Goal: Transaction & Acquisition: Book appointment/travel/reservation

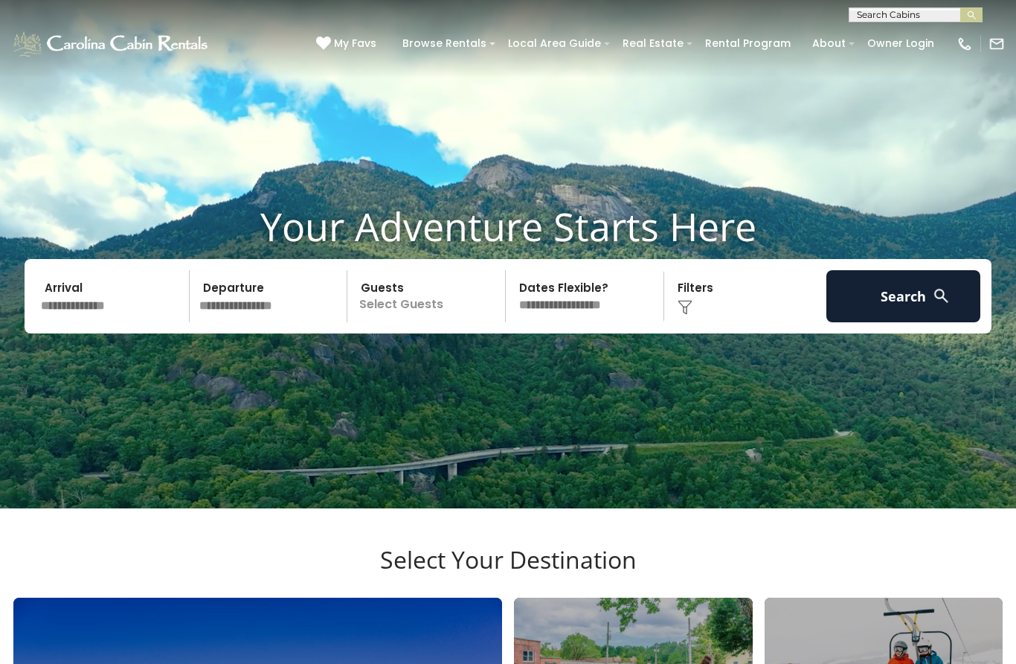
click at [331, 46] on icon at bounding box center [323, 43] width 15 height 15
click at [141, 322] on input "text" at bounding box center [113, 296] width 154 height 52
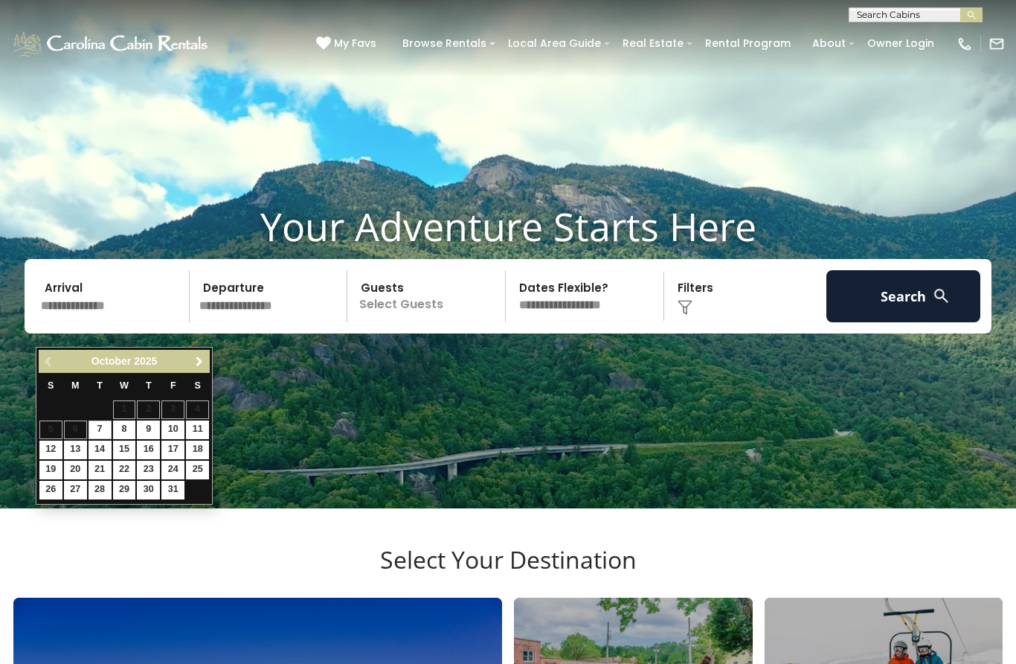
click at [204, 366] on span "Next" at bounding box center [199, 362] width 12 height 12
click at [179, 471] on link "26" at bounding box center [172, 469] width 23 height 19
type input "********"
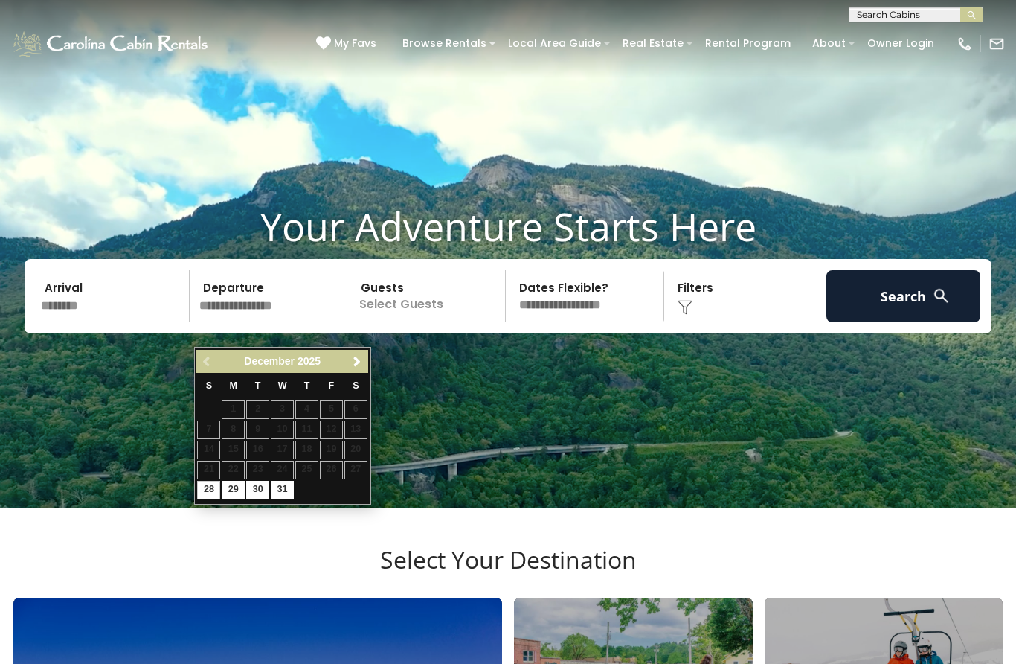
click at [283, 490] on link "31" at bounding box center [282, 490] width 23 height 19
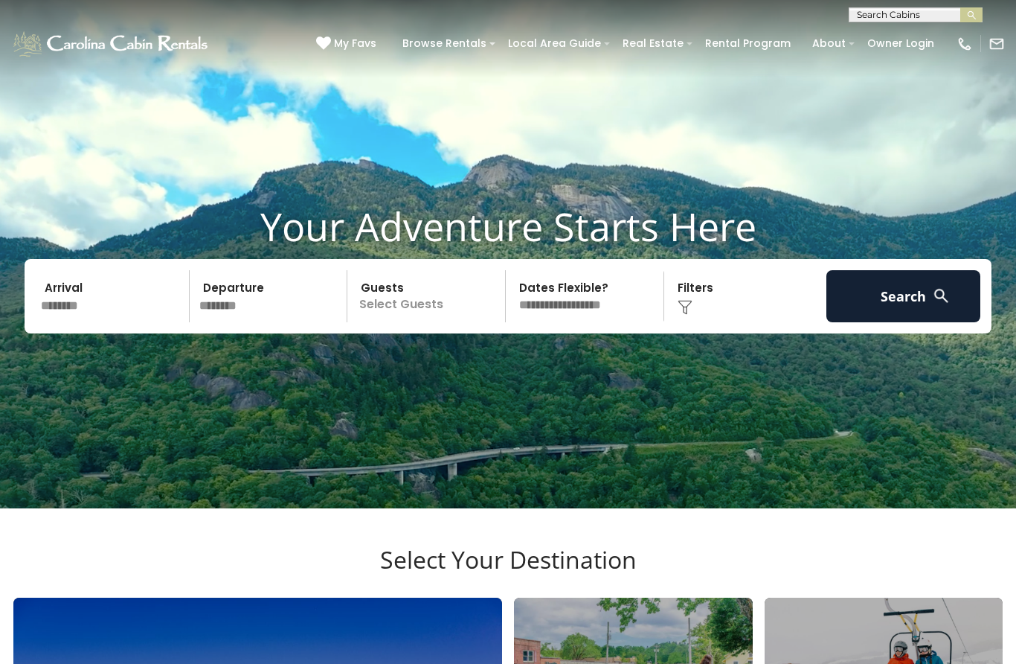
click at [320, 322] on input "********" at bounding box center [271, 296] width 154 height 52
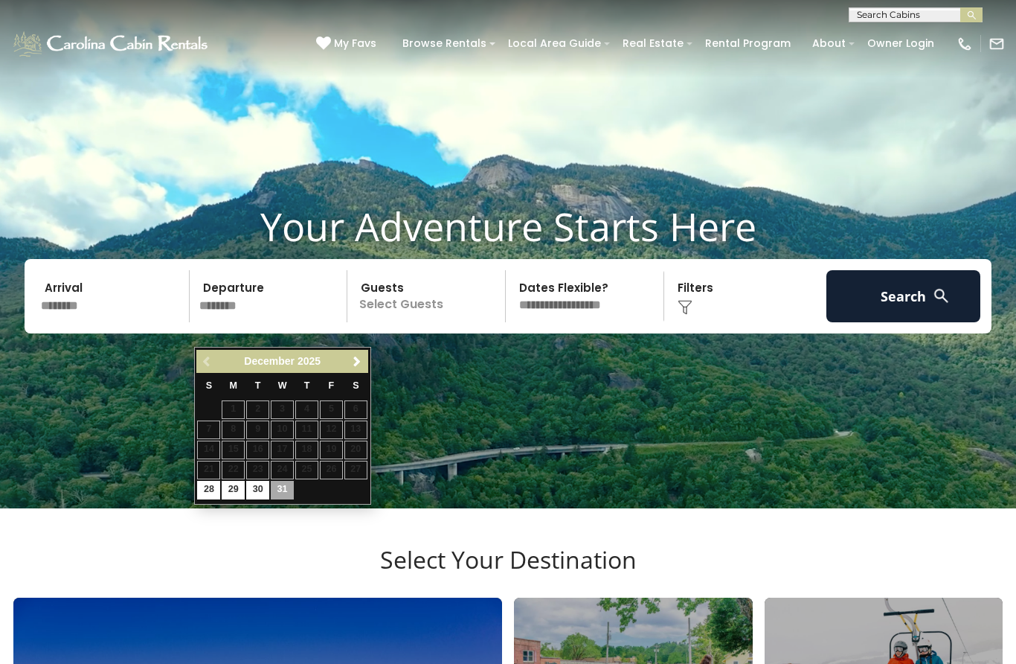
click at [364, 362] on link "Next" at bounding box center [357, 361] width 19 height 19
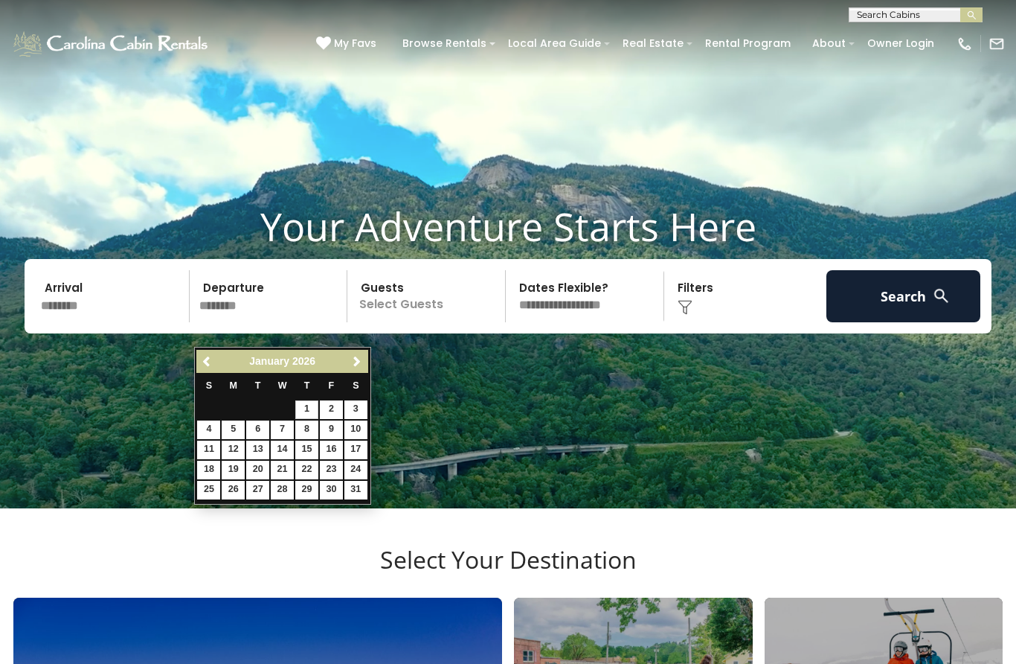
click at [306, 411] on link "1" at bounding box center [306, 409] width 23 height 19
type input "******"
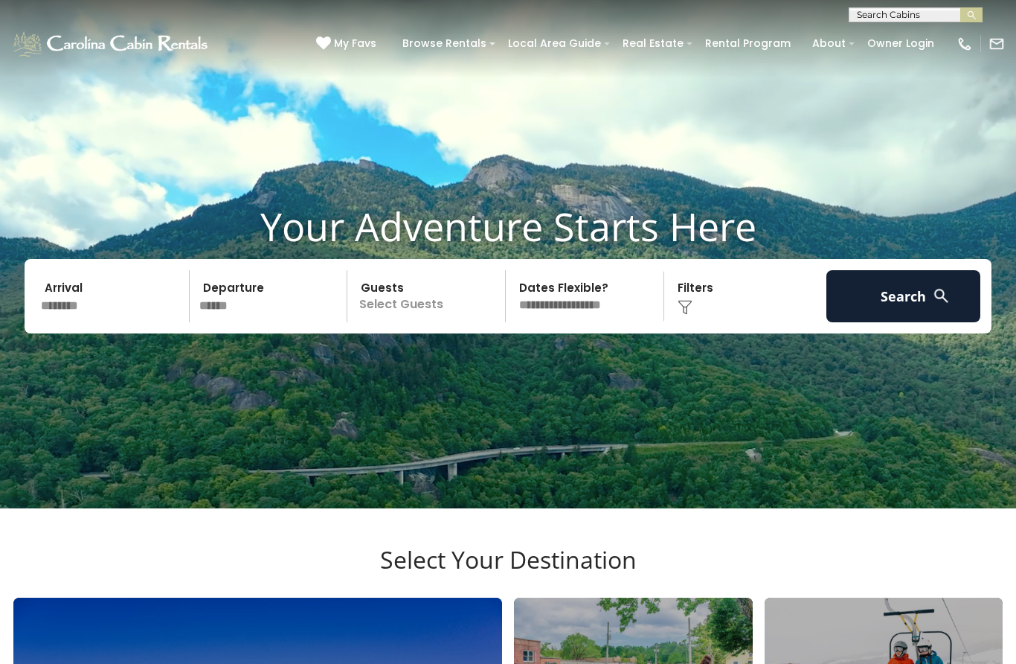
click at [443, 319] on p "Select Guests" at bounding box center [428, 296] width 153 height 52
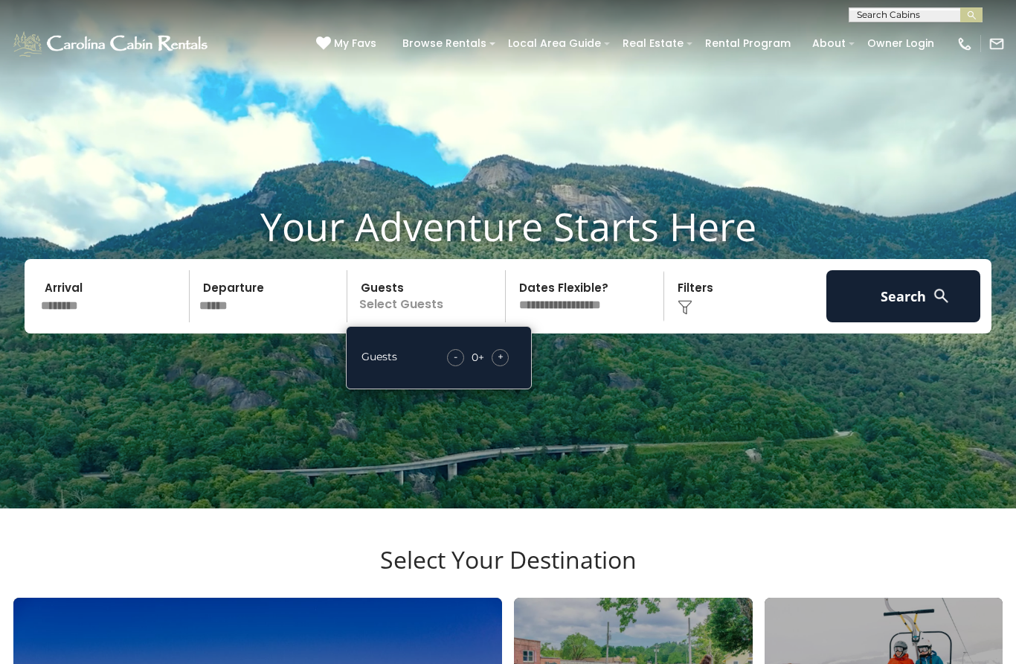
click at [507, 366] on div "+" at bounding box center [500, 357] width 17 height 17
click at [508, 366] on div "+" at bounding box center [500, 357] width 17 height 17
click at [516, 366] on div "- 2 + +" at bounding box center [478, 357] width 76 height 17
click at [508, 366] on div "+" at bounding box center [500, 357] width 17 height 17
click at [509, 366] on div "+" at bounding box center [500, 357] width 17 height 17
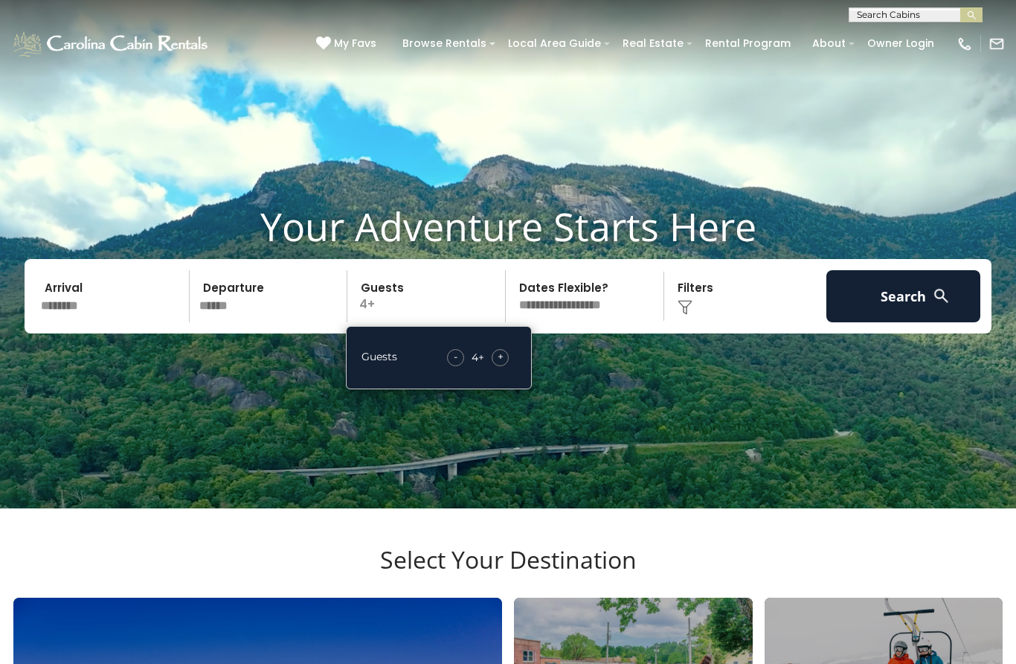
click at [507, 366] on div "+" at bounding box center [500, 357] width 17 height 17
click at [504, 366] on div "+" at bounding box center [500, 357] width 17 height 17
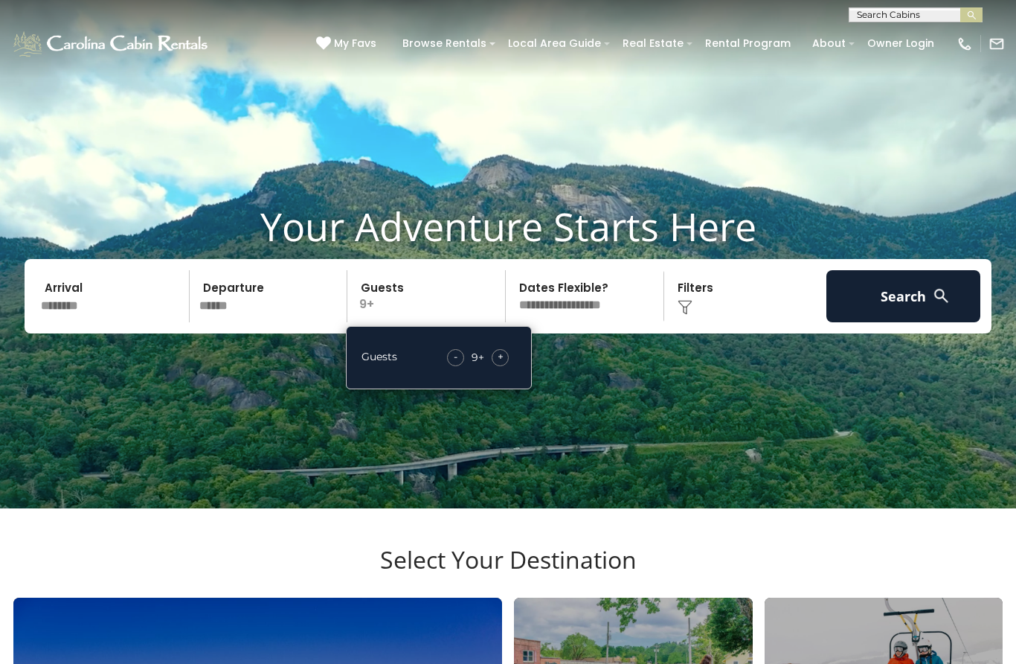
click at [614, 322] on select "**********" at bounding box center [586, 296] width 153 height 52
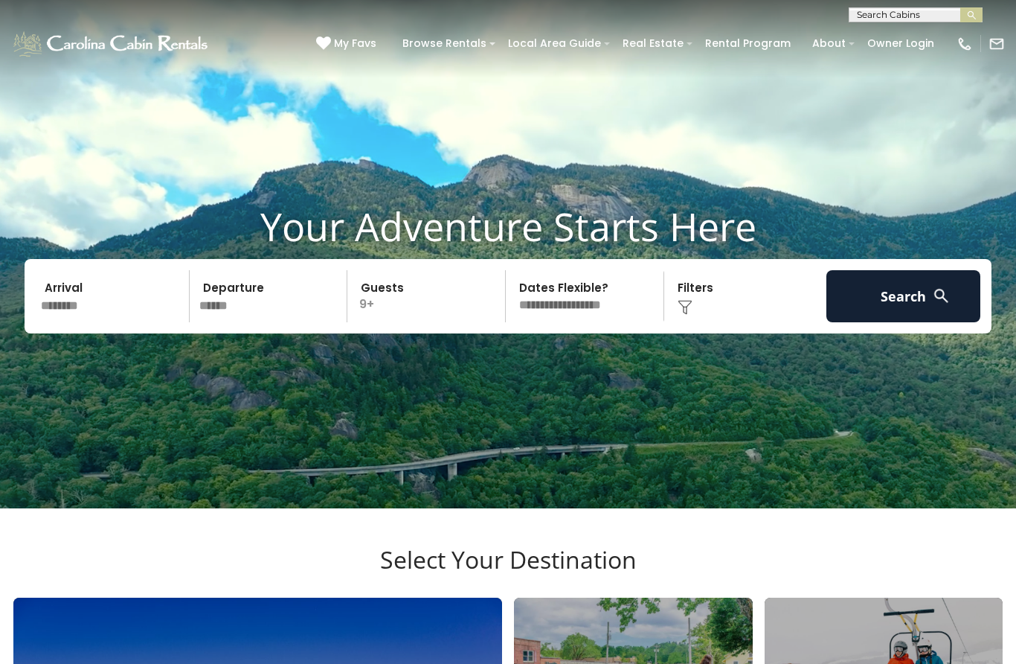
select select "*"
click at [609, 322] on select "**********" at bounding box center [586, 296] width 153 height 52
click at [905, 322] on button "Search" at bounding box center [903, 296] width 154 height 52
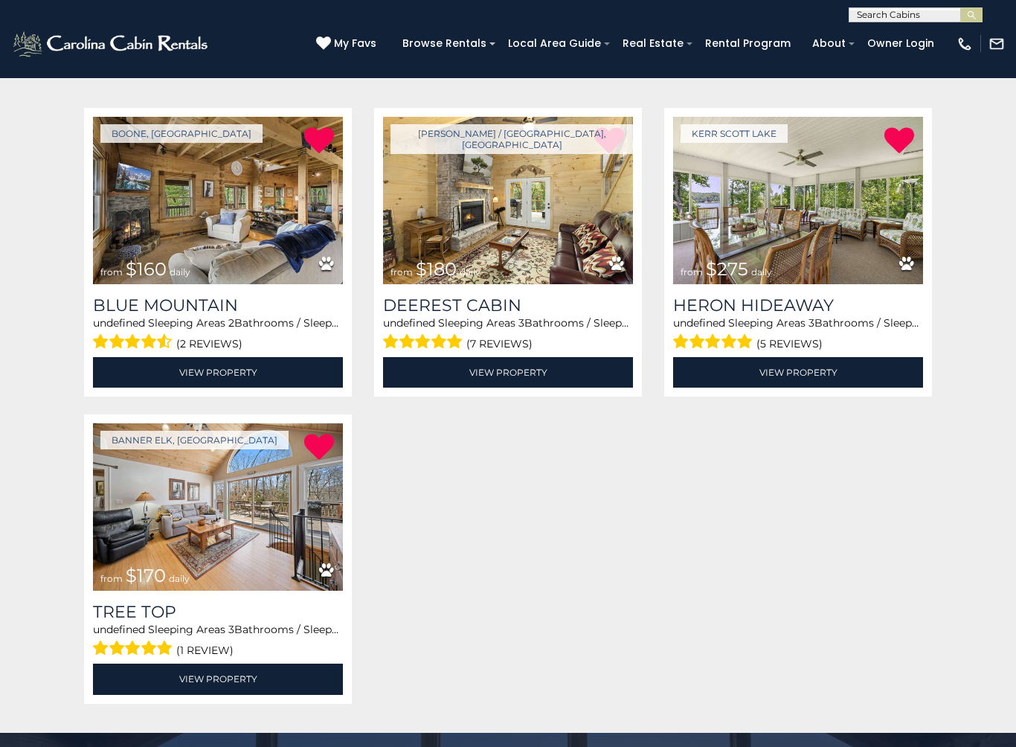
scroll to position [278, 0]
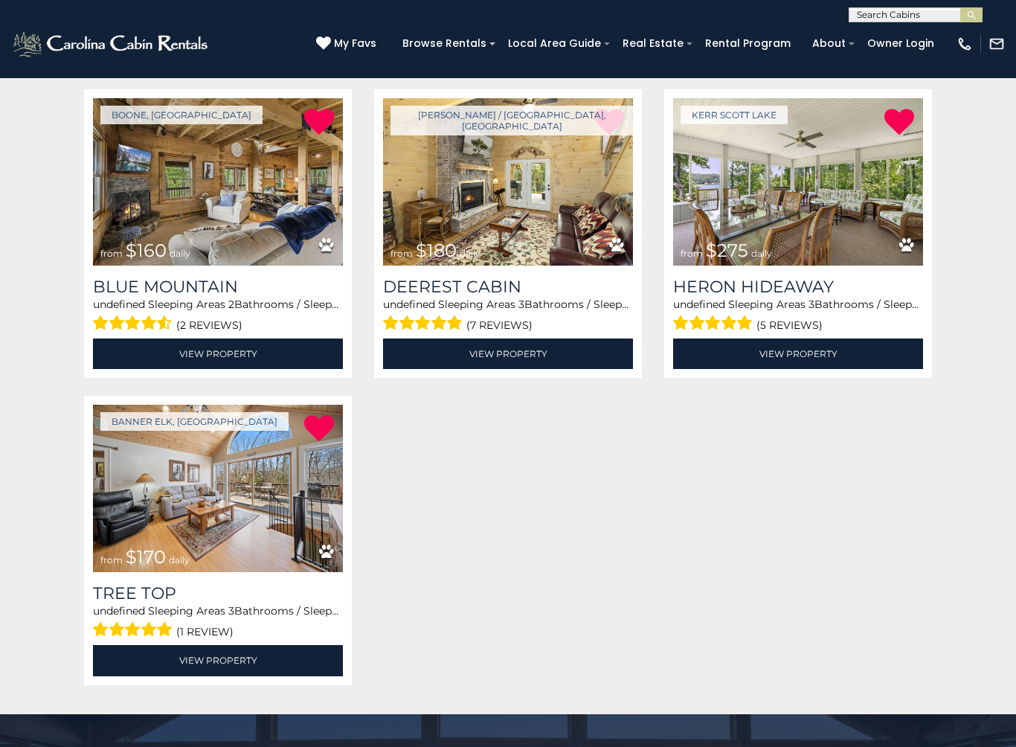
click at [786, 280] on h3 "Heron Hideaway" at bounding box center [798, 287] width 250 height 20
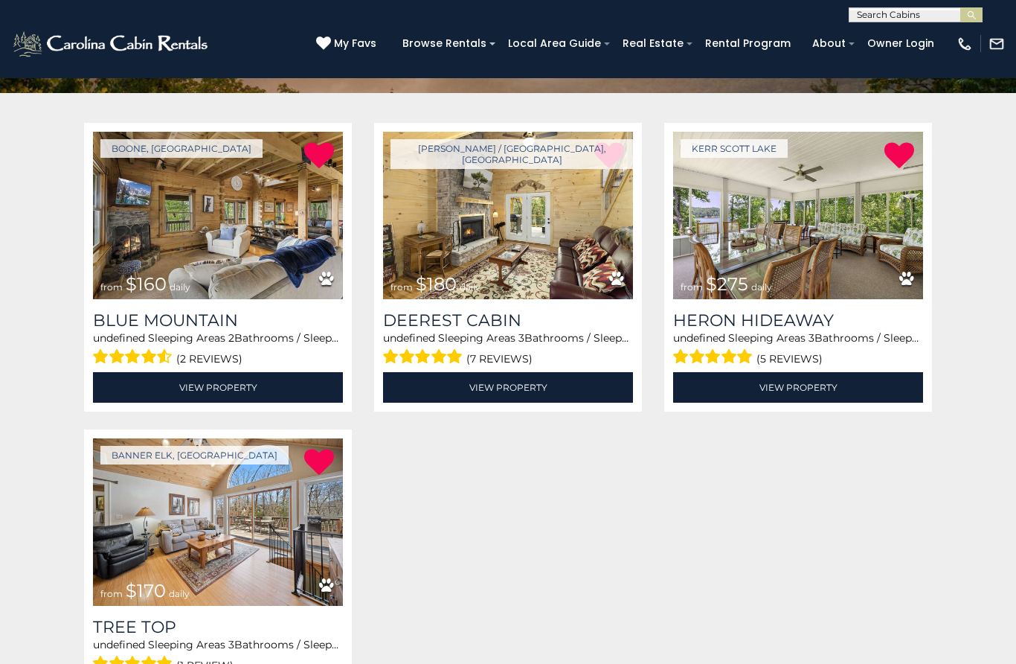
scroll to position [243, 0]
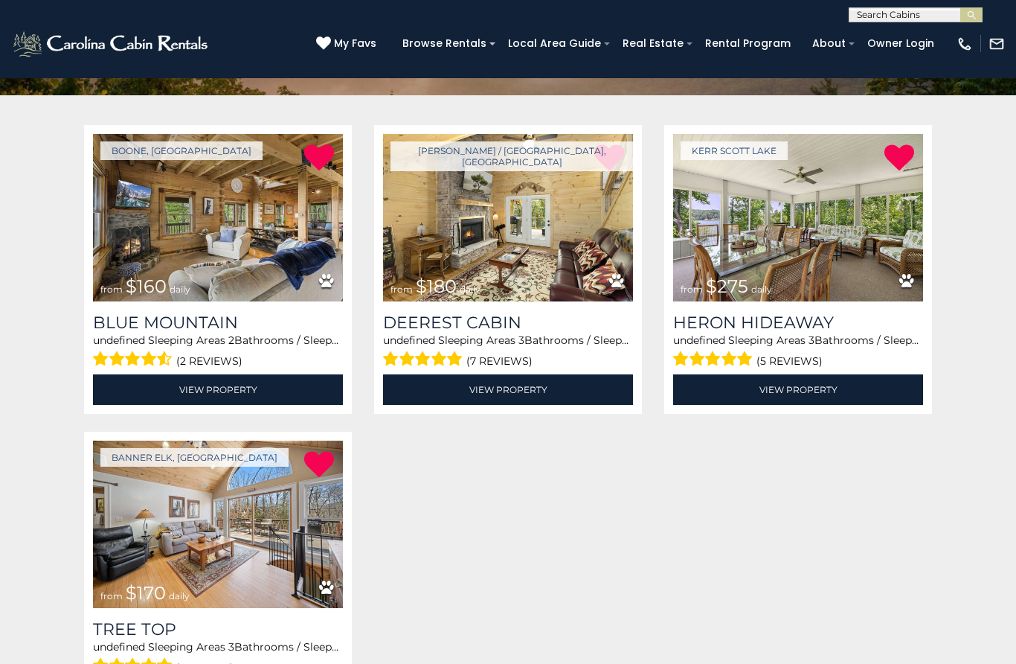
click at [268, 385] on link "View Property" at bounding box center [218, 389] width 250 height 31
click at [529, 216] on img at bounding box center [508, 217] width 250 height 167
click at [540, 257] on img at bounding box center [508, 217] width 250 height 167
click at [462, 390] on link "View Property" at bounding box center [508, 389] width 250 height 31
click at [463, 405] on link "View Property" at bounding box center [508, 389] width 250 height 31
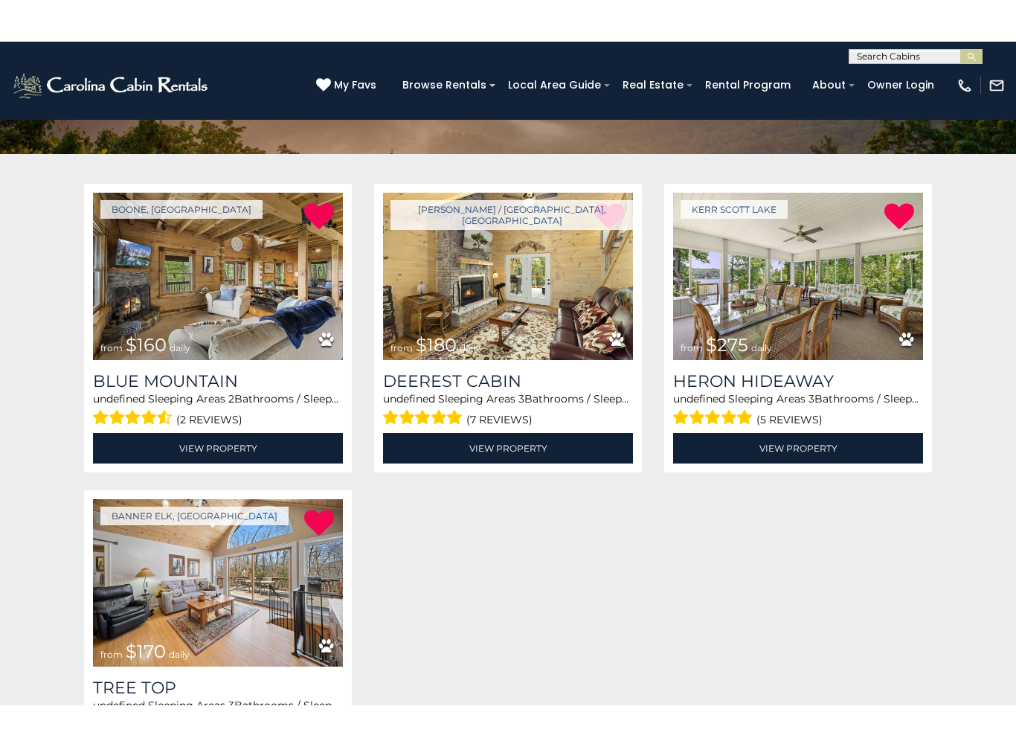
scroll to position [235, 0]
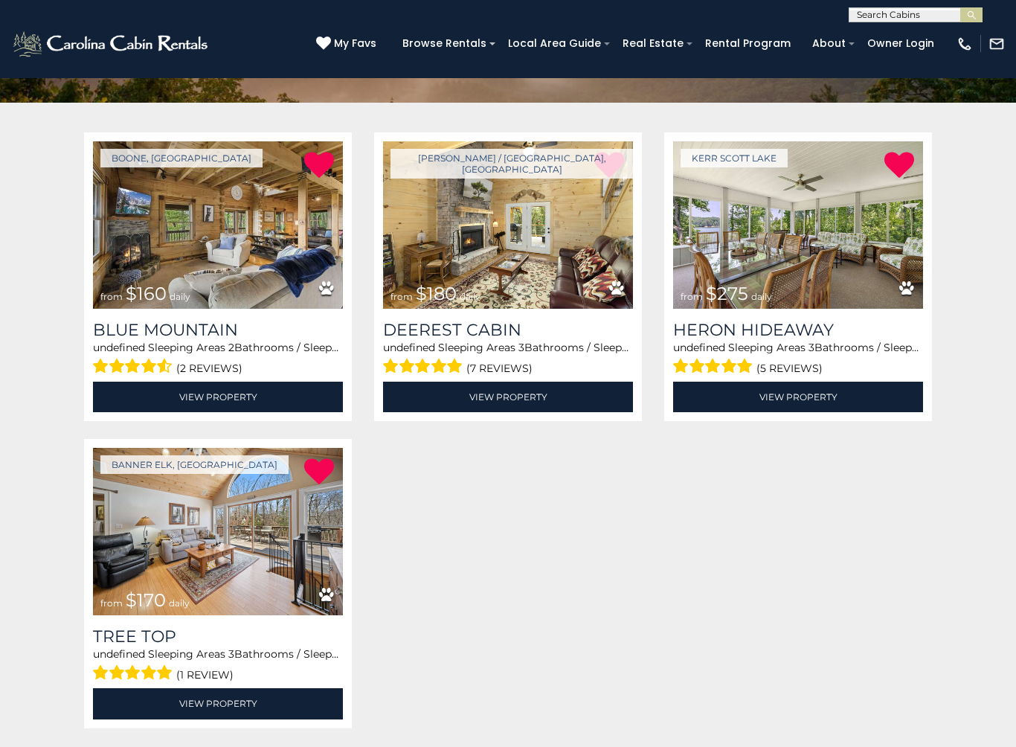
click at [166, 663] on link "View Property" at bounding box center [218, 703] width 250 height 31
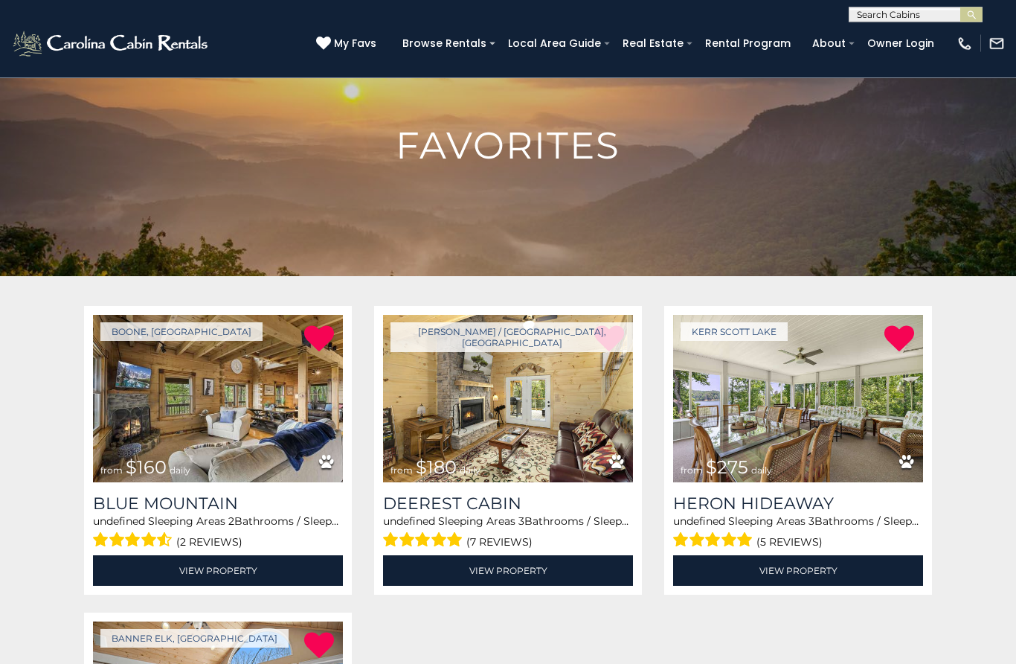
scroll to position [0, 0]
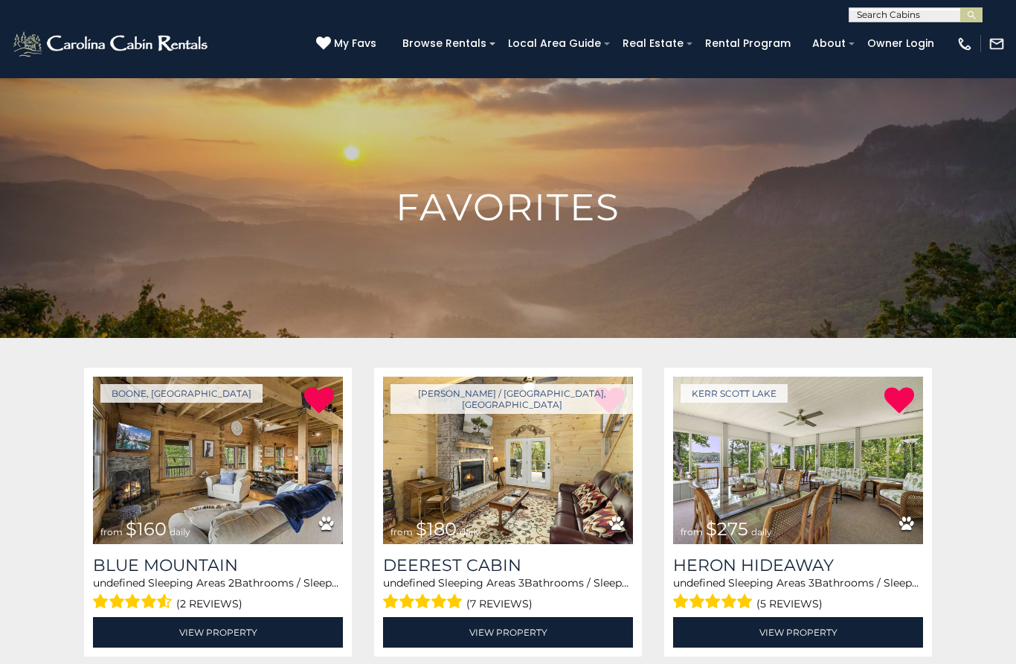
click at [894, 5] on div "**********" at bounding box center [508, 11] width 1016 height 22
click at [899, 16] on input "text" at bounding box center [915, 17] width 130 height 15
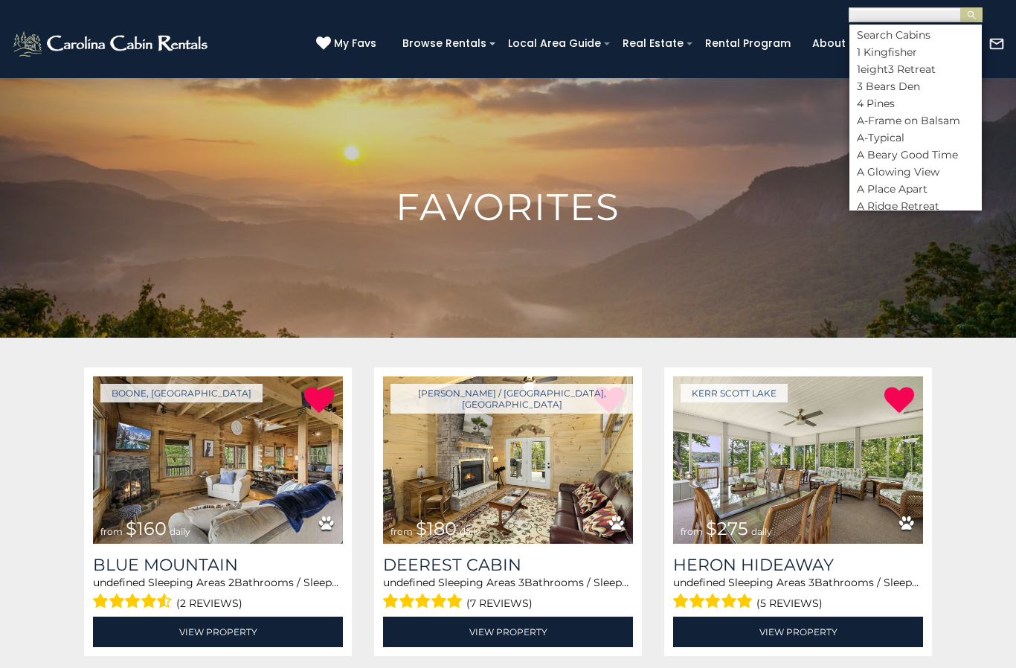
click at [696, 159] on img at bounding box center [508, 276] width 1016 height 399
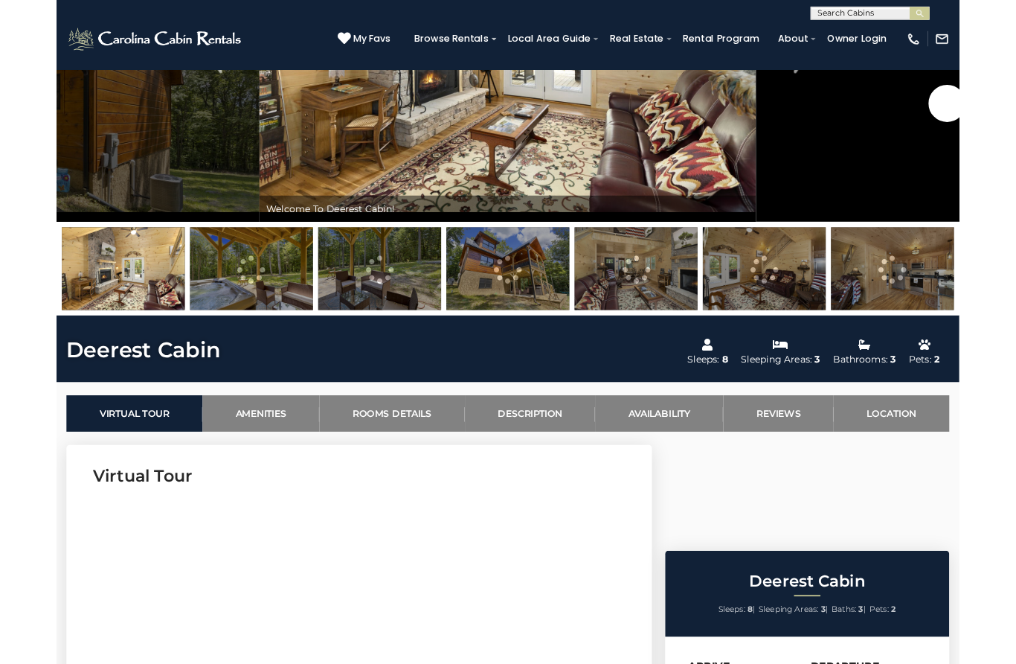
scroll to position [225, 0]
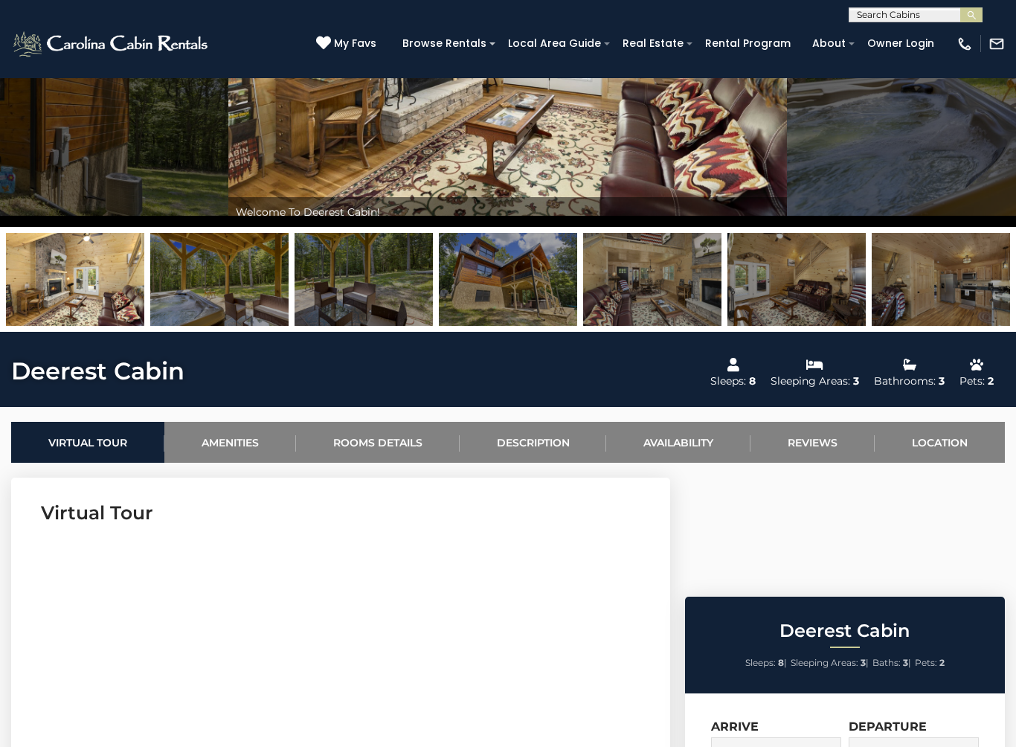
click at [522, 435] on link "Description" at bounding box center [533, 442] width 147 height 41
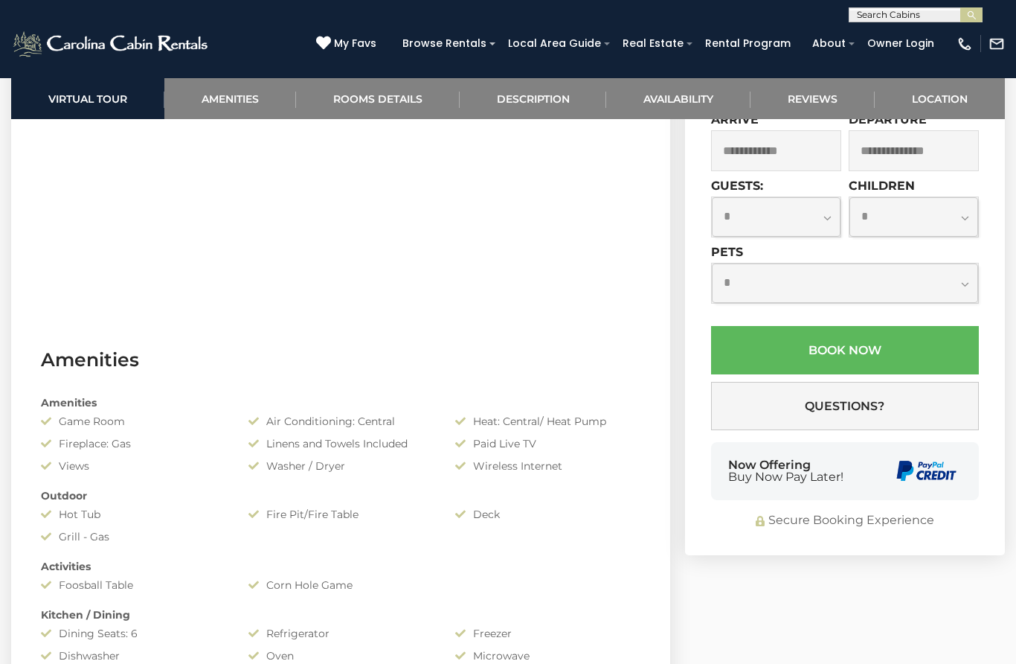
scroll to position [813, 0]
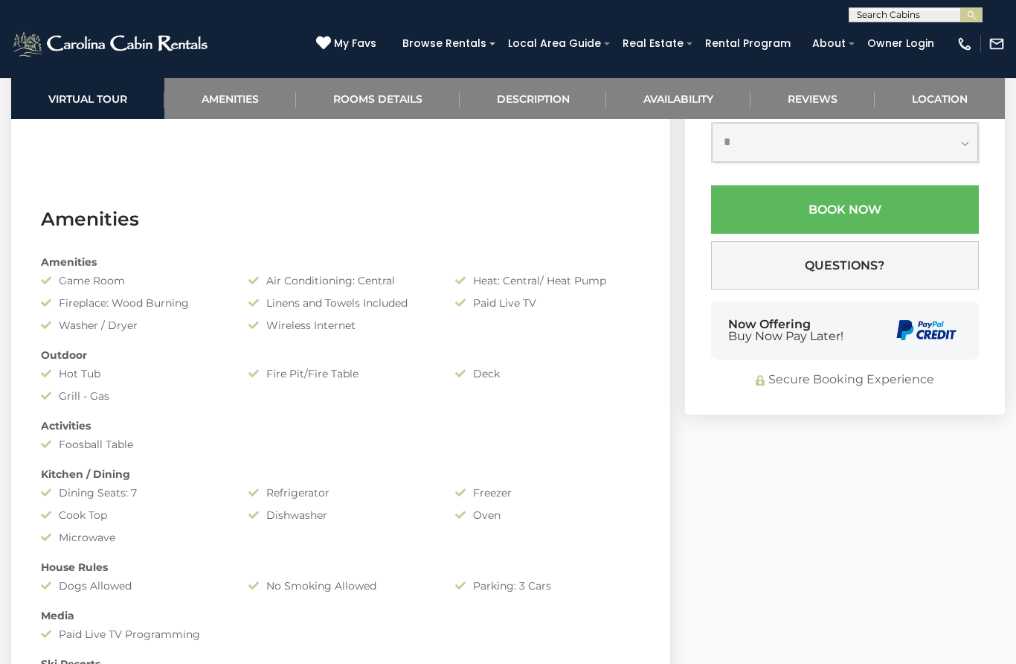
scroll to position [914, 0]
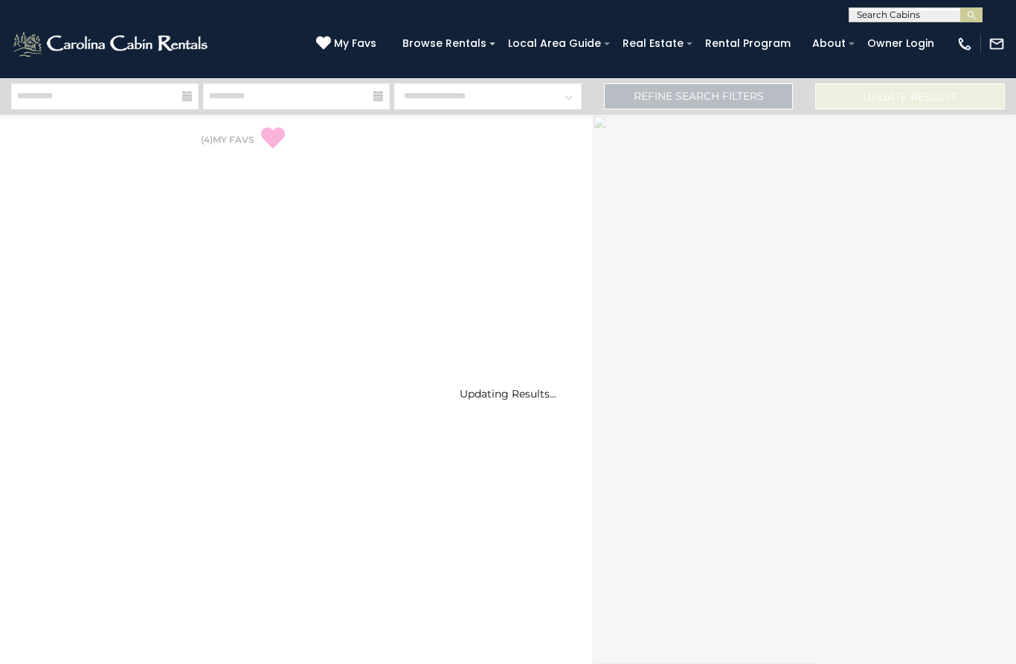
select select "*"
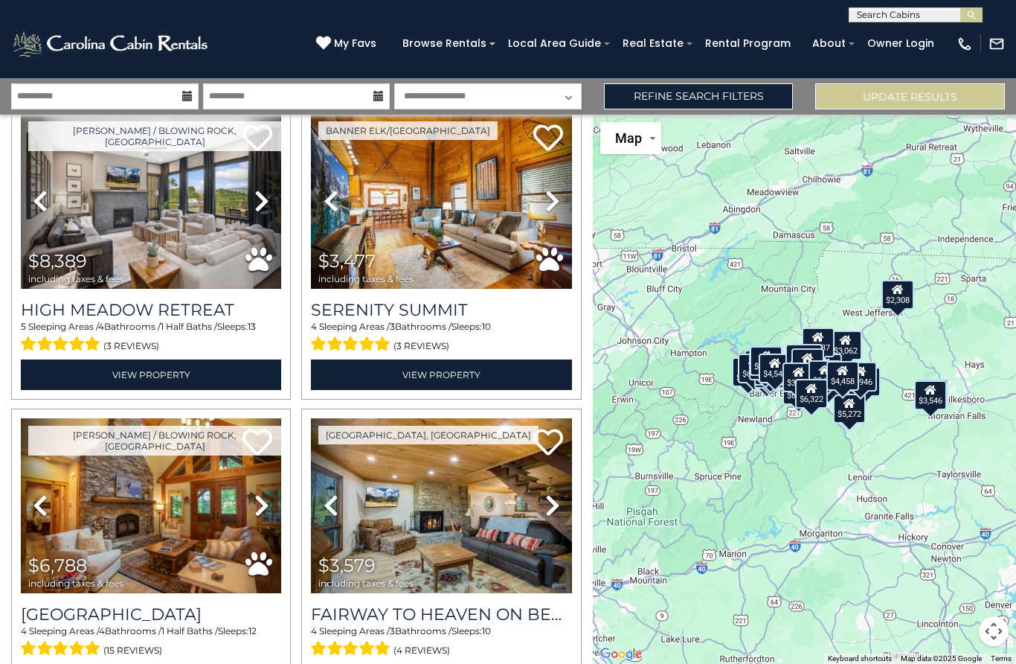
scroll to position [60, 0]
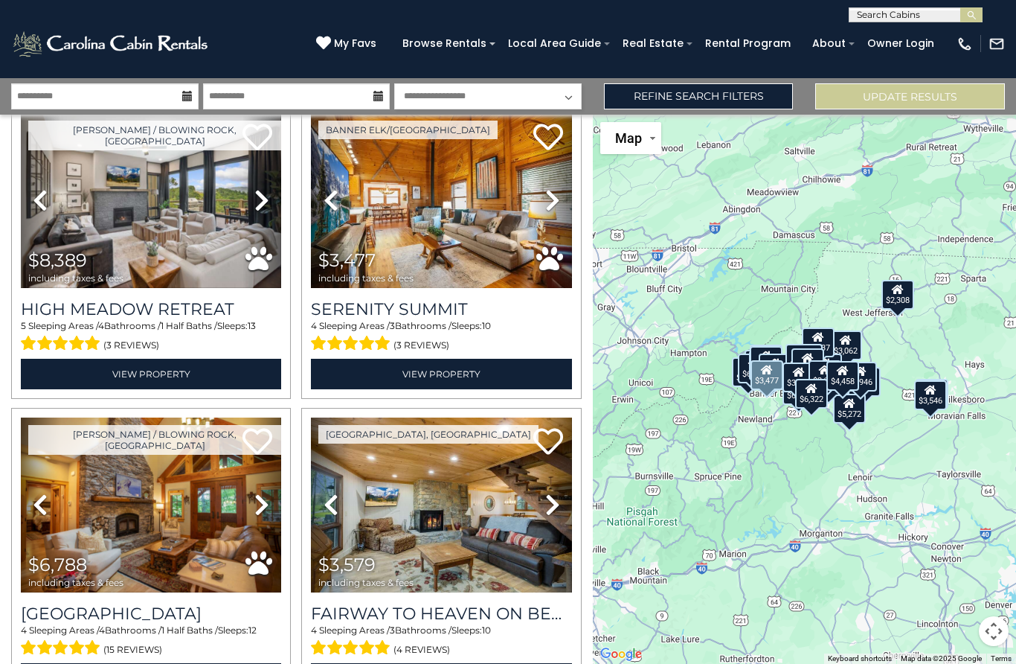
click at [471, 235] on img at bounding box center [441, 200] width 260 height 175
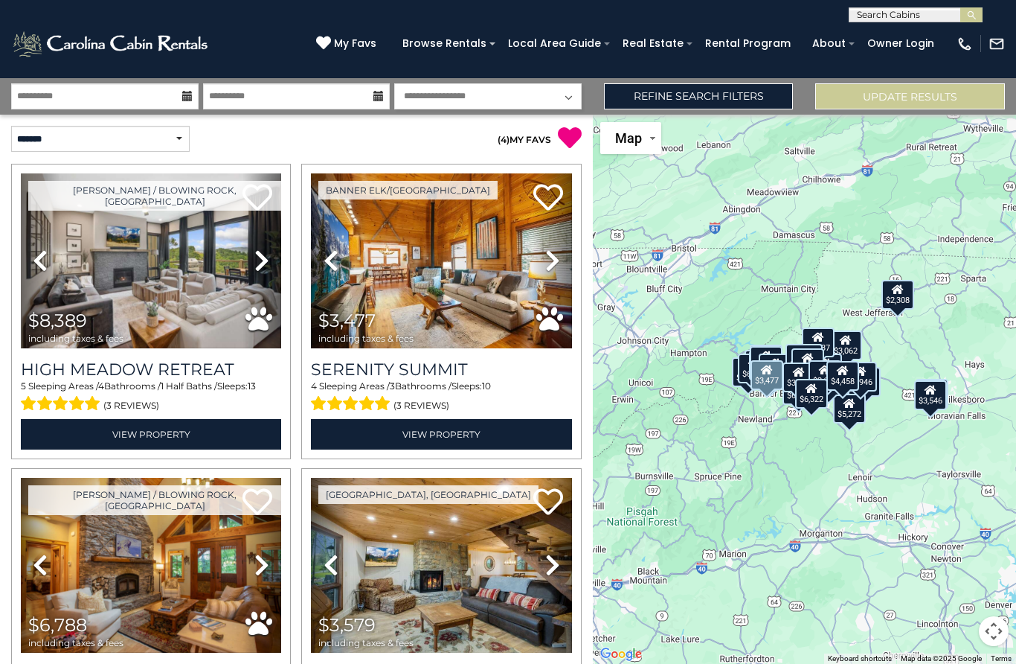
scroll to position [0, 0]
click at [751, 97] on link "Refine Search Filters" at bounding box center [699, 96] width 190 height 26
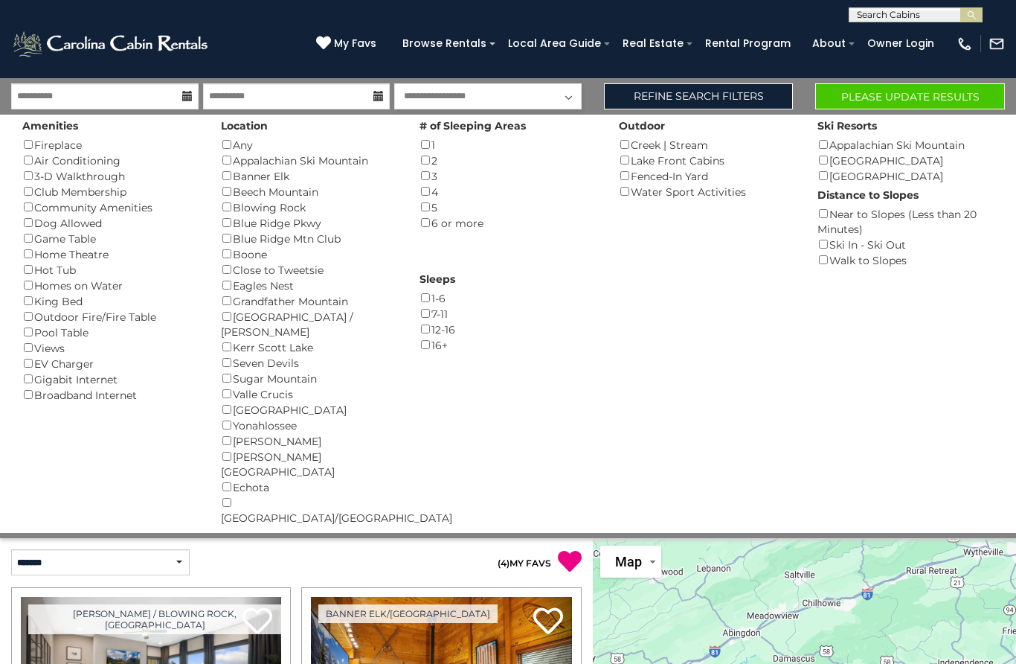
click at [723, 89] on link "Refine Search Filters" at bounding box center [699, 96] width 190 height 26
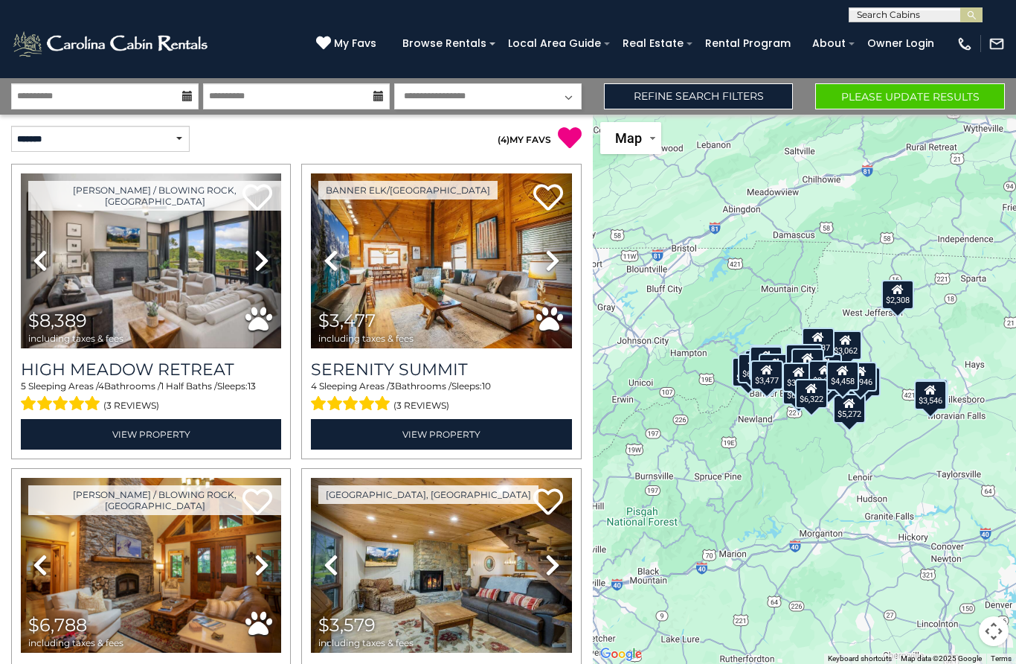
click at [899, 95] on button "Please Update Results" at bounding box center [910, 96] width 190 height 26
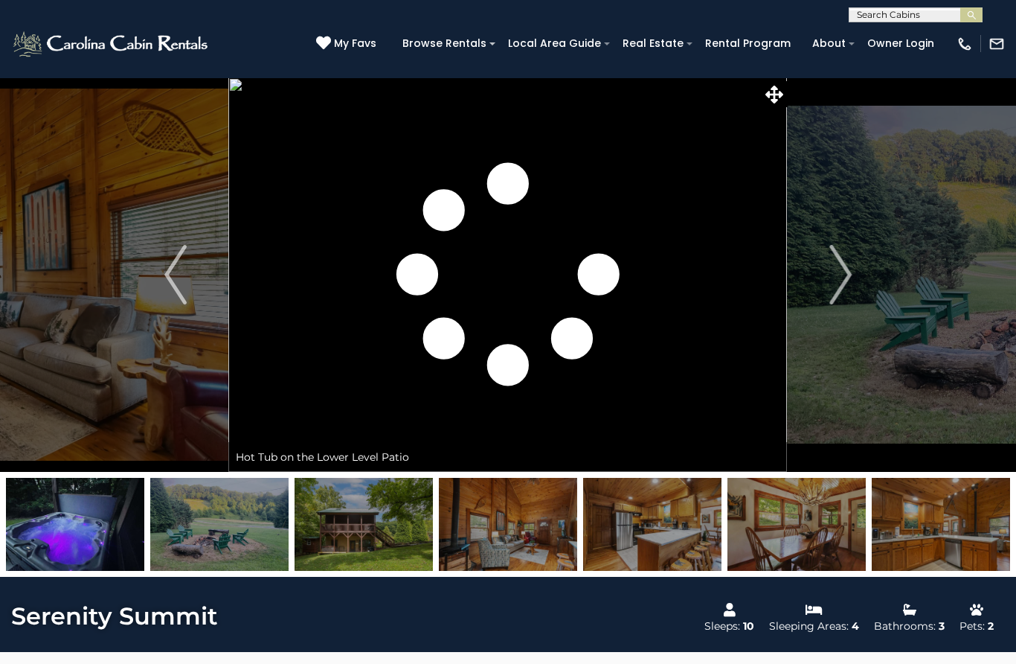
click at [835, 282] on img "Next" at bounding box center [840, 275] width 22 height 60
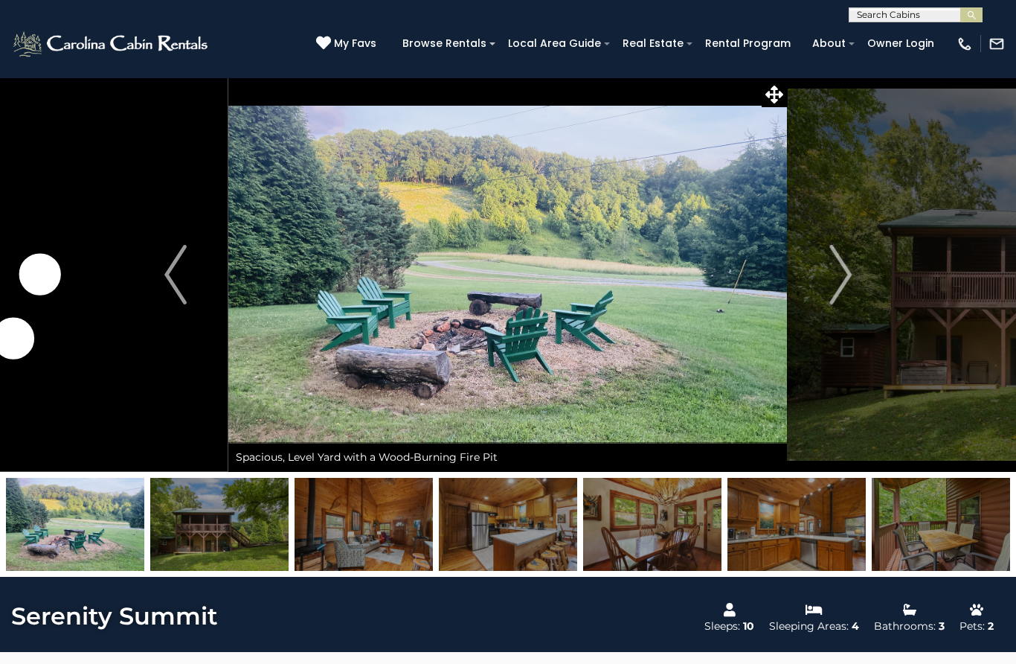
click at [849, 283] on img "Next" at bounding box center [840, 275] width 22 height 60
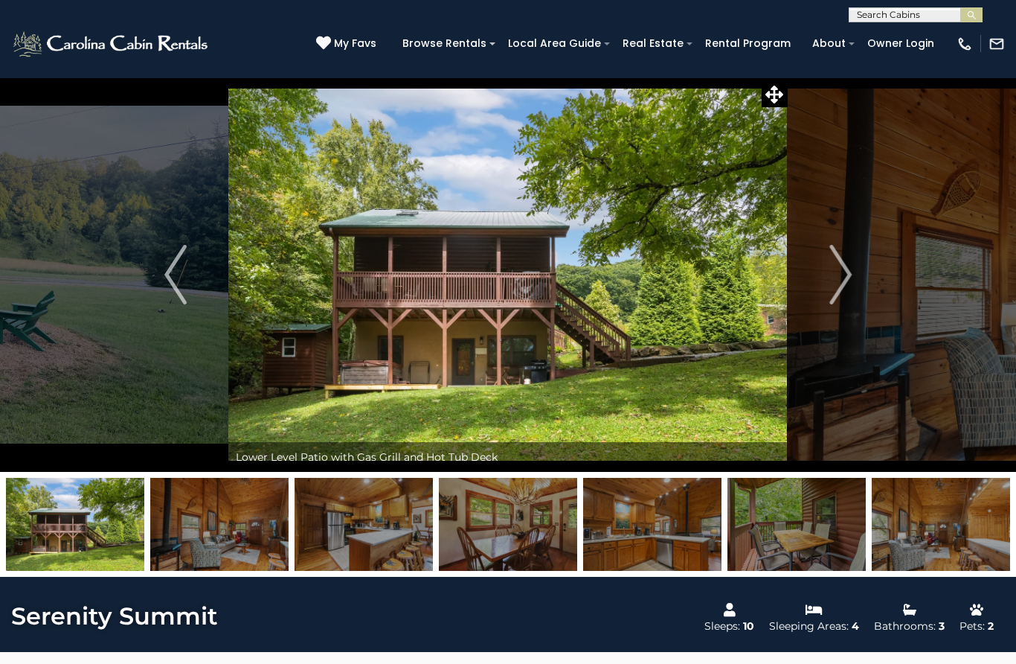
click at [838, 286] on img "Next" at bounding box center [840, 275] width 22 height 60
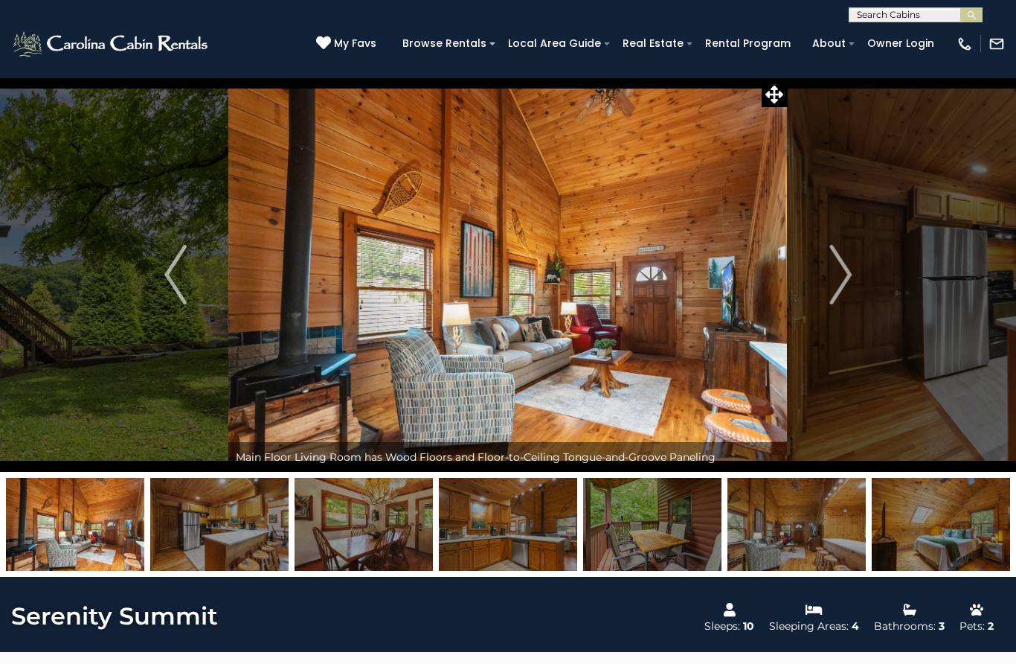
click at [841, 276] on img "Next" at bounding box center [840, 275] width 22 height 60
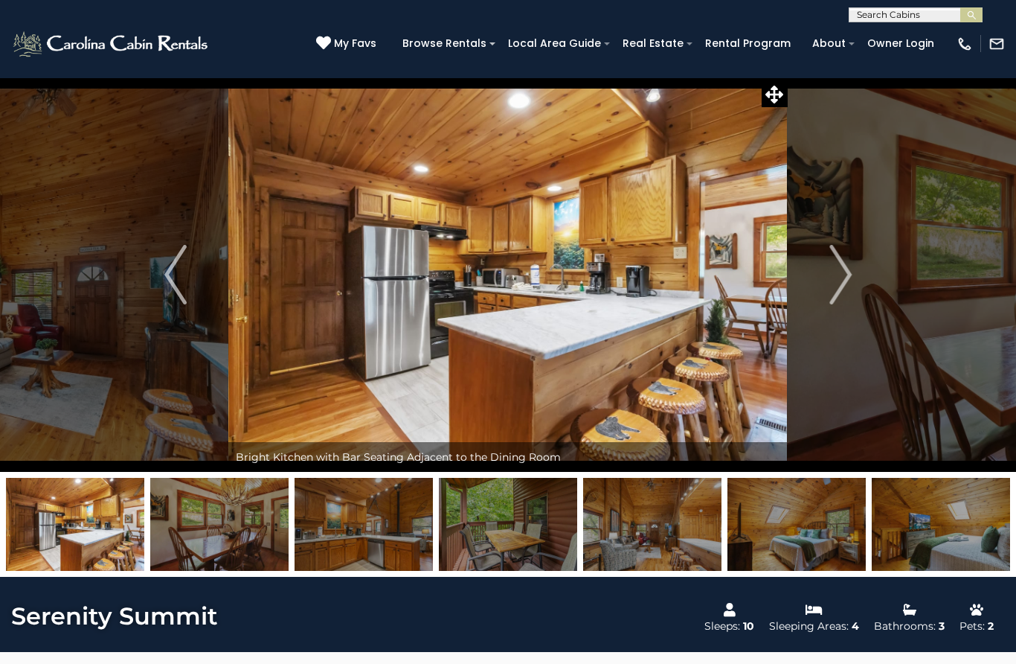
click at [841, 275] on img "Next" at bounding box center [840, 275] width 22 height 60
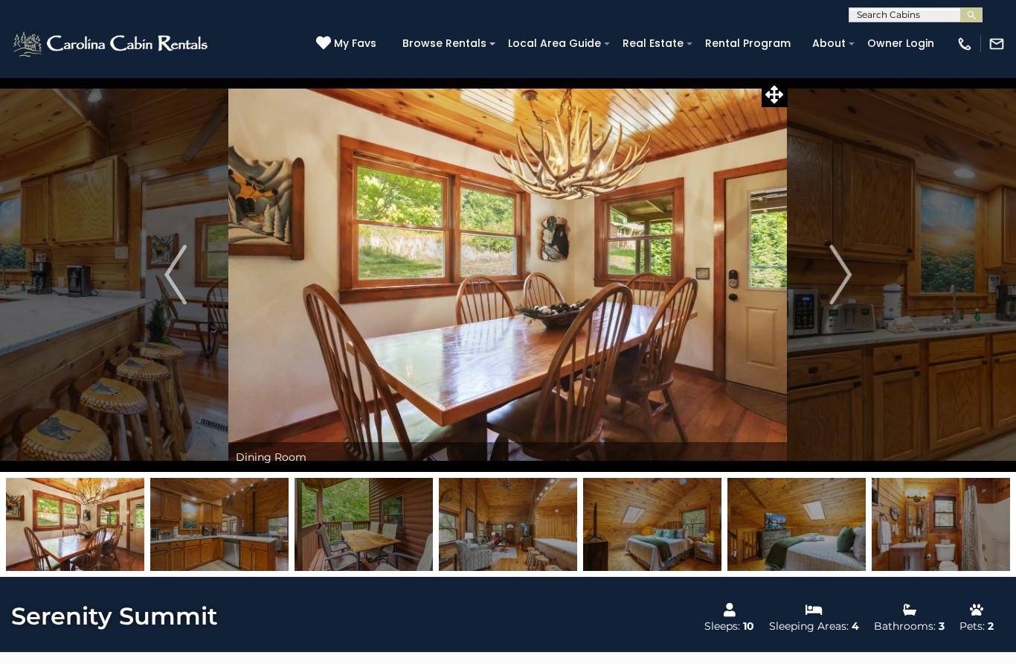
click at [841, 278] on img "Next" at bounding box center [840, 275] width 22 height 60
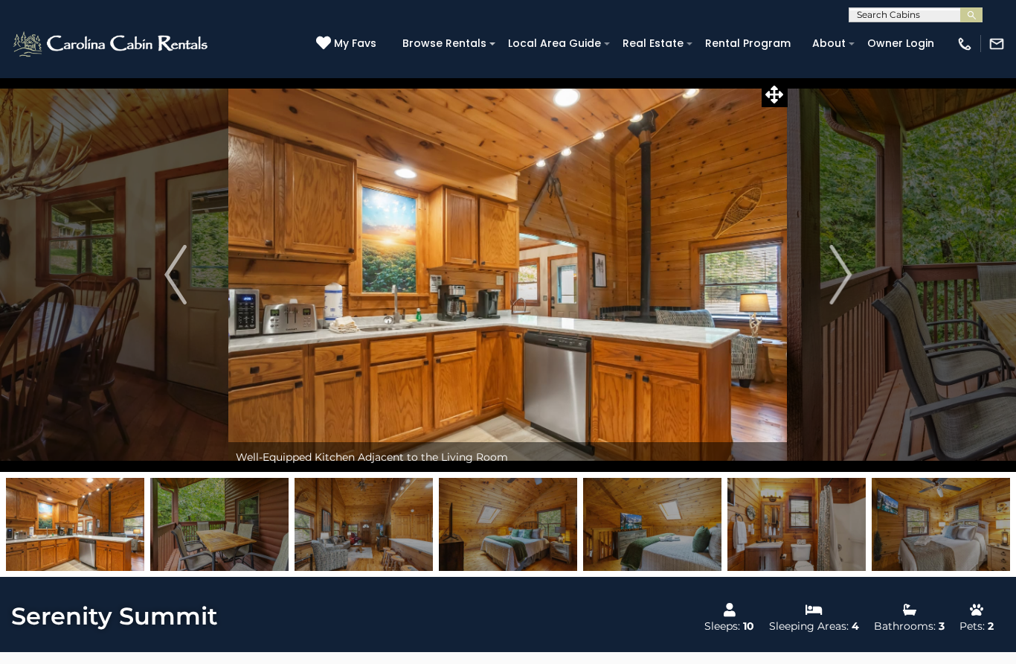
click at [850, 279] on img "Next" at bounding box center [840, 275] width 22 height 60
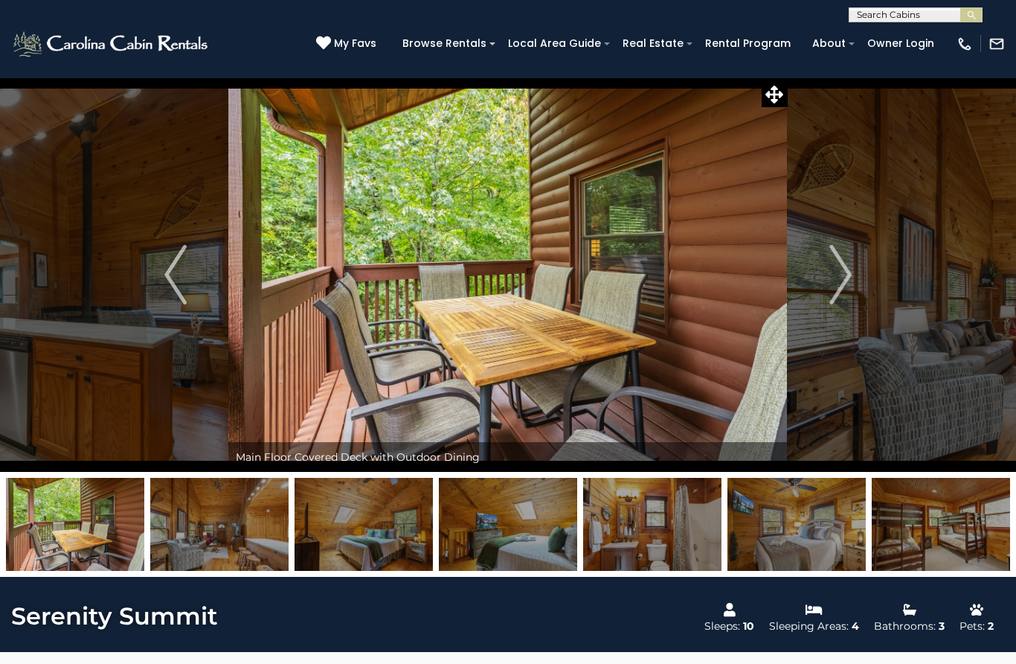
click at [848, 280] on img "Next" at bounding box center [840, 275] width 22 height 60
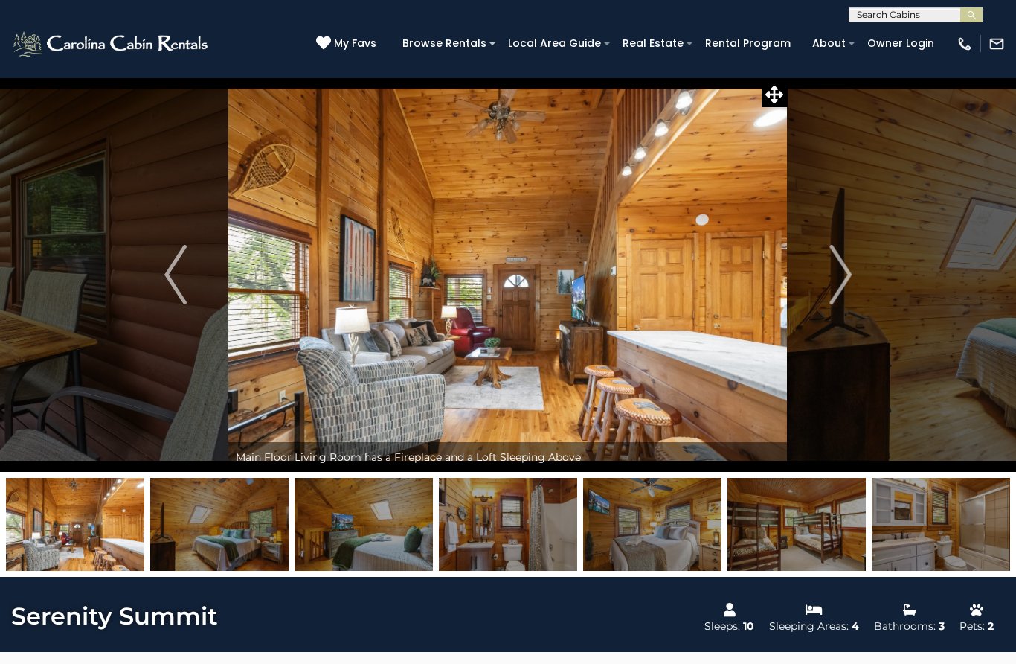
click at [842, 282] on img "Next" at bounding box center [840, 275] width 22 height 60
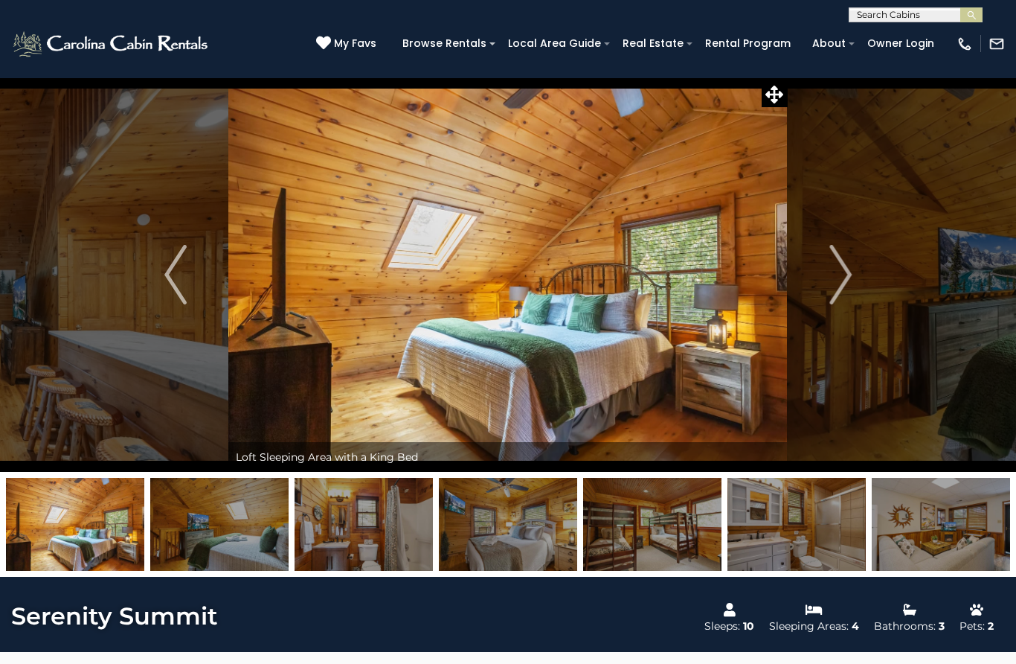
click at [841, 282] on img "Next" at bounding box center [840, 275] width 22 height 60
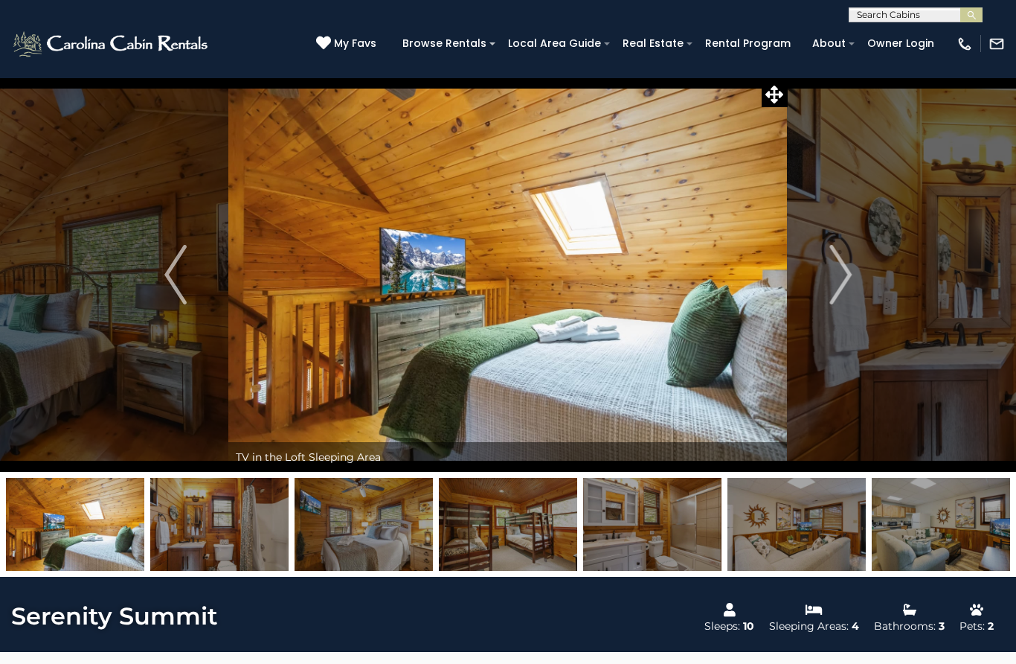
click at [853, 283] on button "Next" at bounding box center [841, 274] width 106 height 394
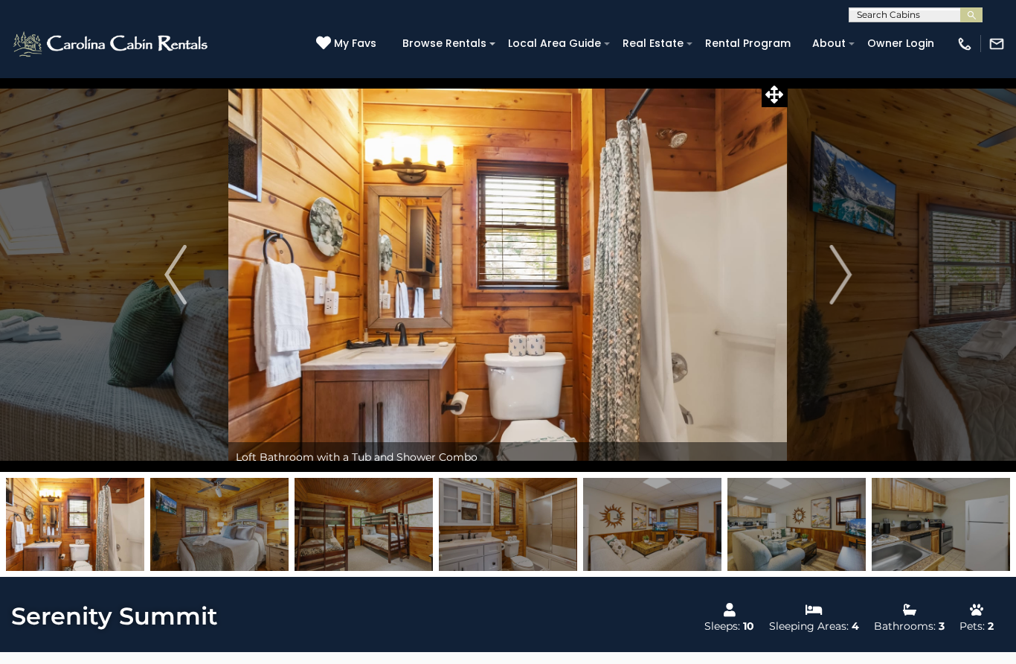
click at [847, 284] on img "Next" at bounding box center [840, 275] width 22 height 60
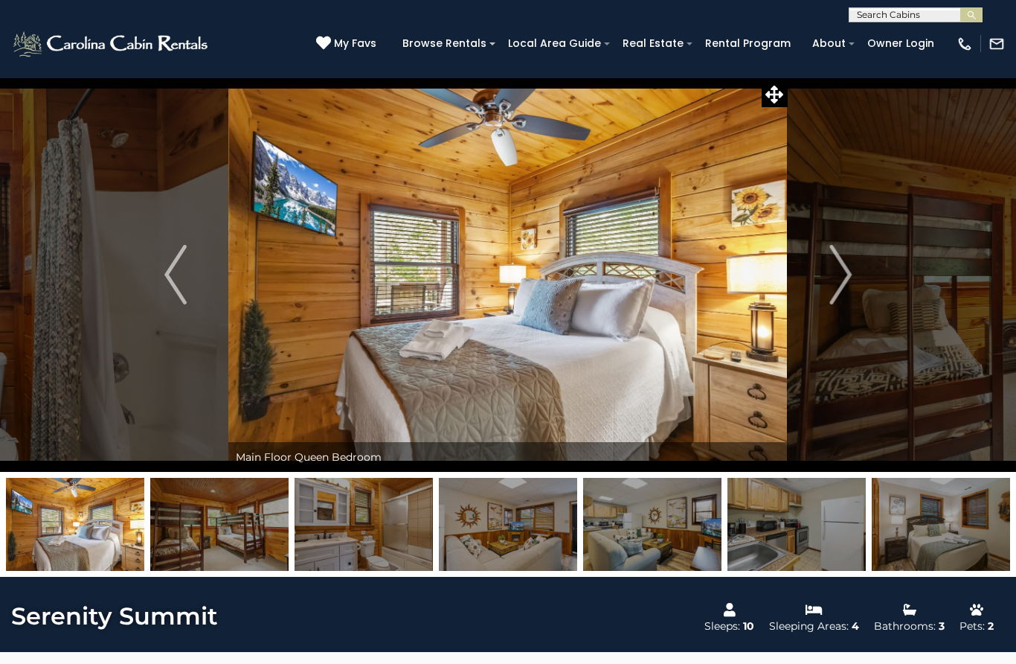
click at [857, 286] on button "Next" at bounding box center [841, 274] width 106 height 394
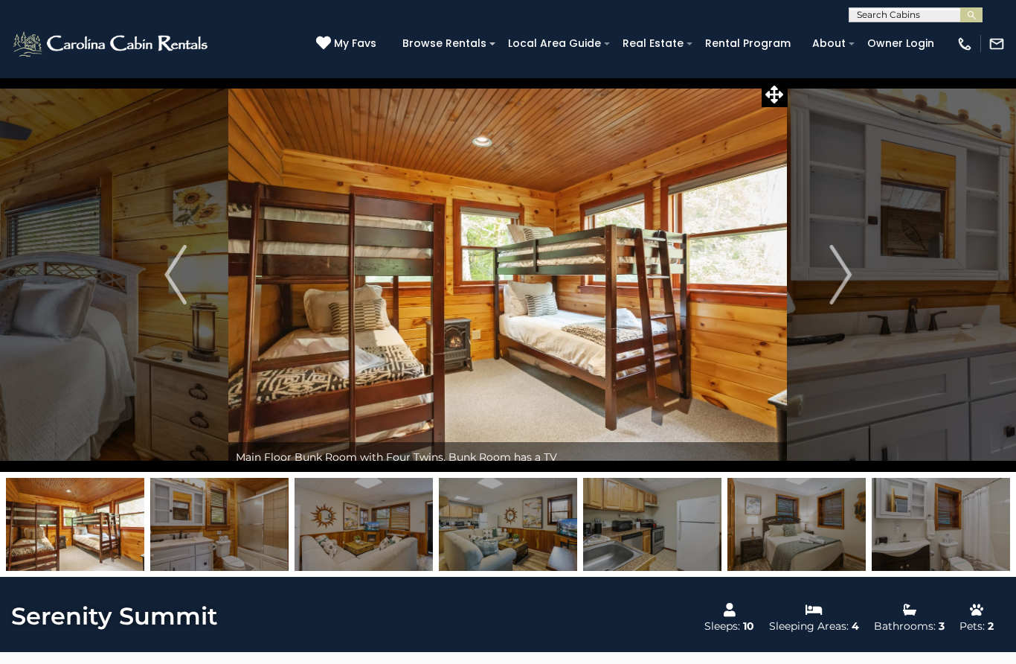
click at [841, 289] on img "Next" at bounding box center [840, 275] width 22 height 60
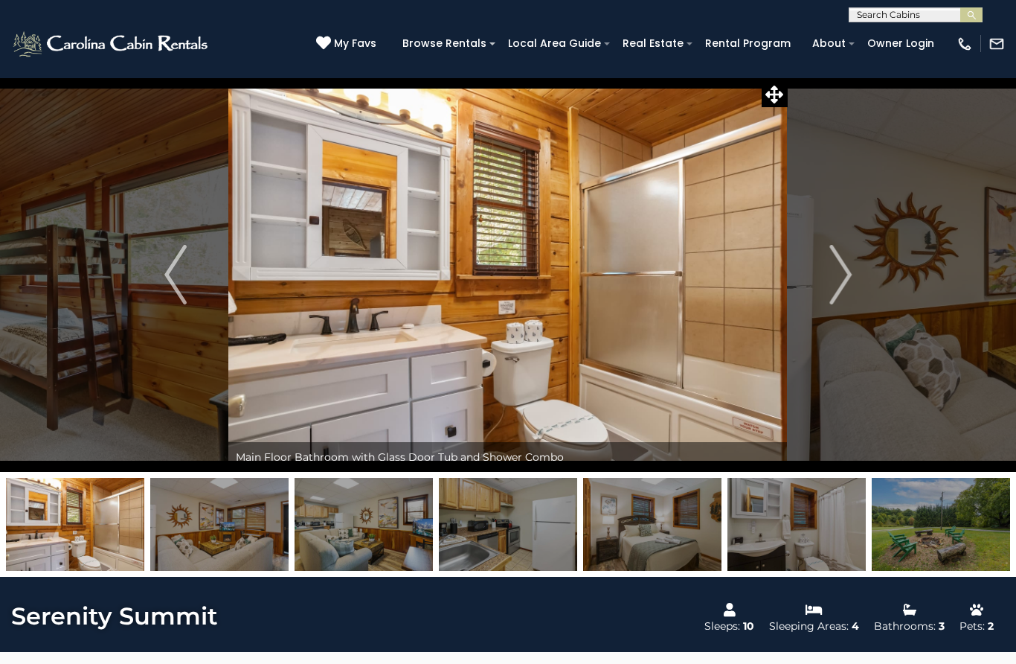
click at [844, 292] on img "Next" at bounding box center [840, 275] width 22 height 60
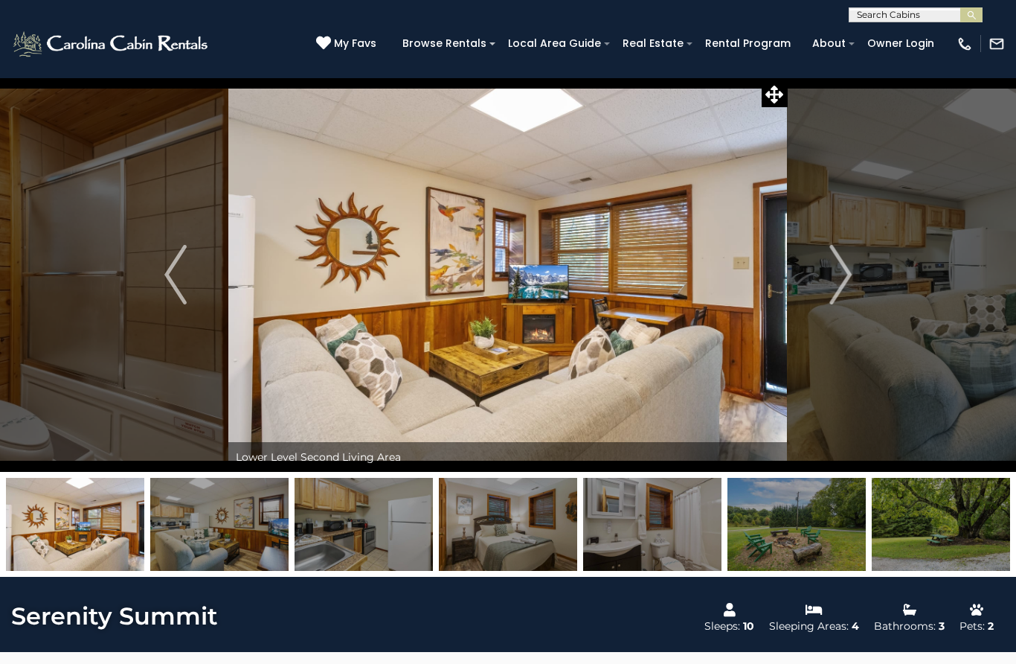
click at [849, 292] on img "Next" at bounding box center [840, 275] width 22 height 60
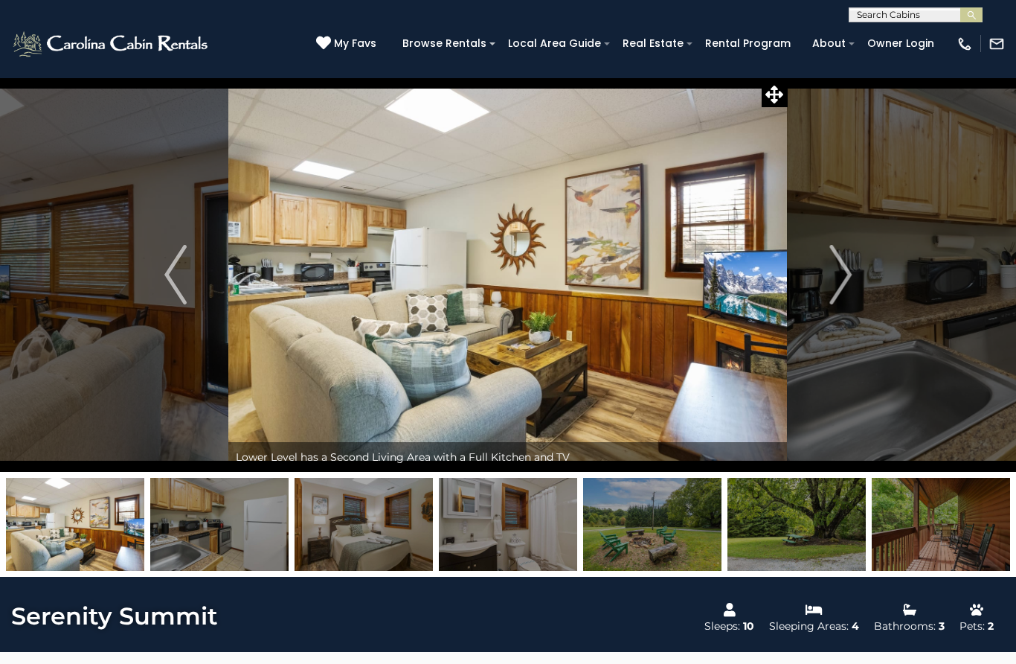
click at [842, 295] on img "Next" at bounding box center [840, 275] width 22 height 60
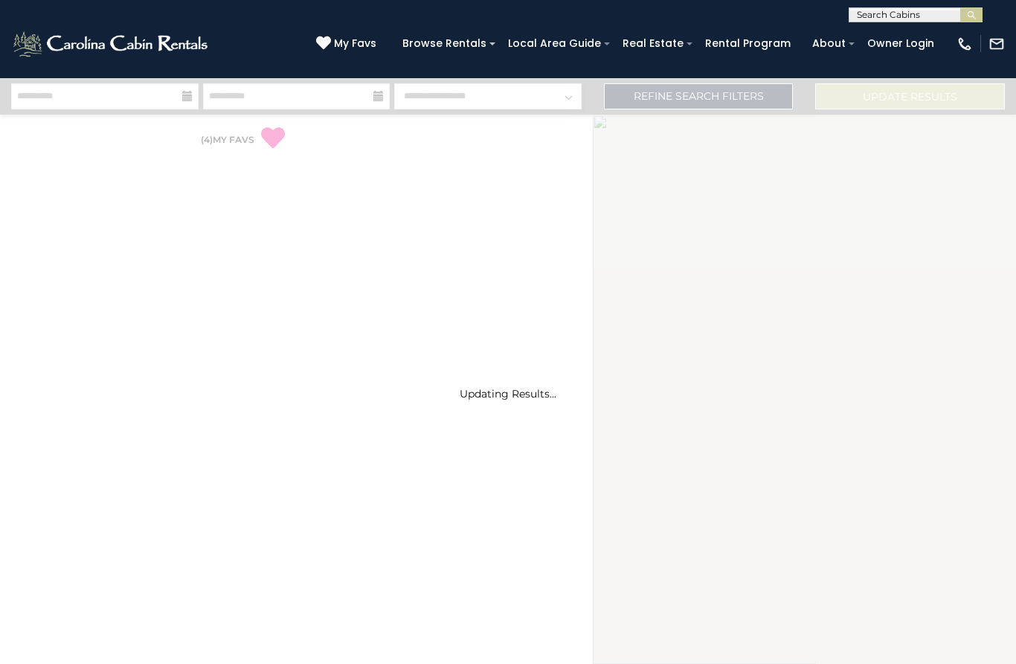
select select "*"
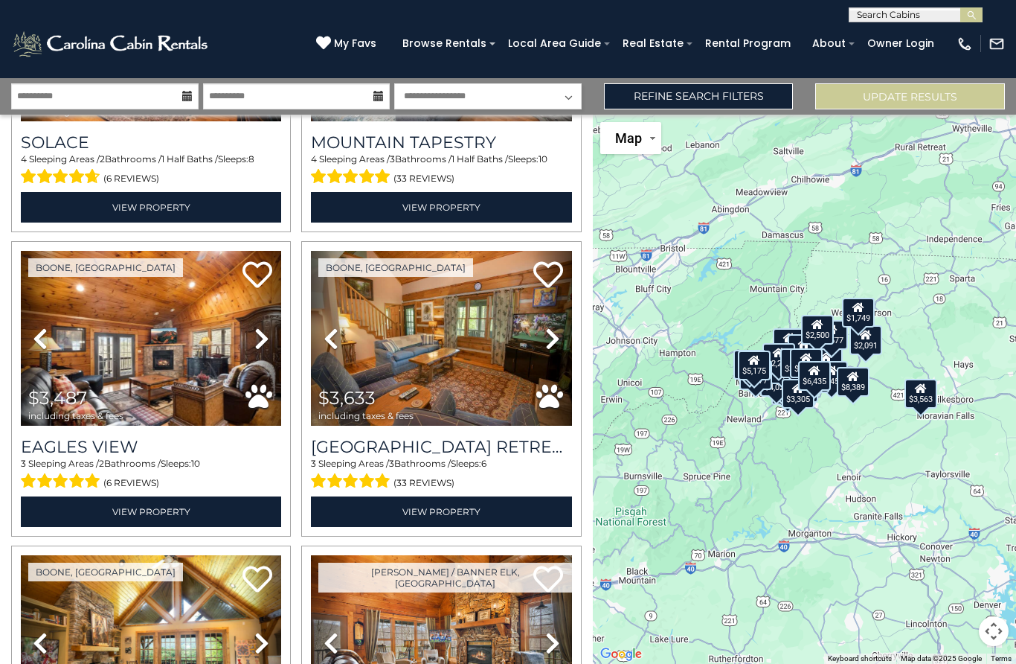
scroll to position [844, 0]
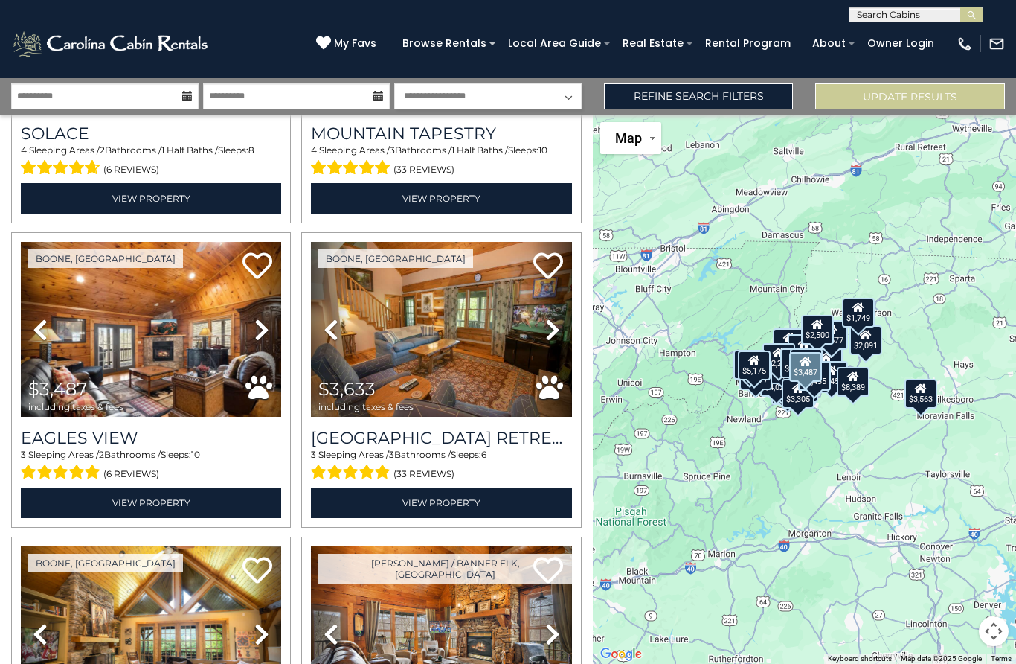
click at [197, 380] on img at bounding box center [151, 329] width 260 height 175
click at [257, 273] on icon at bounding box center [258, 266] width 30 height 30
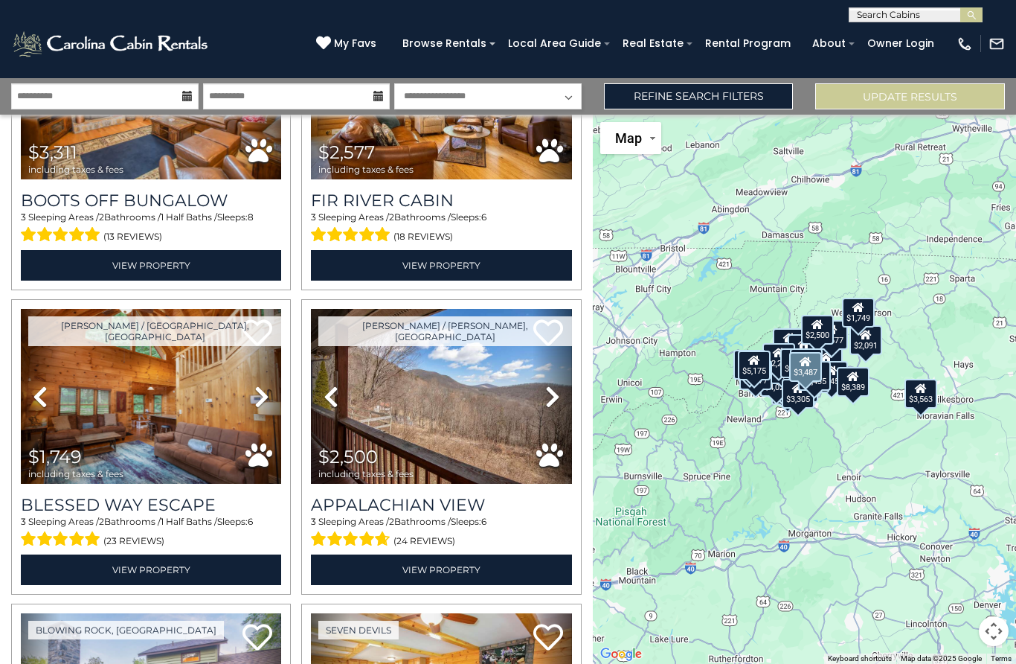
scroll to position [2314, 0]
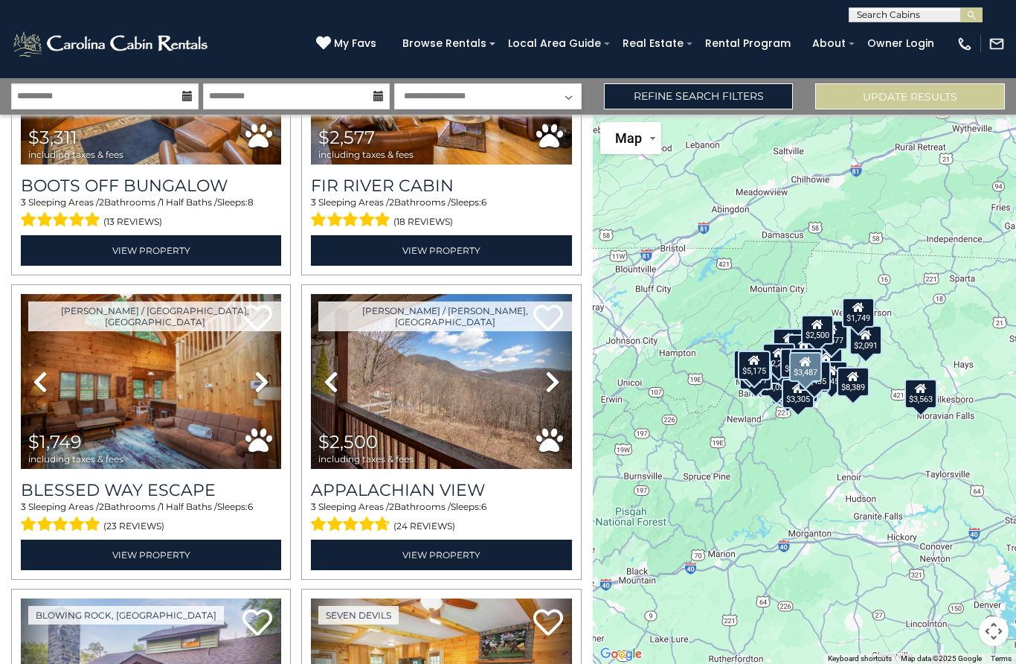
click at [698, 93] on link "Refine Search Filters" at bounding box center [699, 96] width 190 height 26
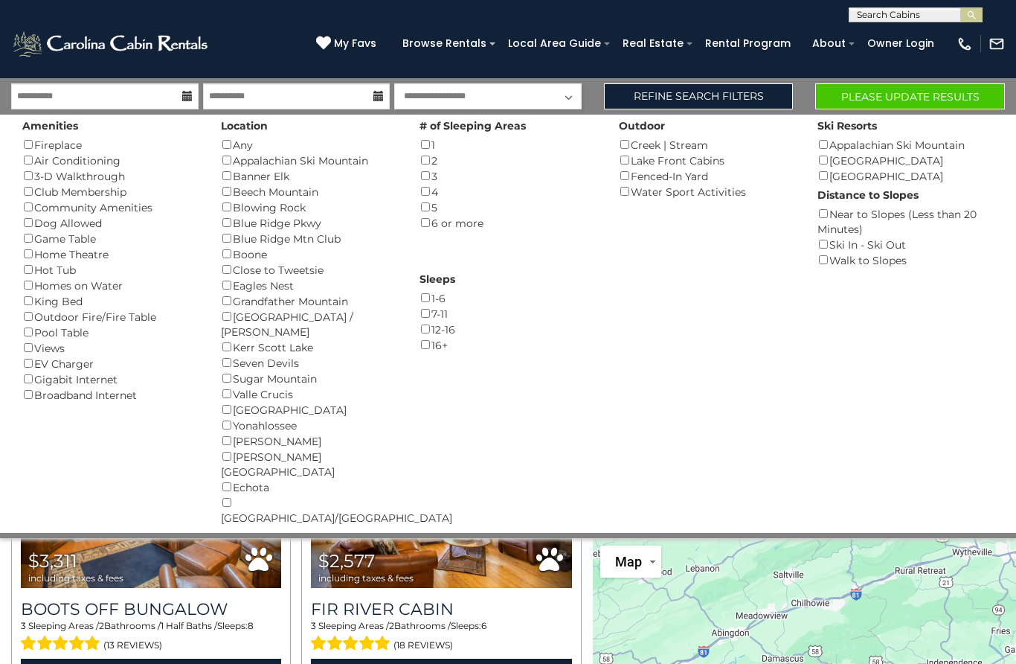
click at [712, 93] on link "Refine Search Filters" at bounding box center [699, 96] width 190 height 26
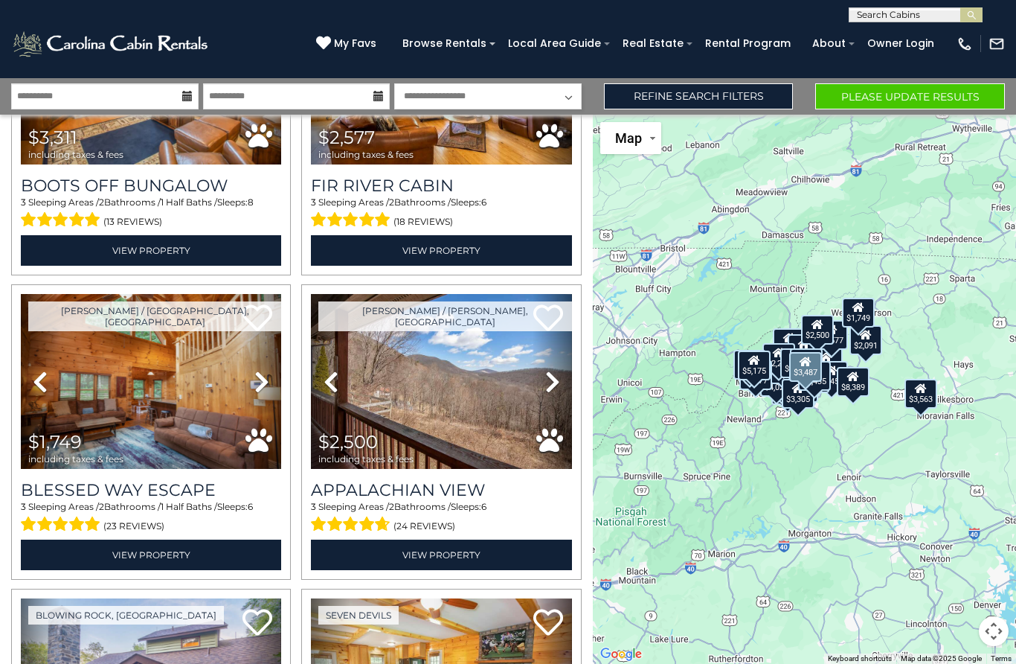
click at [898, 94] on button "Please Update Results" at bounding box center [910, 96] width 190 height 26
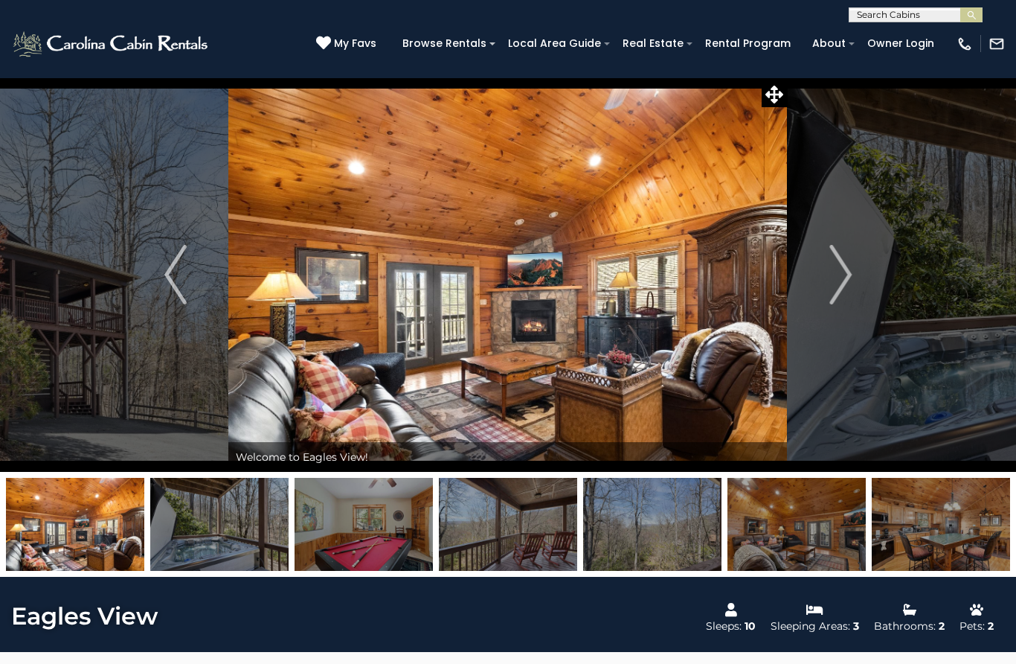
click at [841, 286] on img "Next" at bounding box center [840, 275] width 22 height 60
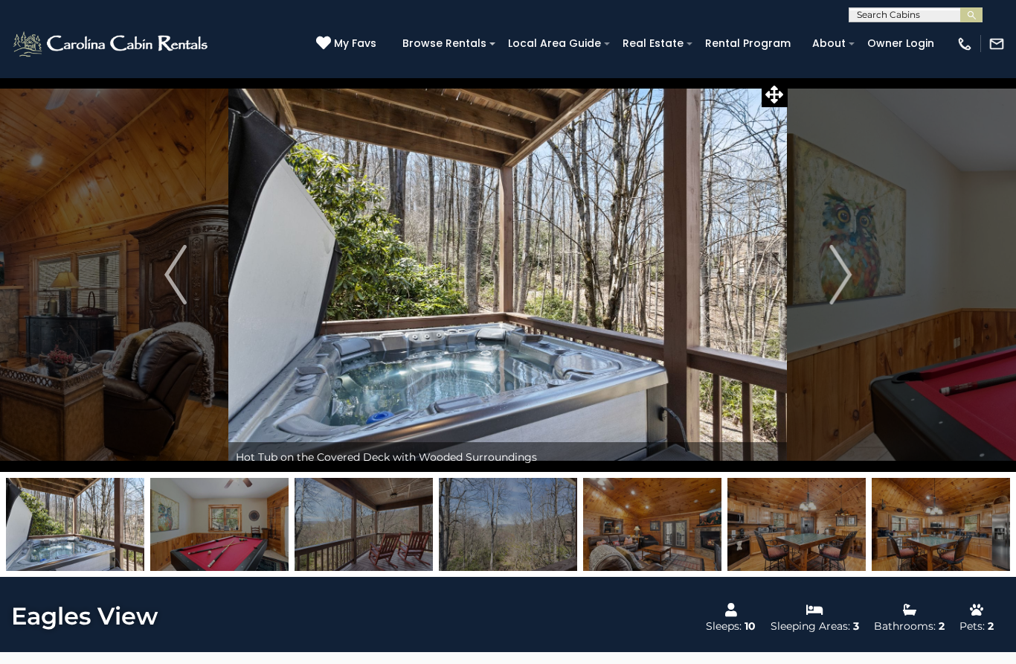
click at [838, 280] on img "Next" at bounding box center [840, 275] width 22 height 60
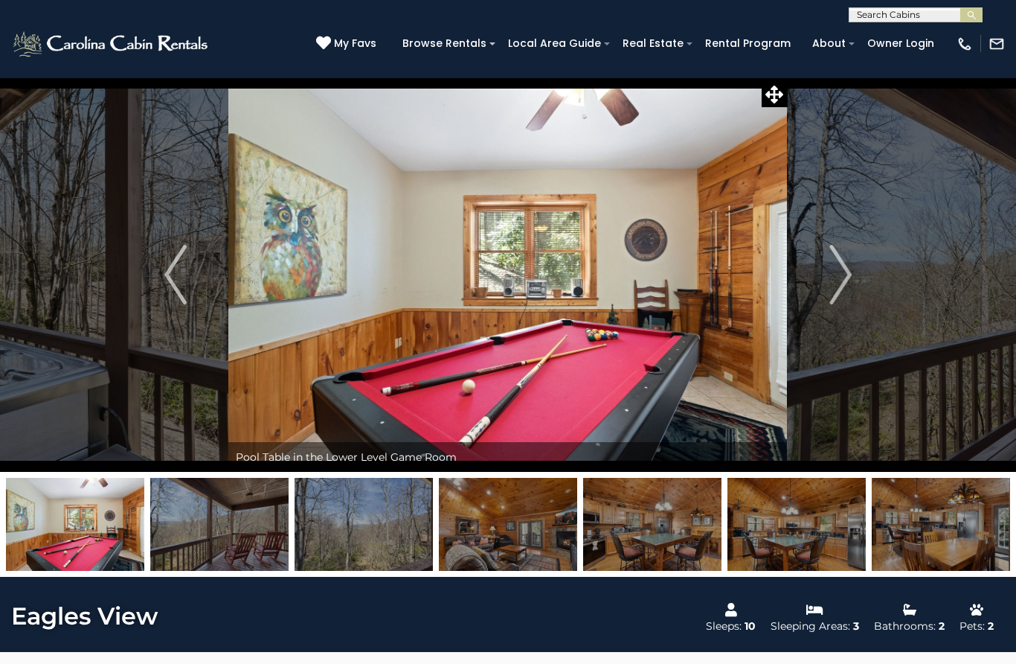
click at [842, 275] on img "Next" at bounding box center [840, 275] width 22 height 60
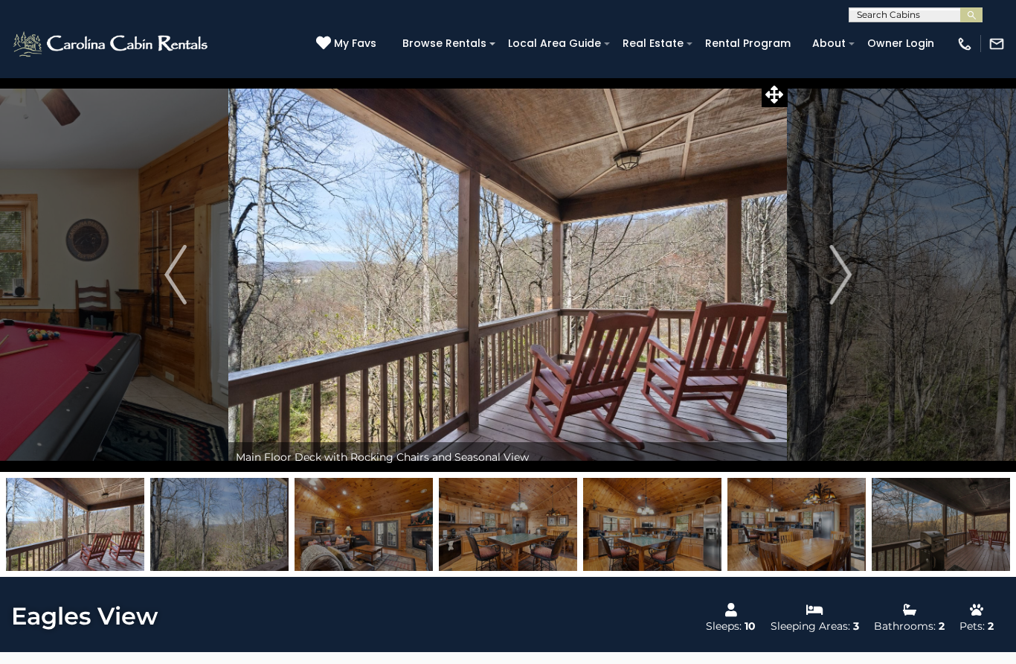
click at [837, 278] on img "Next" at bounding box center [840, 275] width 22 height 60
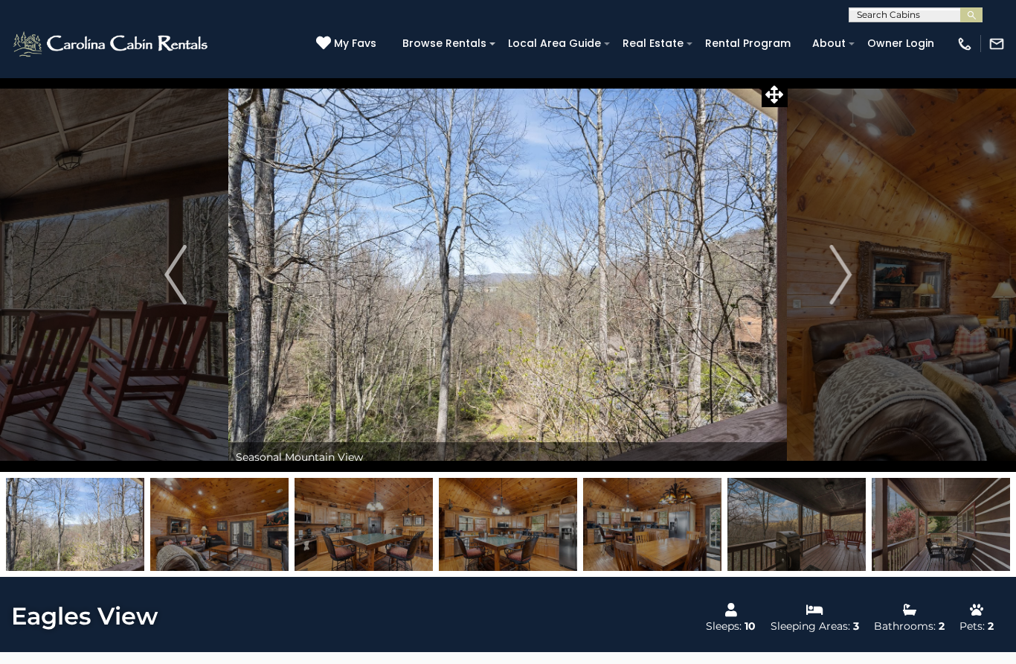
click at [838, 278] on img "Next" at bounding box center [840, 275] width 22 height 60
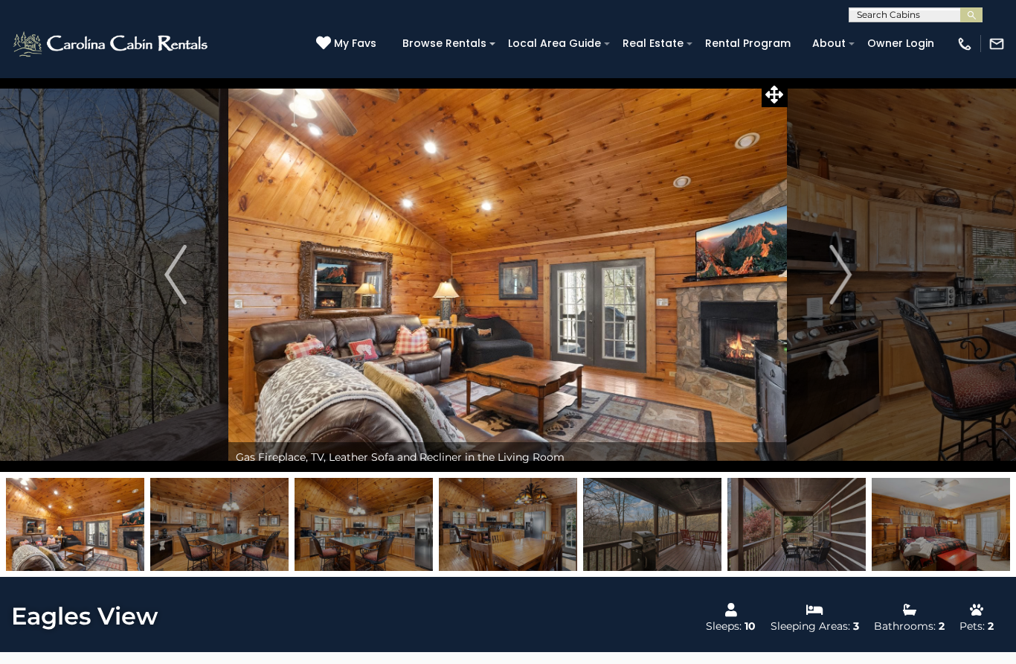
click at [841, 285] on img "Next" at bounding box center [840, 275] width 22 height 60
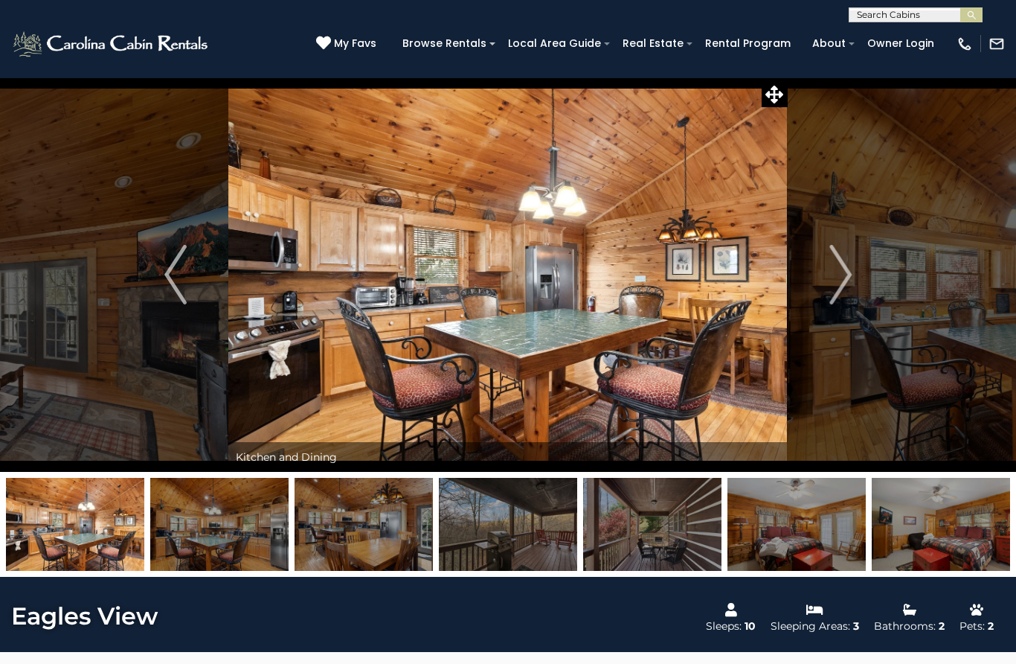
click at [844, 281] on img "Next" at bounding box center [840, 275] width 22 height 60
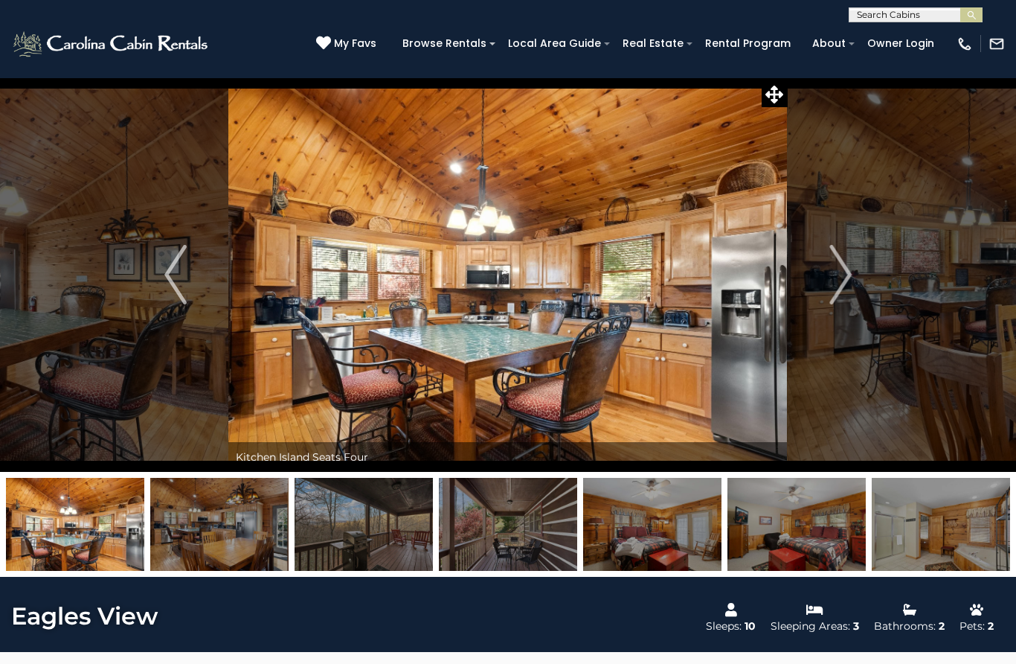
click at [845, 276] on img "Next" at bounding box center [840, 275] width 22 height 60
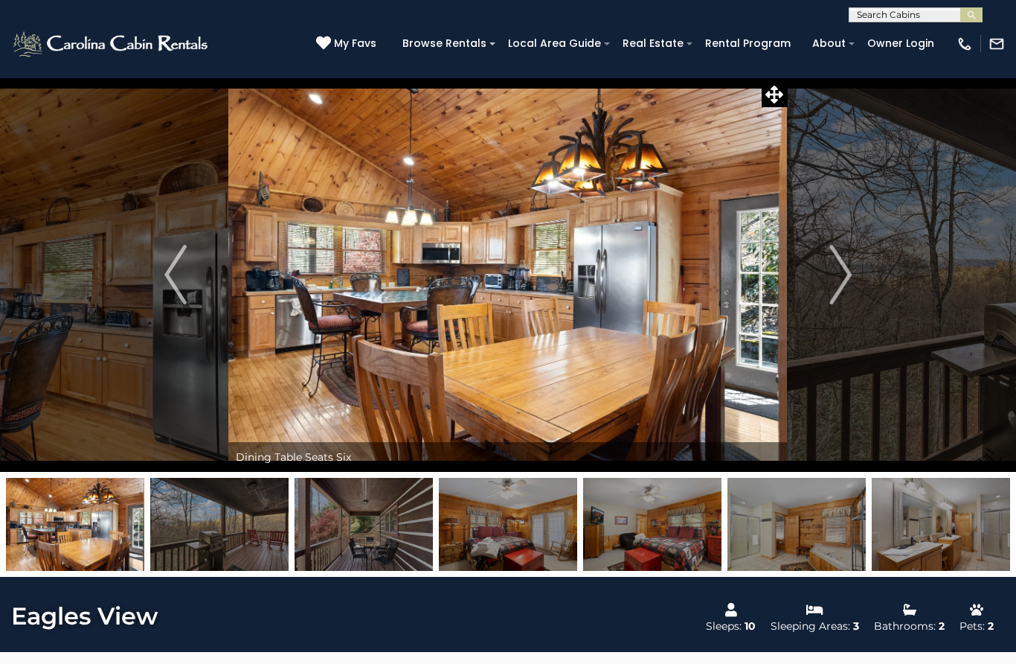
click at [835, 282] on img "Next" at bounding box center [840, 275] width 22 height 60
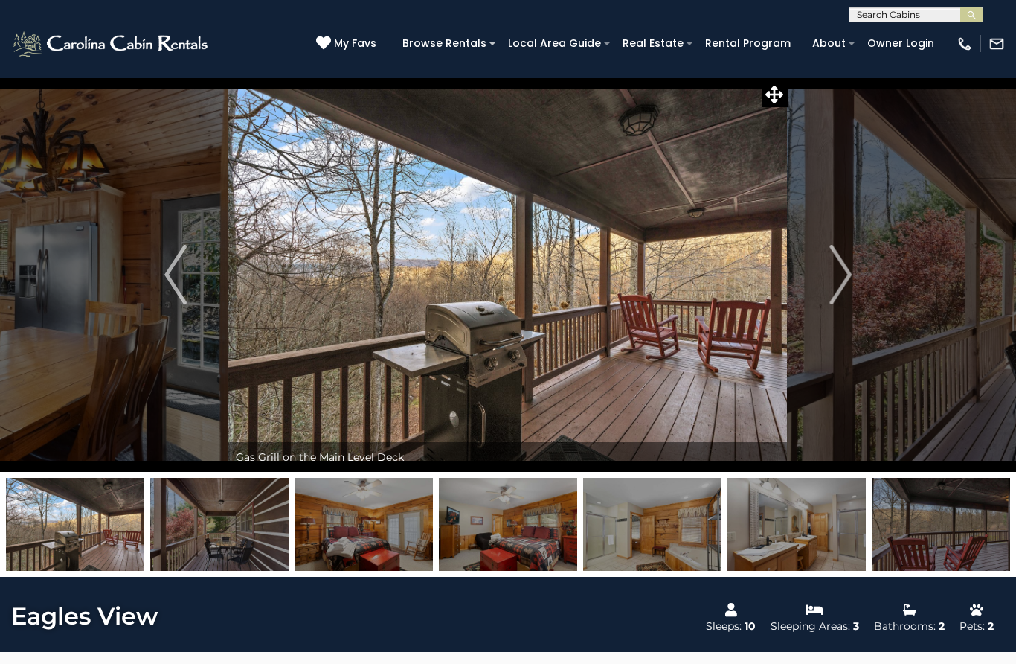
click at [841, 278] on img "Next" at bounding box center [840, 275] width 22 height 60
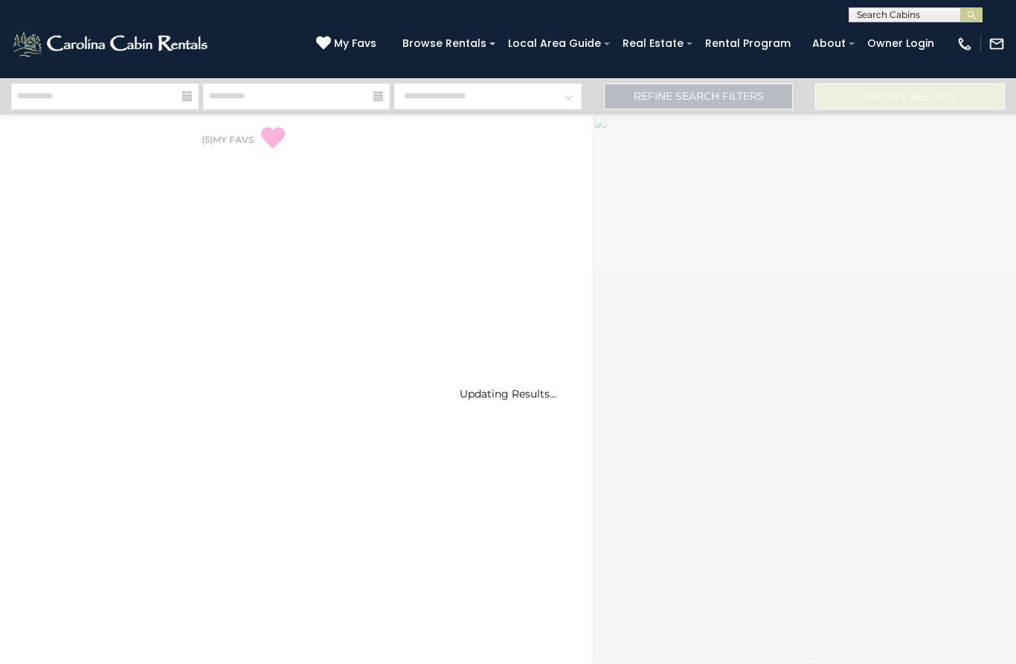
select select "*"
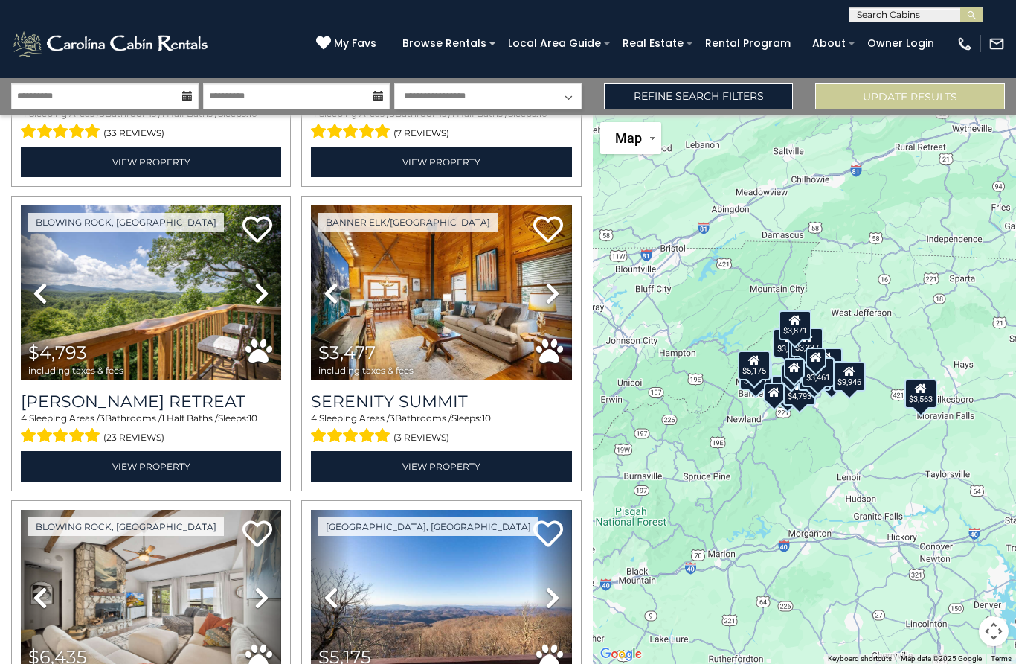
scroll to position [882, 0]
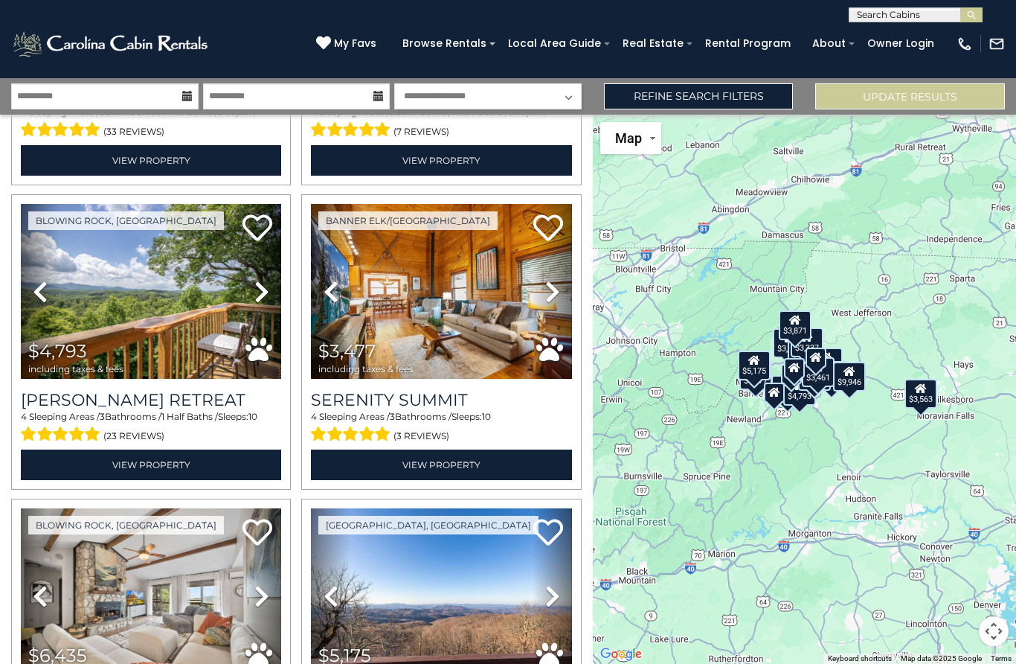
click at [498, 336] on img at bounding box center [441, 291] width 260 height 175
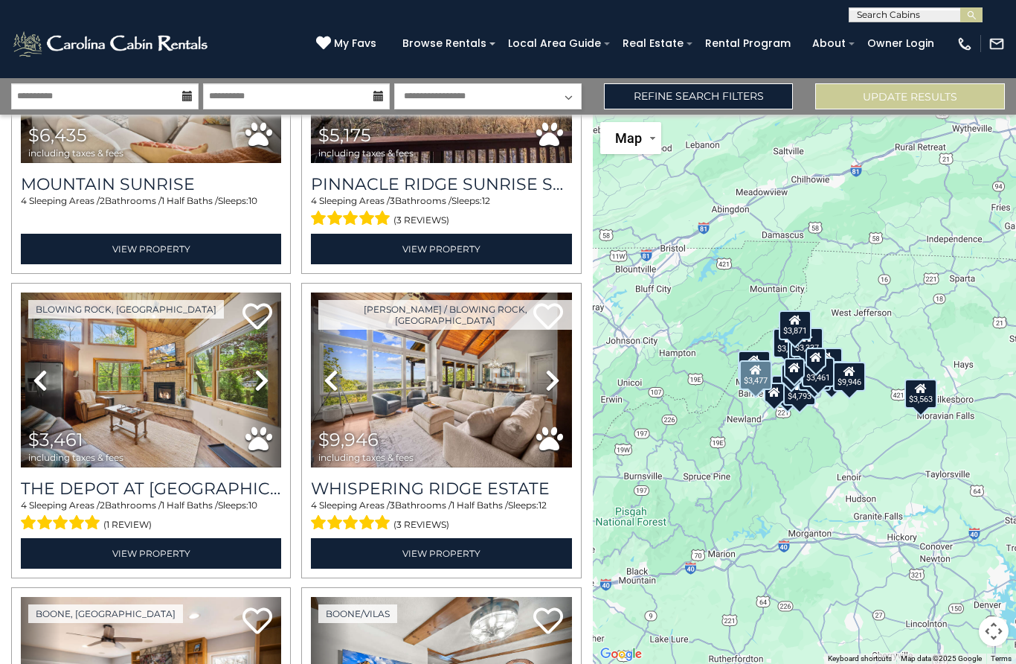
scroll to position [1403, 0]
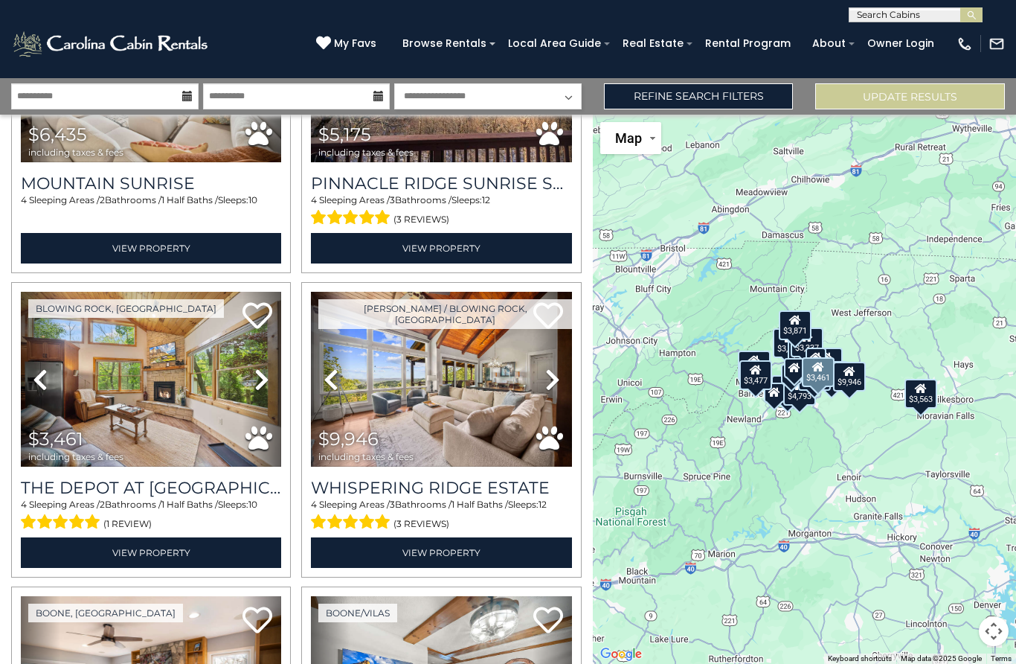
click at [226, 453] on img at bounding box center [151, 379] width 260 height 175
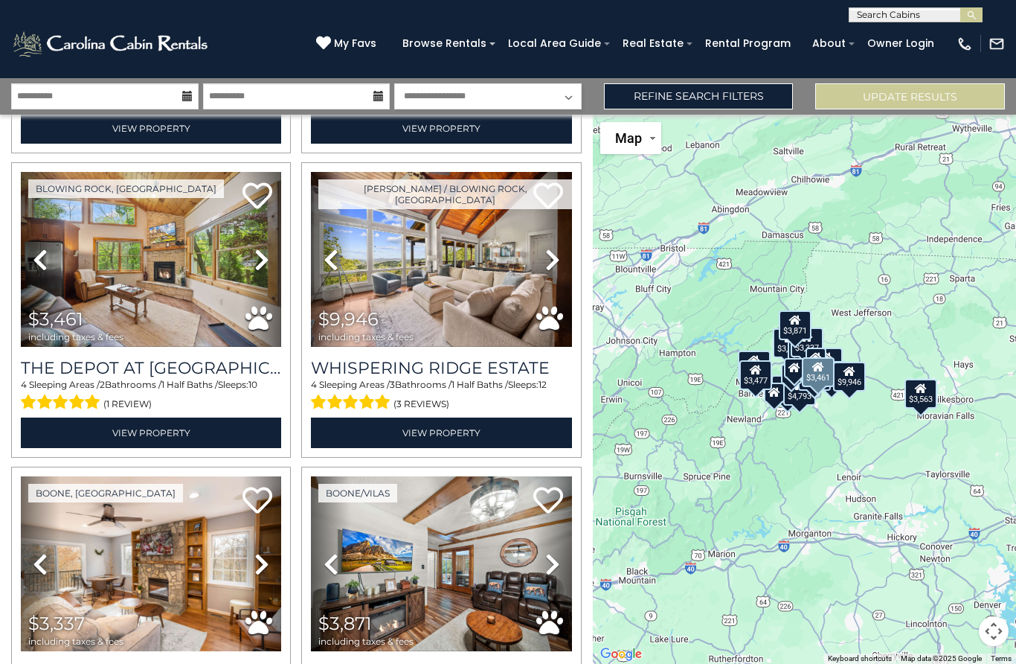
scroll to position [1468, 0]
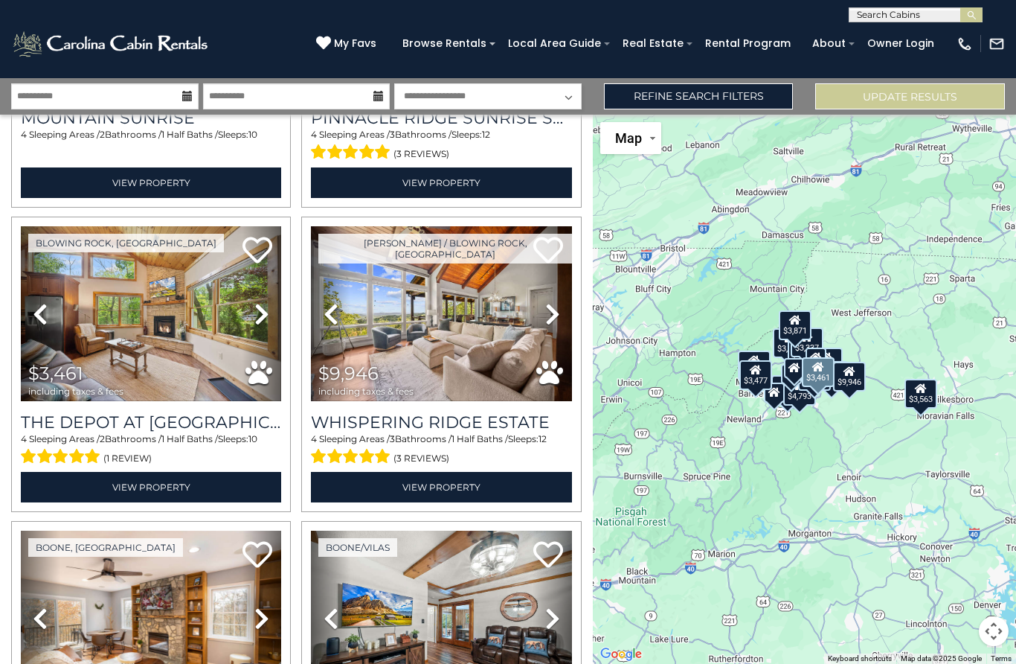
click at [200, 385] on img at bounding box center [151, 313] width 260 height 175
click at [261, 257] on icon at bounding box center [258, 250] width 30 height 30
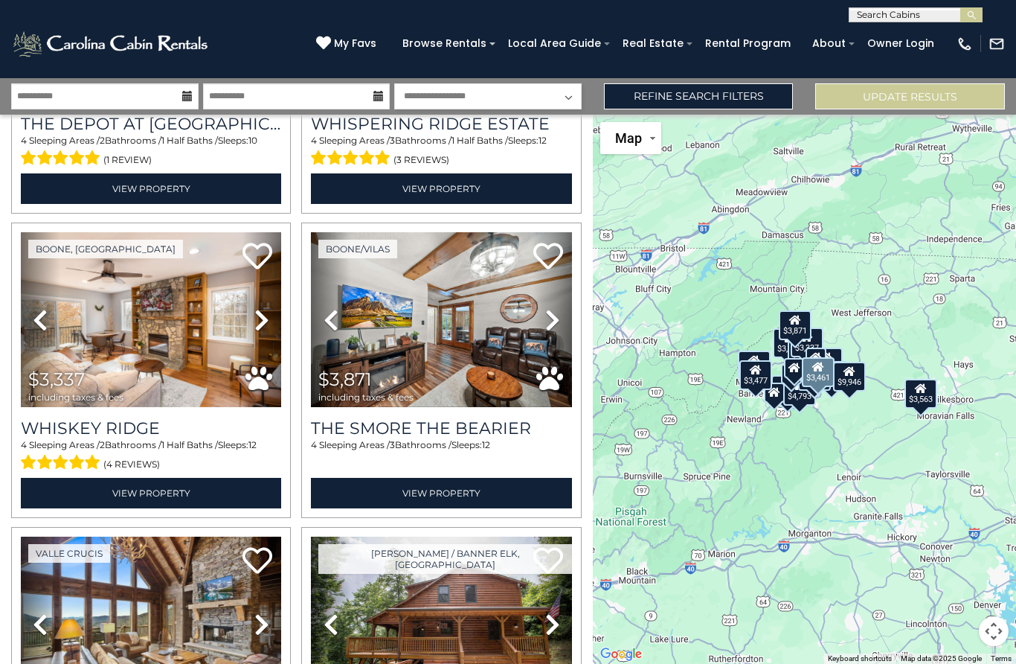
scroll to position [1771, 0]
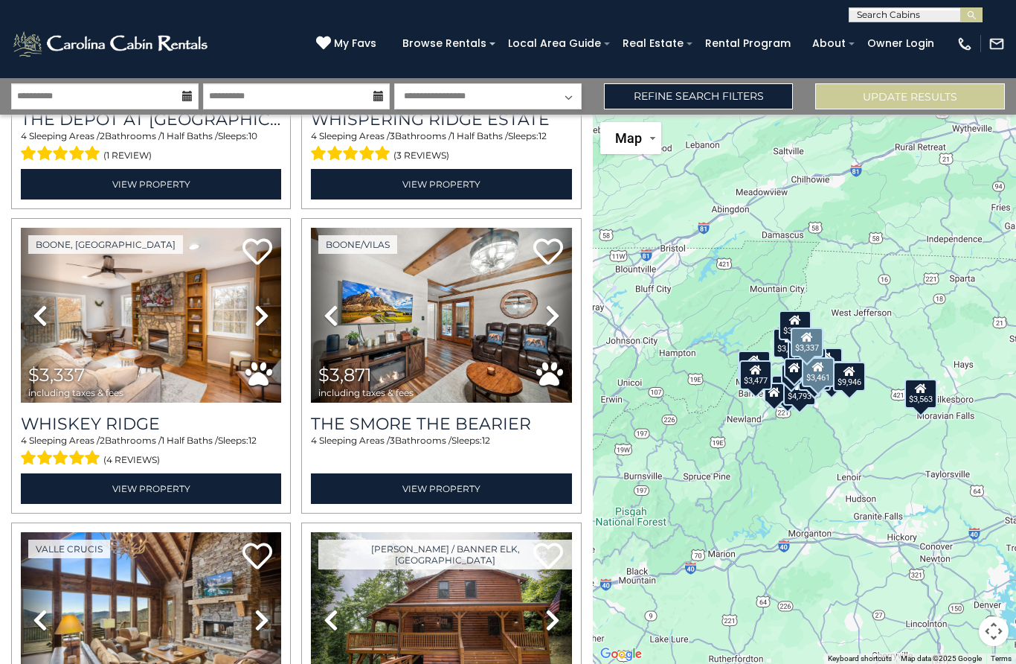
click at [201, 399] on img at bounding box center [151, 315] width 260 height 175
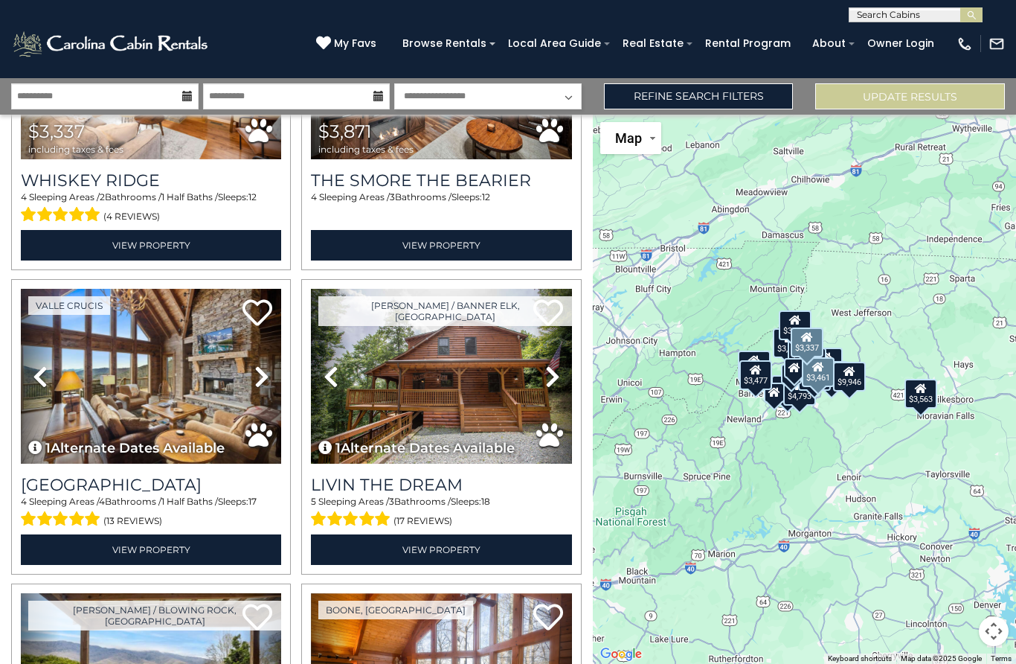
scroll to position [2061, 0]
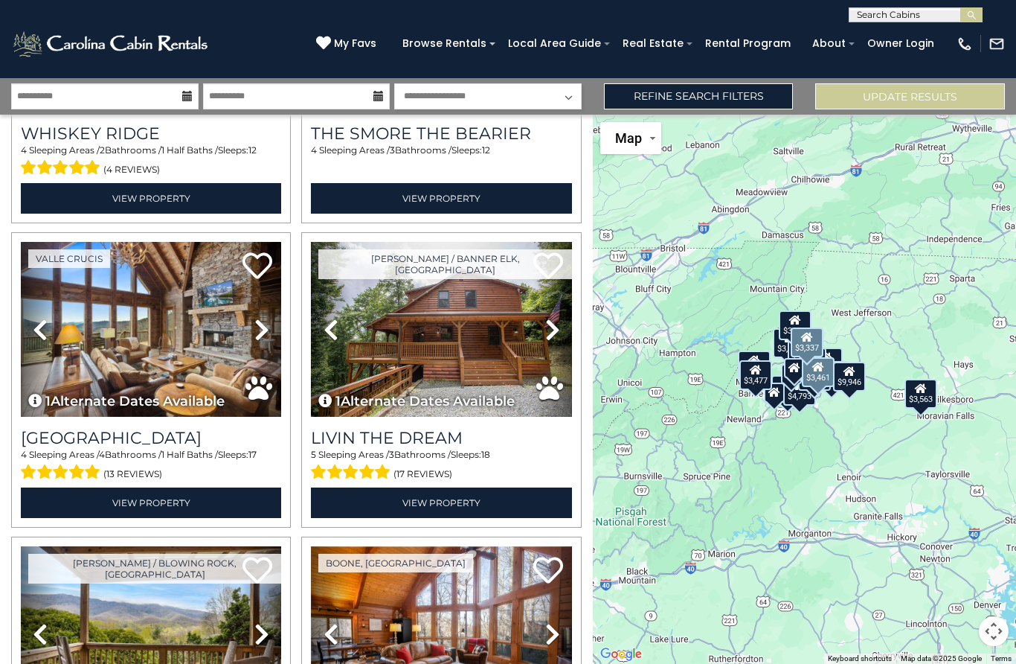
click at [385, 515] on link "View Property" at bounding box center [441, 502] width 260 height 31
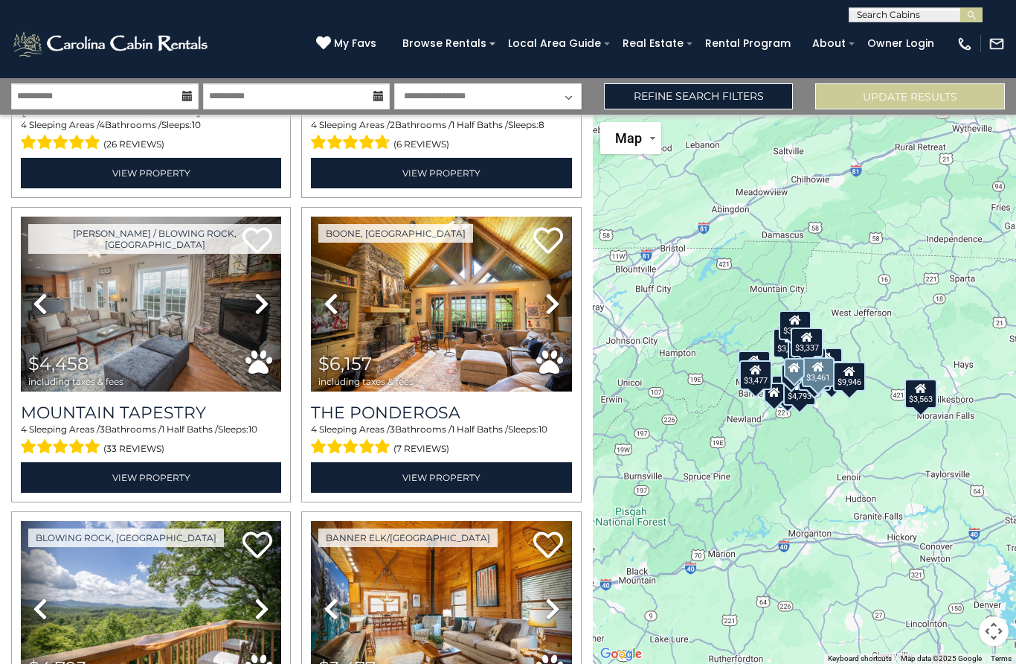
scroll to position [566, 0]
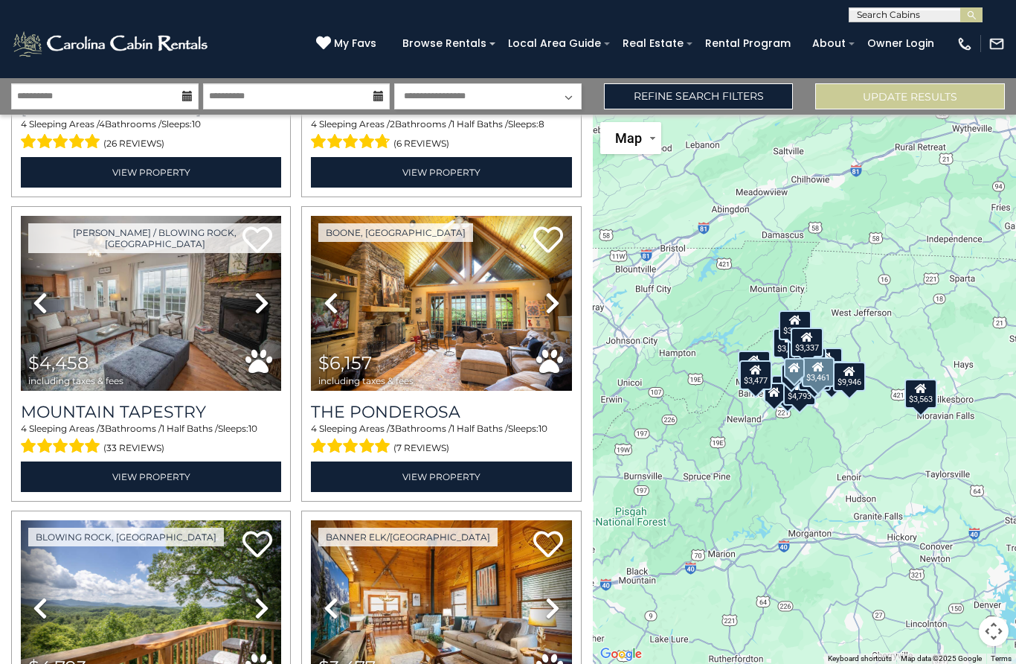
click at [256, 240] on icon at bounding box center [258, 240] width 30 height 30
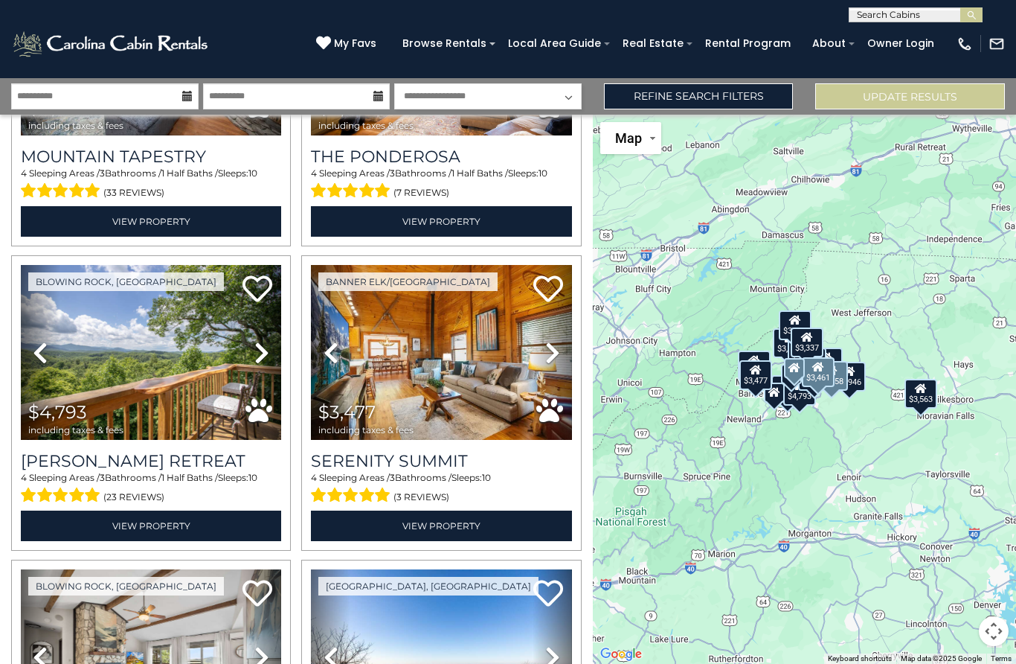
scroll to position [871, 0]
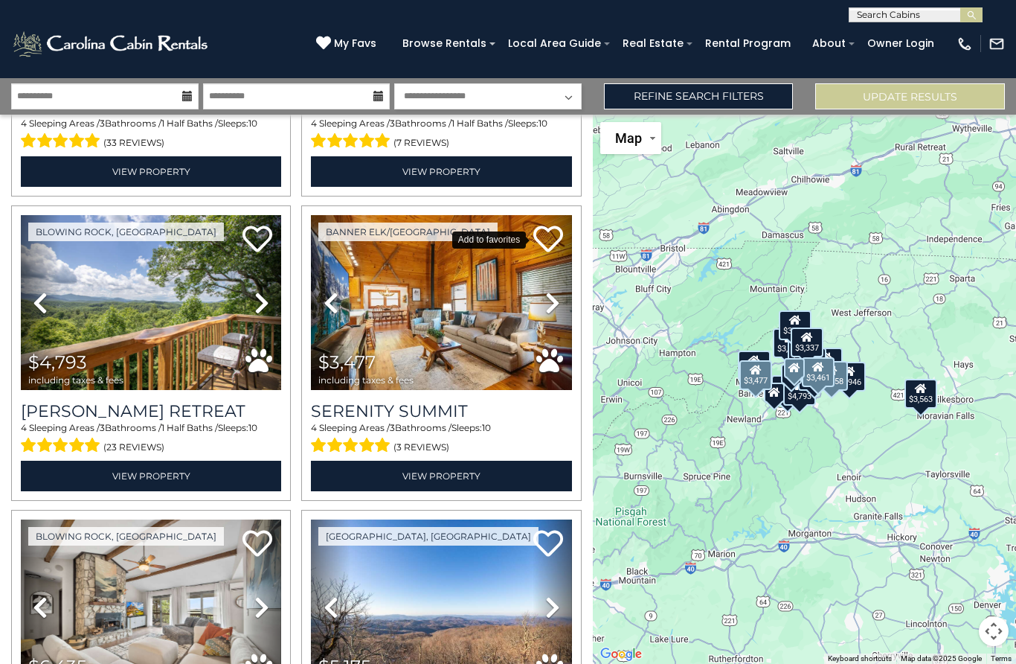
click at [548, 240] on icon at bounding box center [548, 239] width 30 height 30
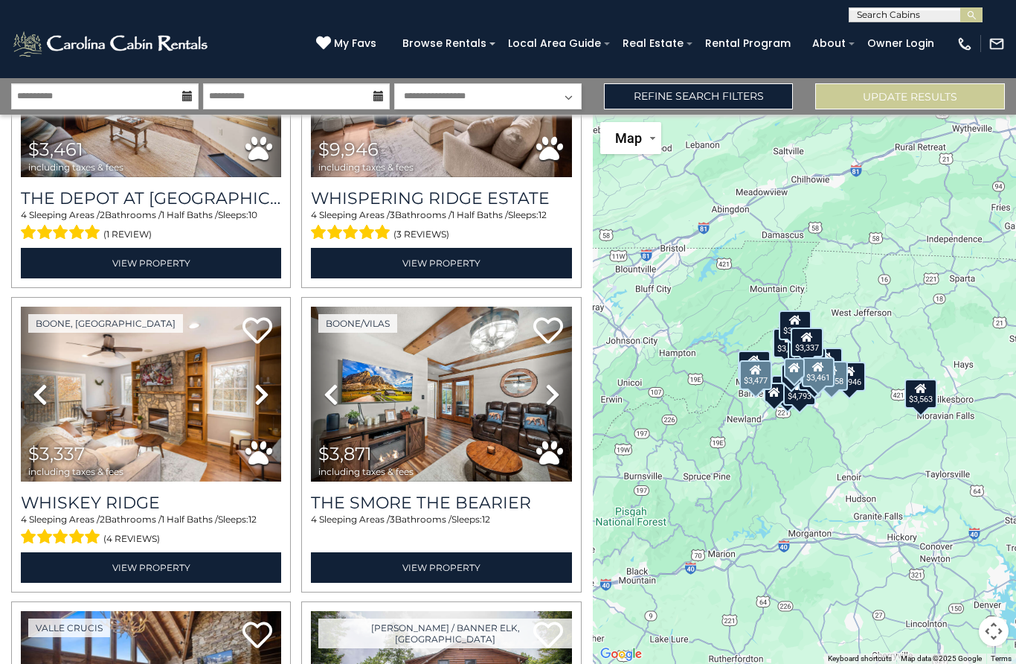
scroll to position [1723, 0]
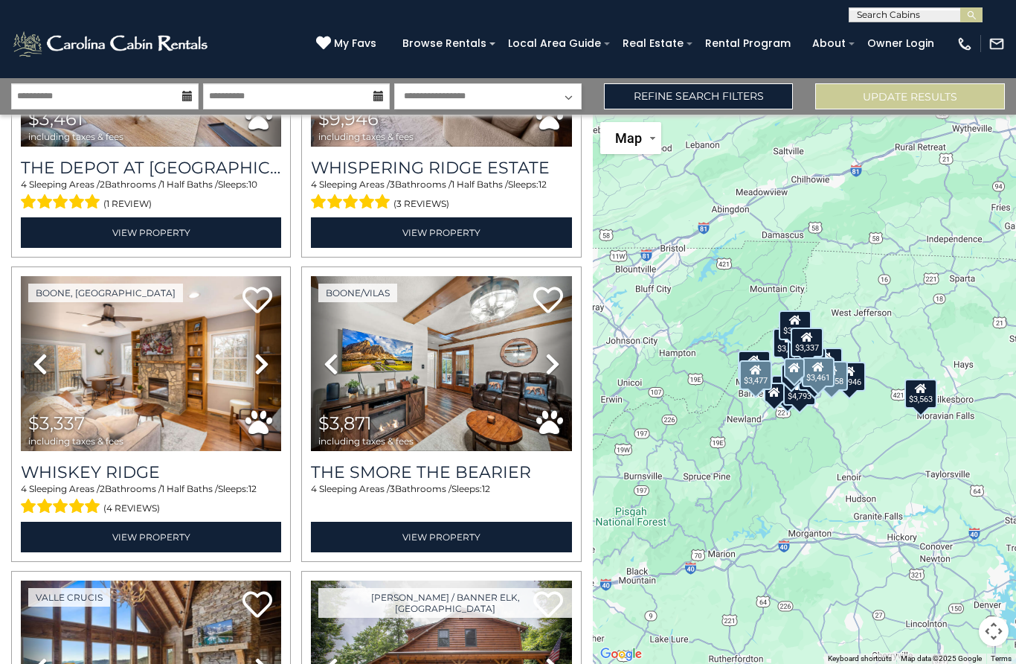
click at [263, 298] on icon at bounding box center [258, 300] width 30 height 30
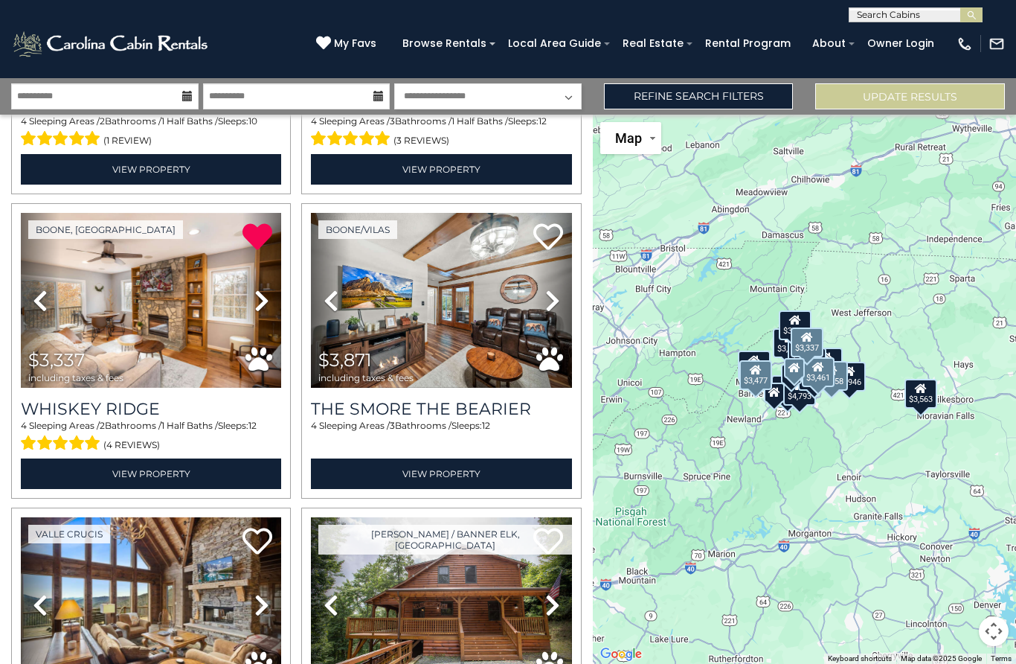
scroll to position [1790, 0]
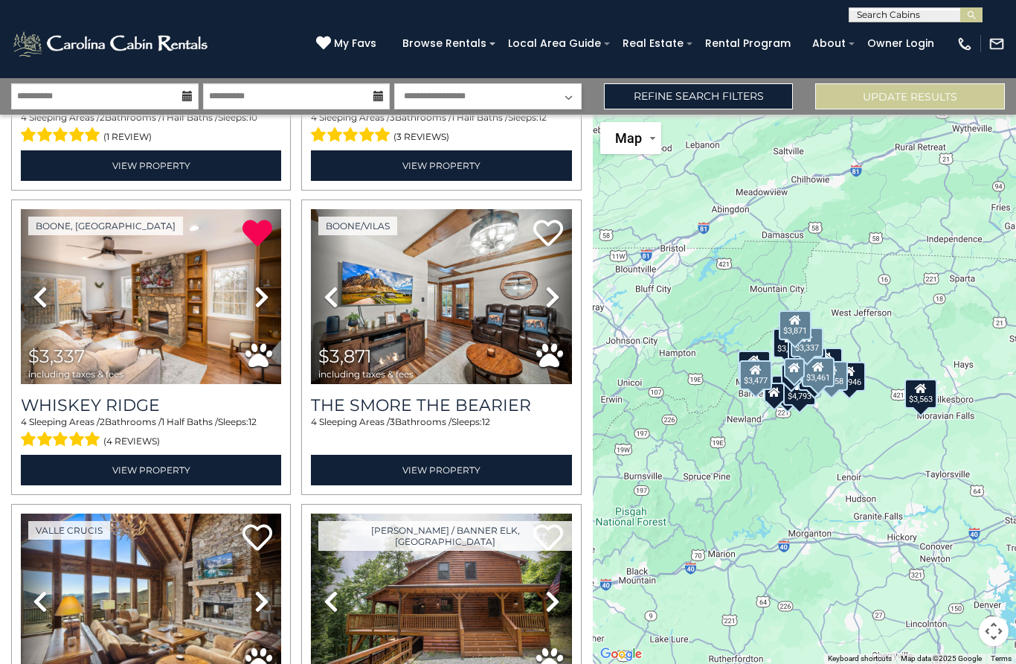
click at [488, 359] on img at bounding box center [441, 296] width 260 height 175
click at [558, 231] on icon at bounding box center [548, 233] width 30 height 30
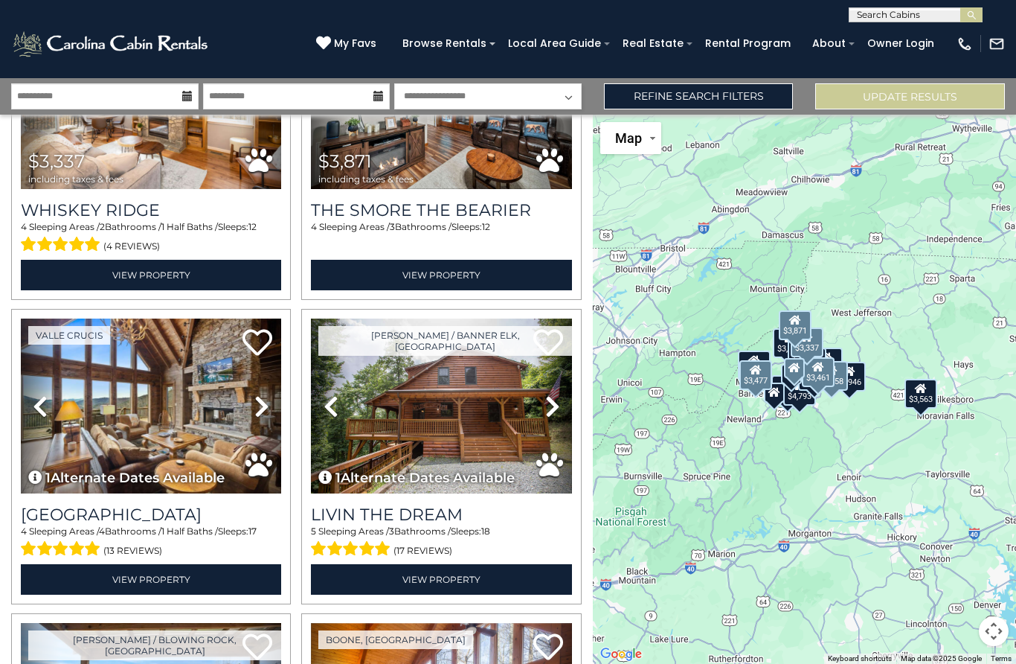
scroll to position [1982, 0]
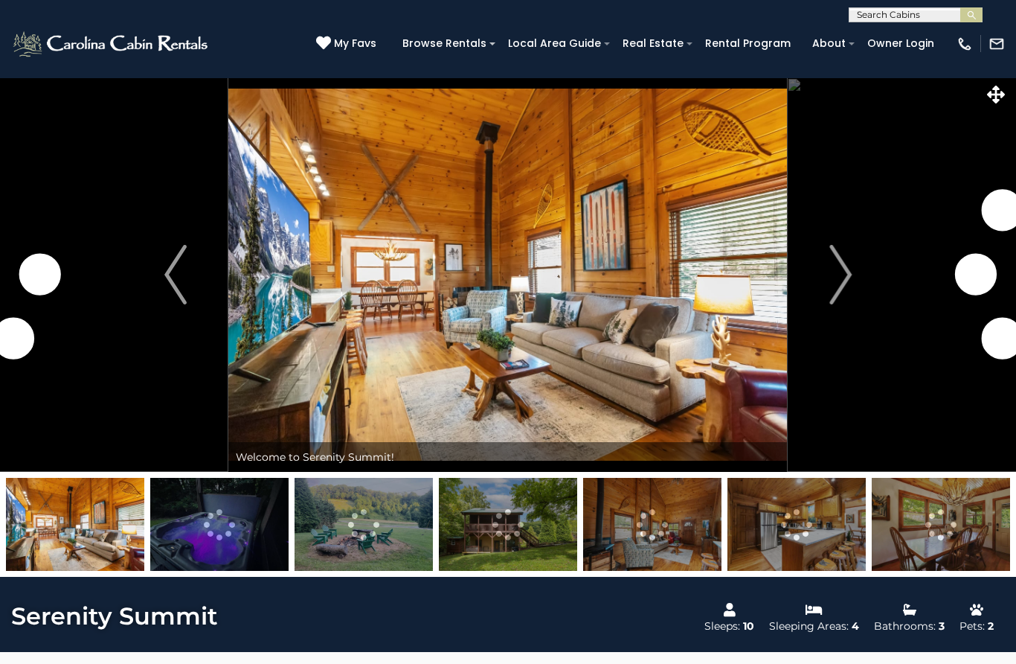
click at [846, 282] on img "Next" at bounding box center [840, 275] width 22 height 60
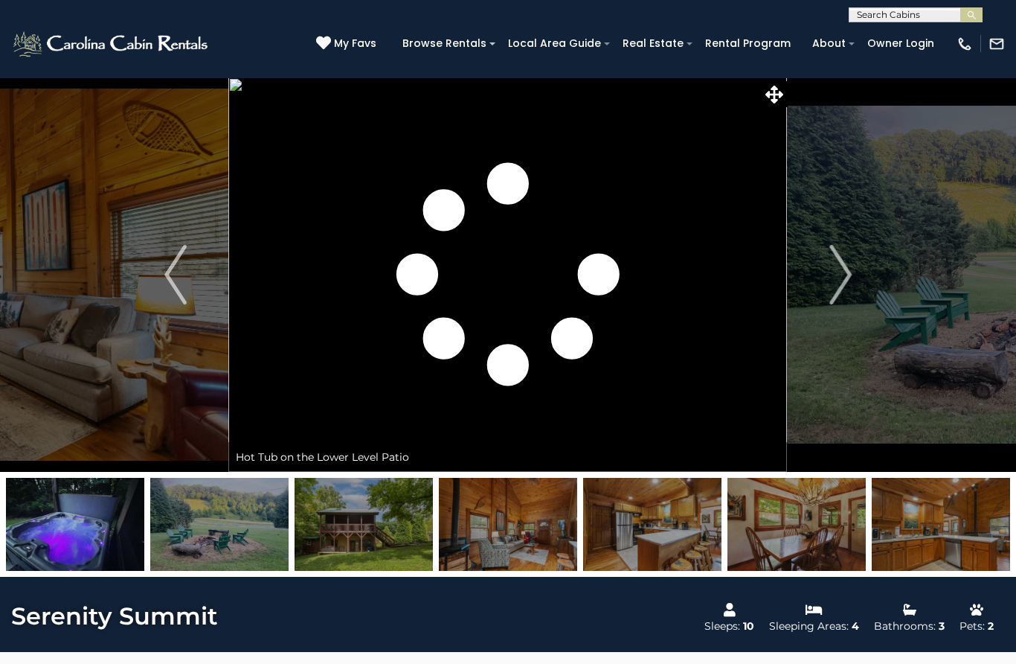
click at [843, 279] on img "Next" at bounding box center [840, 275] width 22 height 60
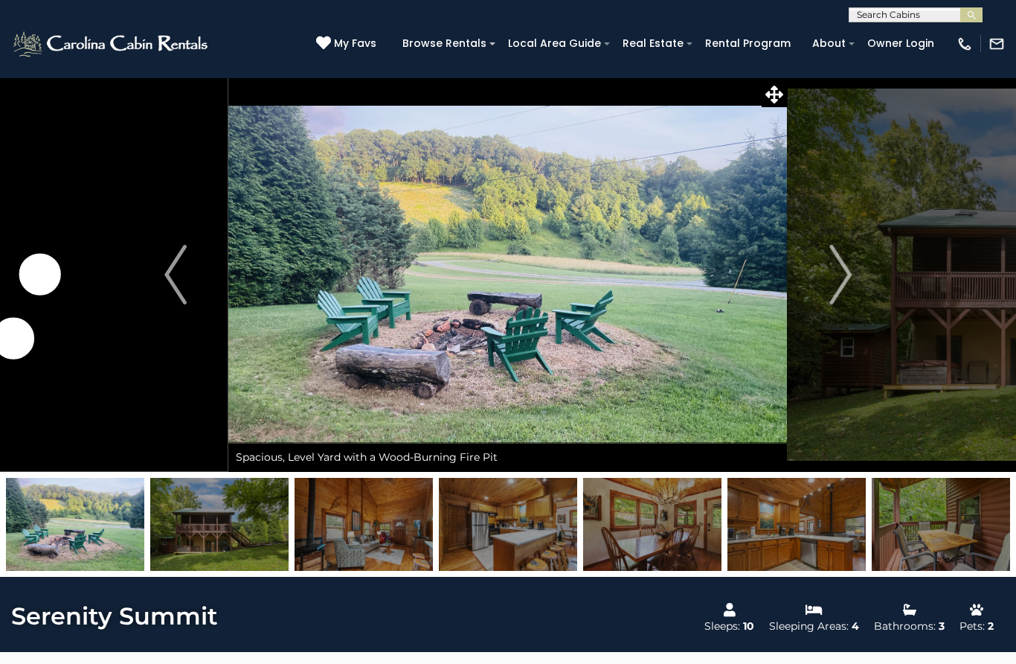
click at [838, 270] on img "Next" at bounding box center [840, 275] width 22 height 60
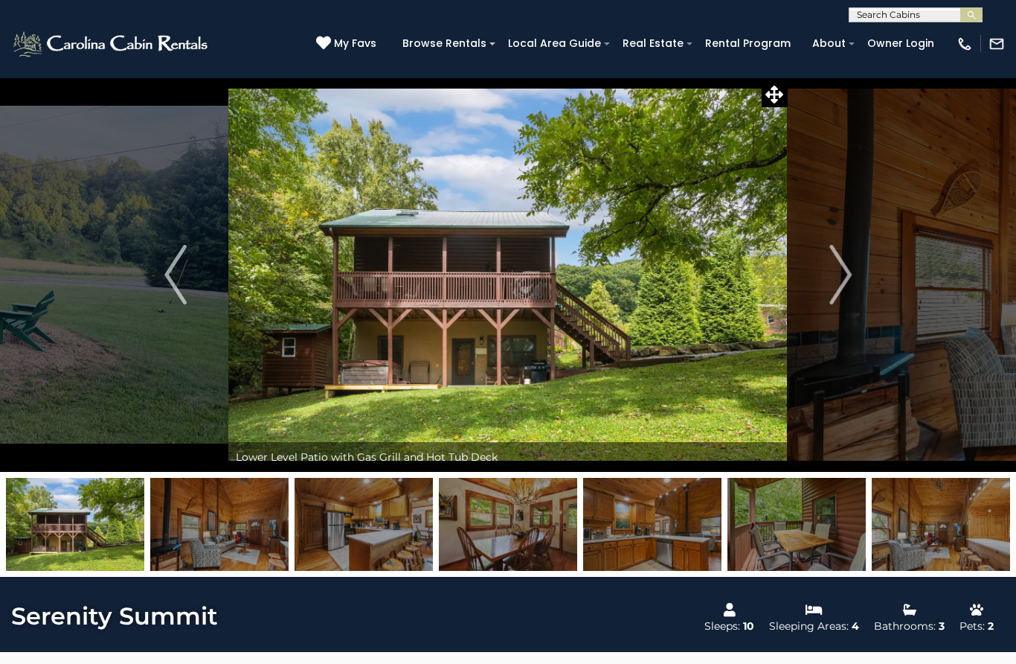
click at [844, 284] on img "Next" at bounding box center [840, 275] width 22 height 60
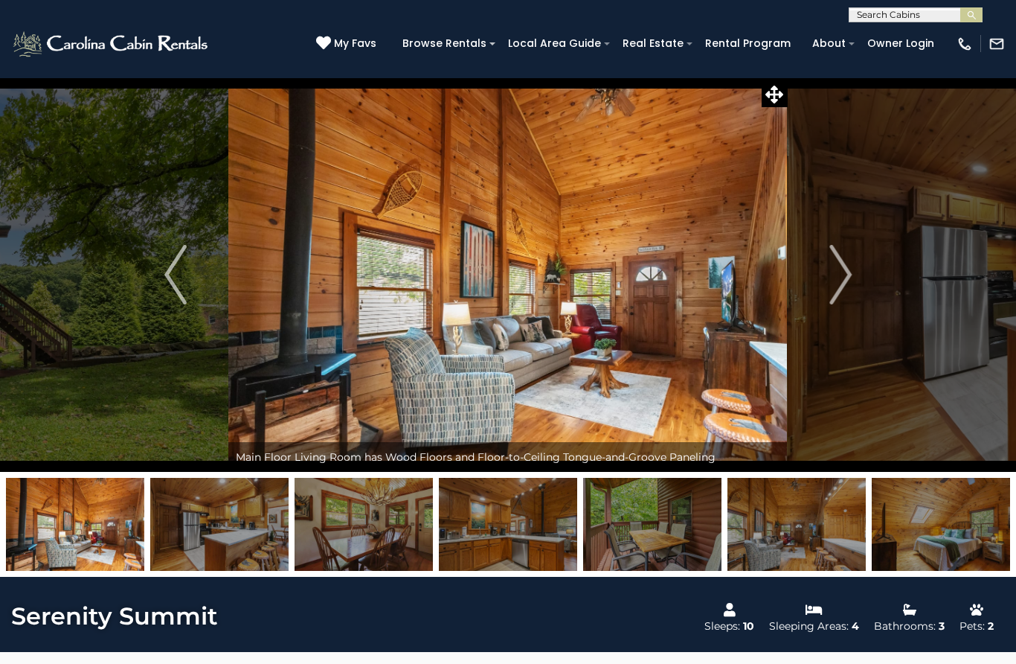
click at [830, 288] on img "Next" at bounding box center [840, 275] width 22 height 60
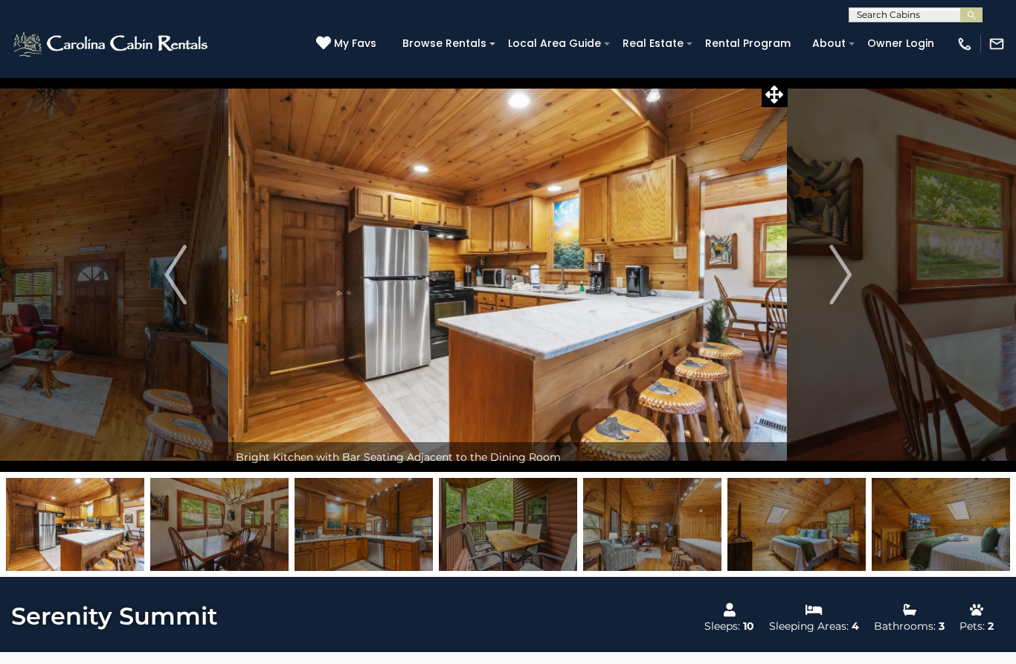
click at [840, 286] on img "Next" at bounding box center [840, 275] width 22 height 60
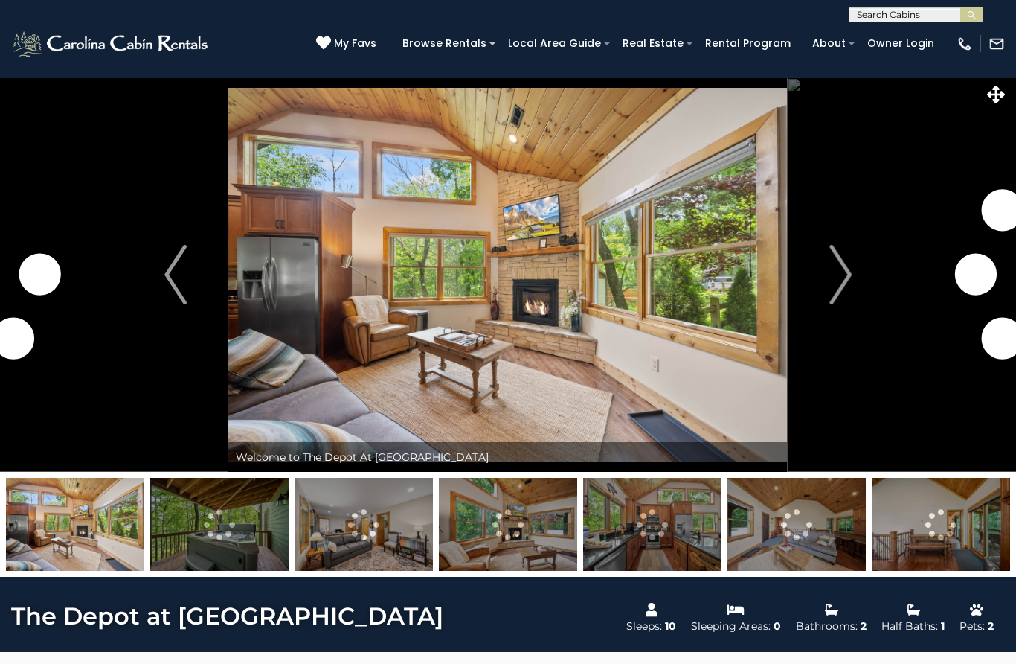
click at [850, 276] on img "Next" at bounding box center [840, 275] width 22 height 60
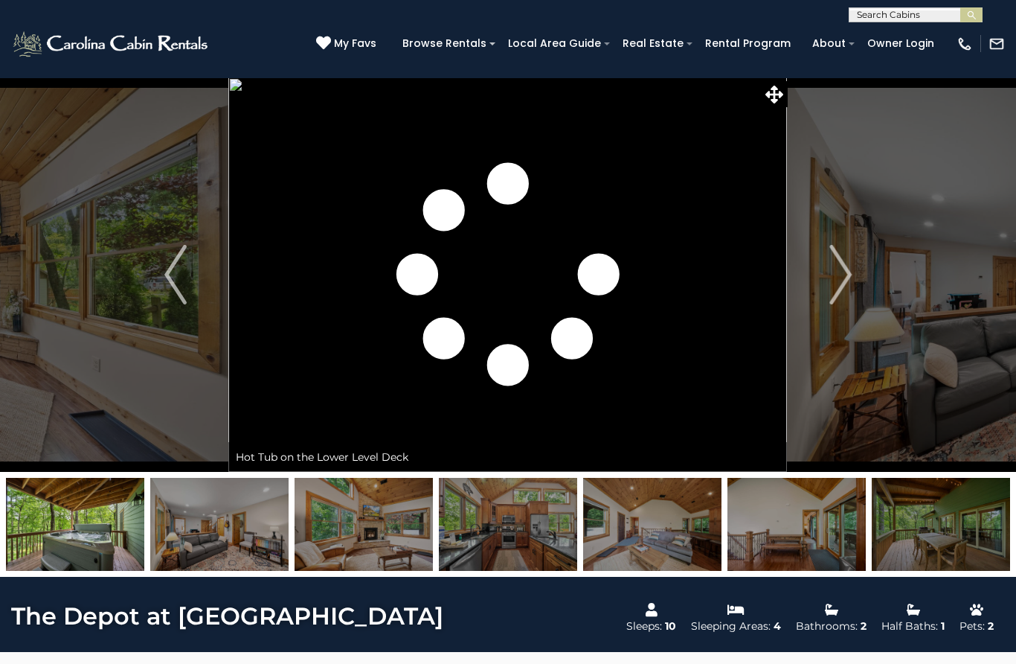
click at [832, 281] on img "Next" at bounding box center [840, 275] width 22 height 60
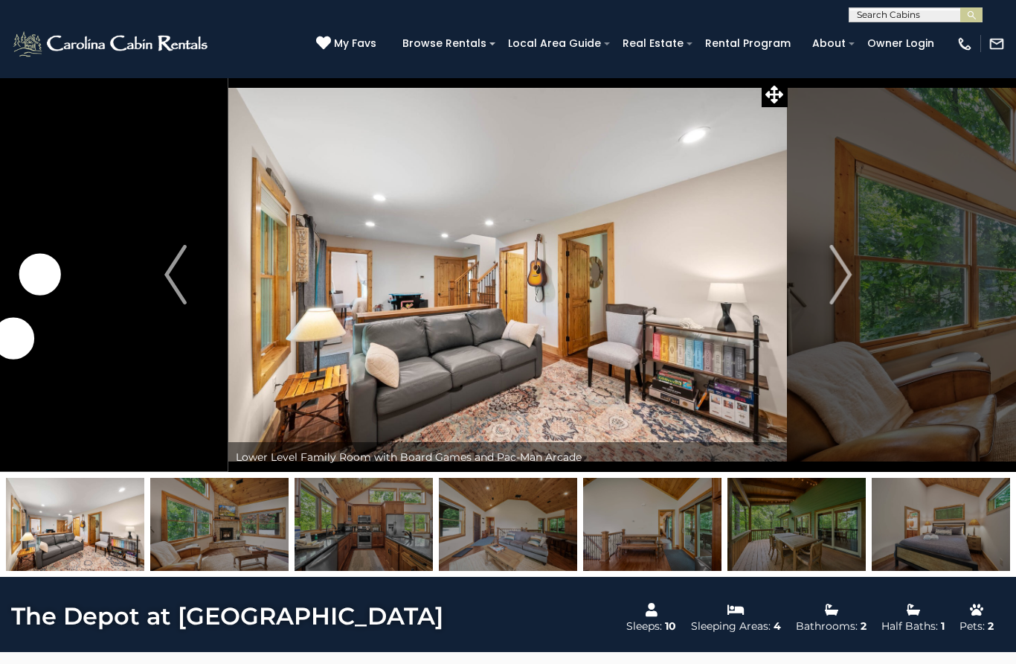
click at [838, 284] on img "Next" at bounding box center [840, 275] width 22 height 60
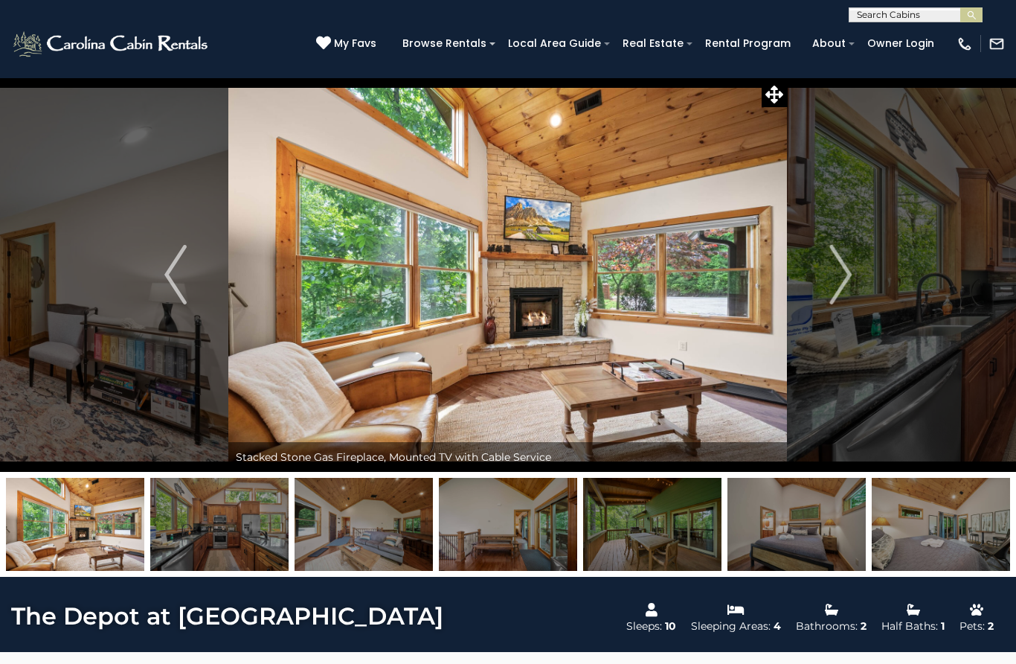
click at [840, 278] on img "Next" at bounding box center [840, 275] width 22 height 60
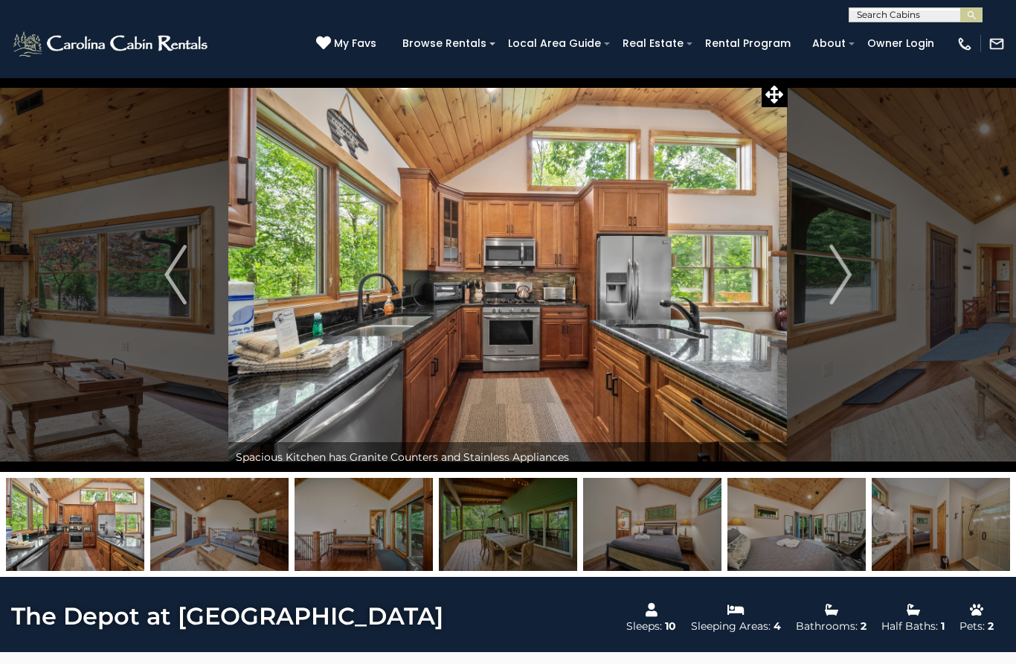
click at [838, 277] on img "Next" at bounding box center [840, 275] width 22 height 60
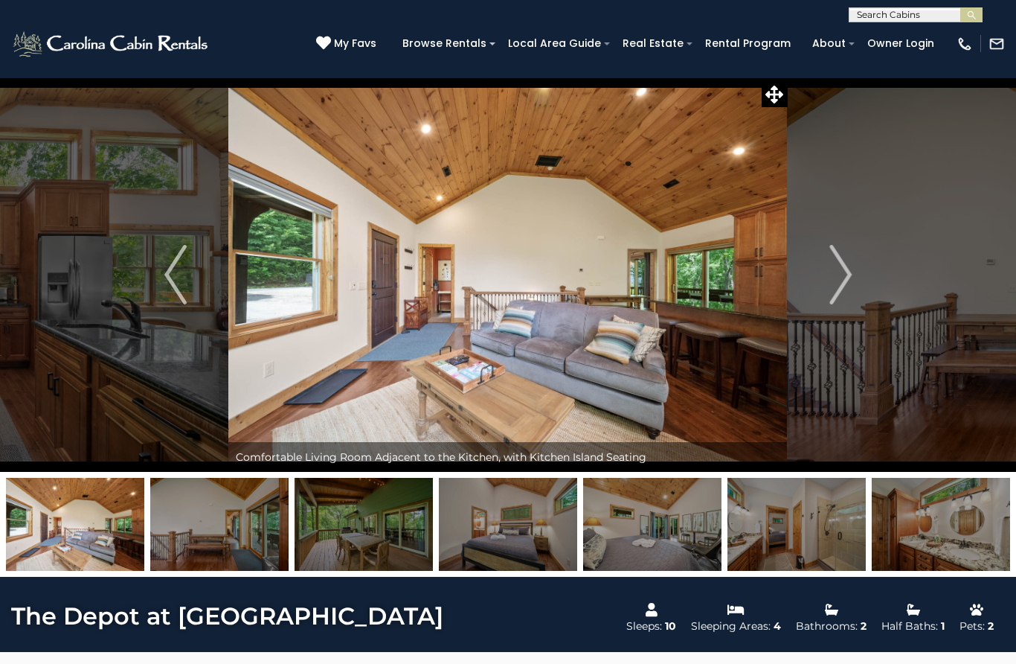
click at [845, 277] on img "Next" at bounding box center [840, 275] width 22 height 60
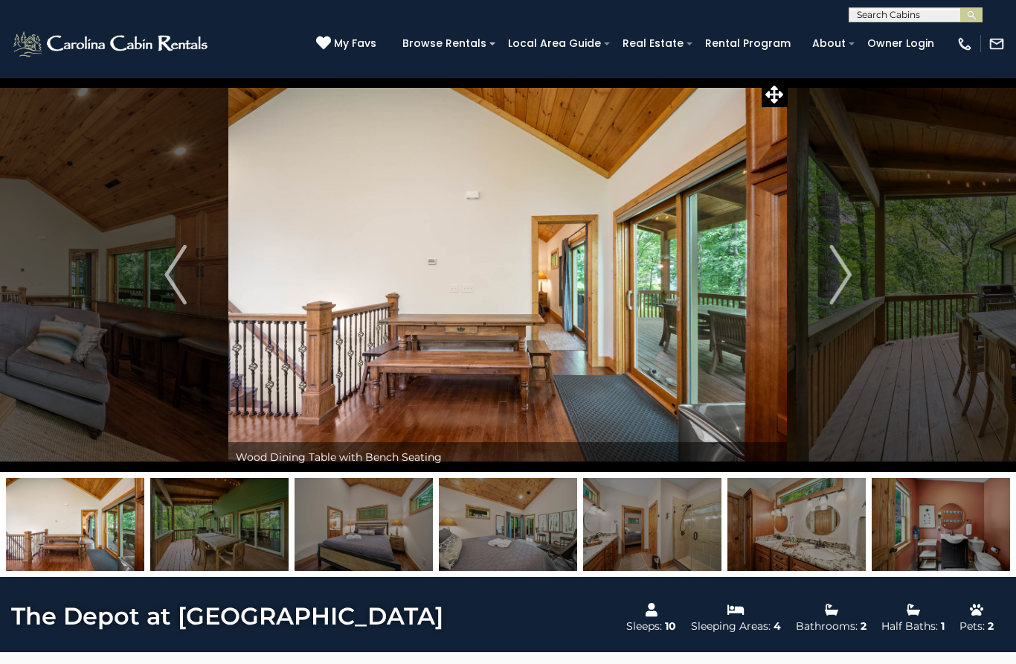
click at [840, 282] on img "Next" at bounding box center [840, 275] width 22 height 60
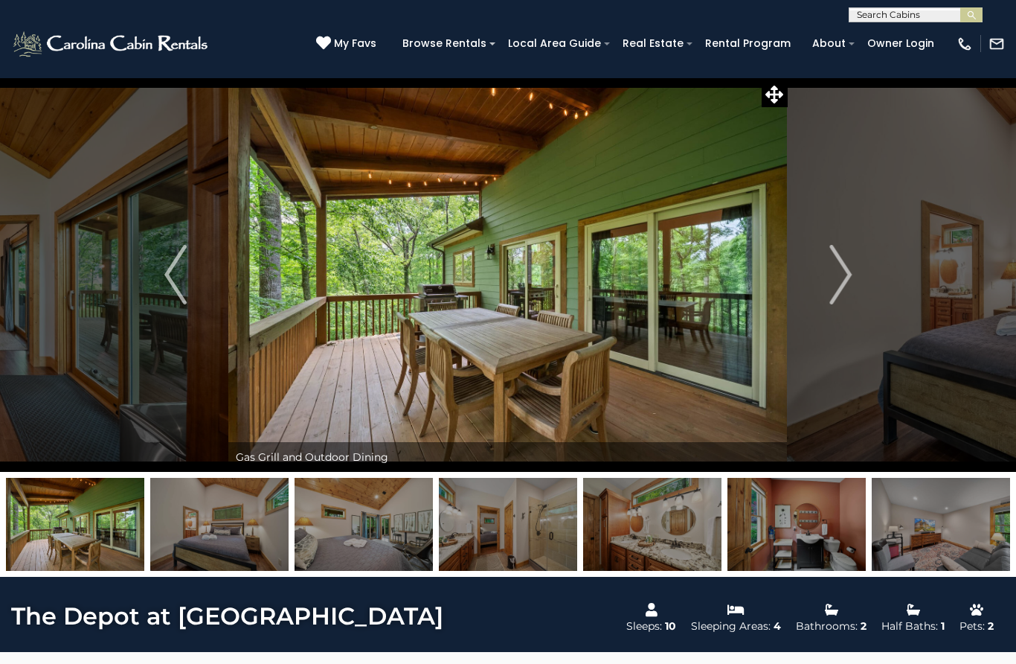
click at [829, 284] on button "Next" at bounding box center [841, 274] width 106 height 394
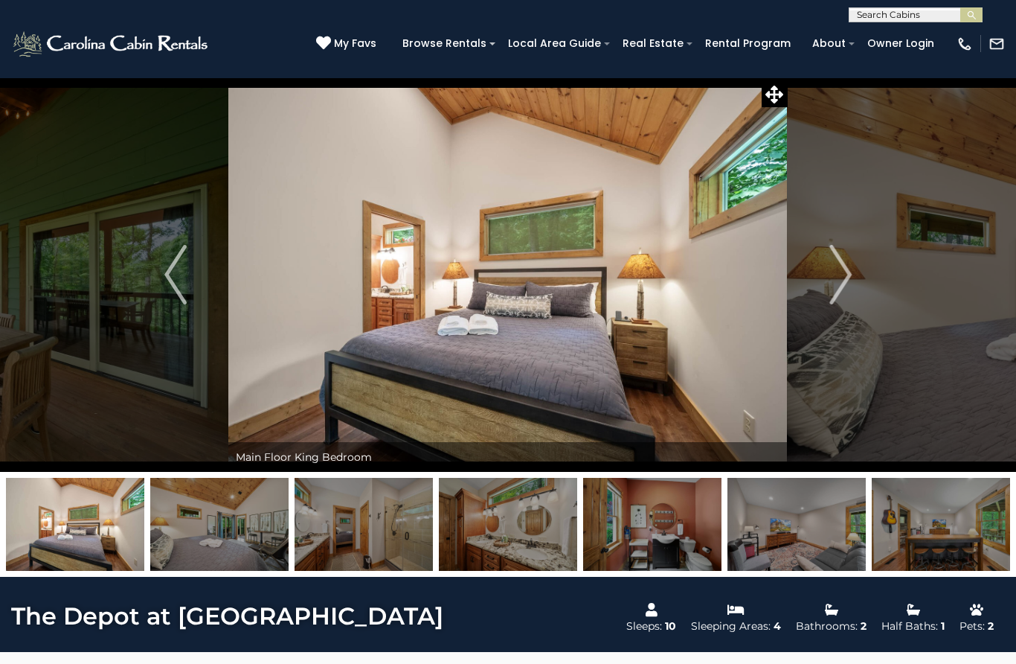
click at [841, 285] on img "Next" at bounding box center [840, 275] width 22 height 60
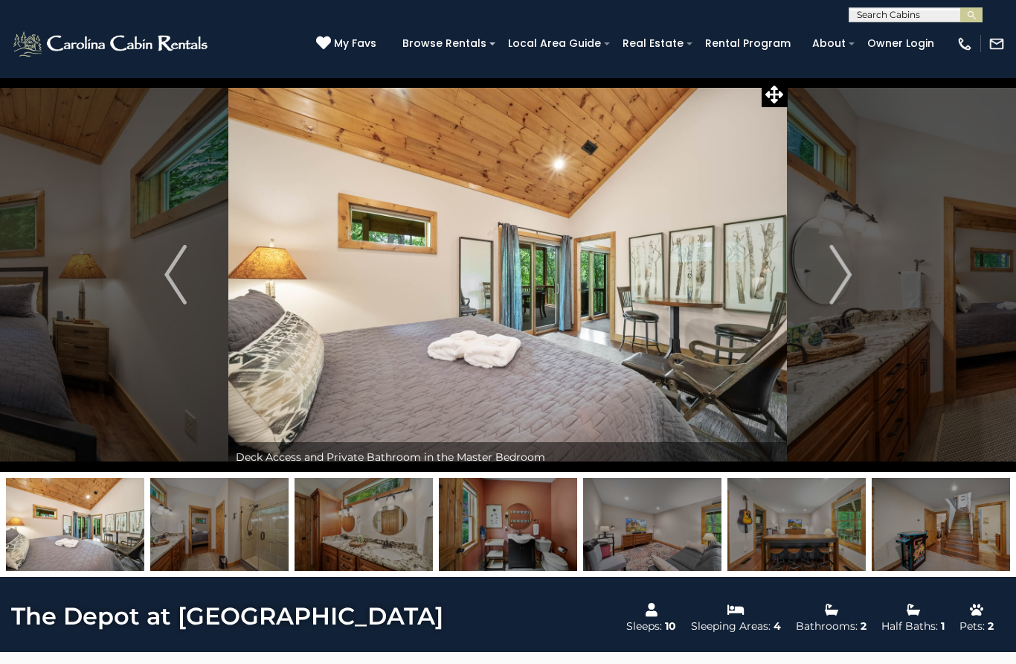
click at [855, 279] on button "Next" at bounding box center [841, 274] width 106 height 394
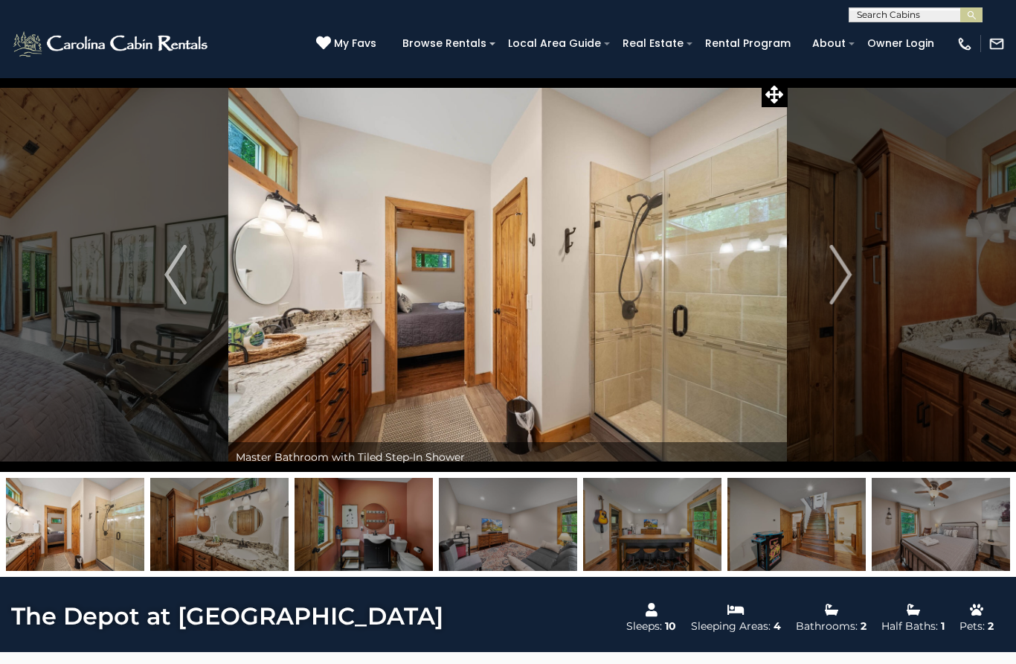
click at [838, 280] on img "Next" at bounding box center [840, 275] width 22 height 60
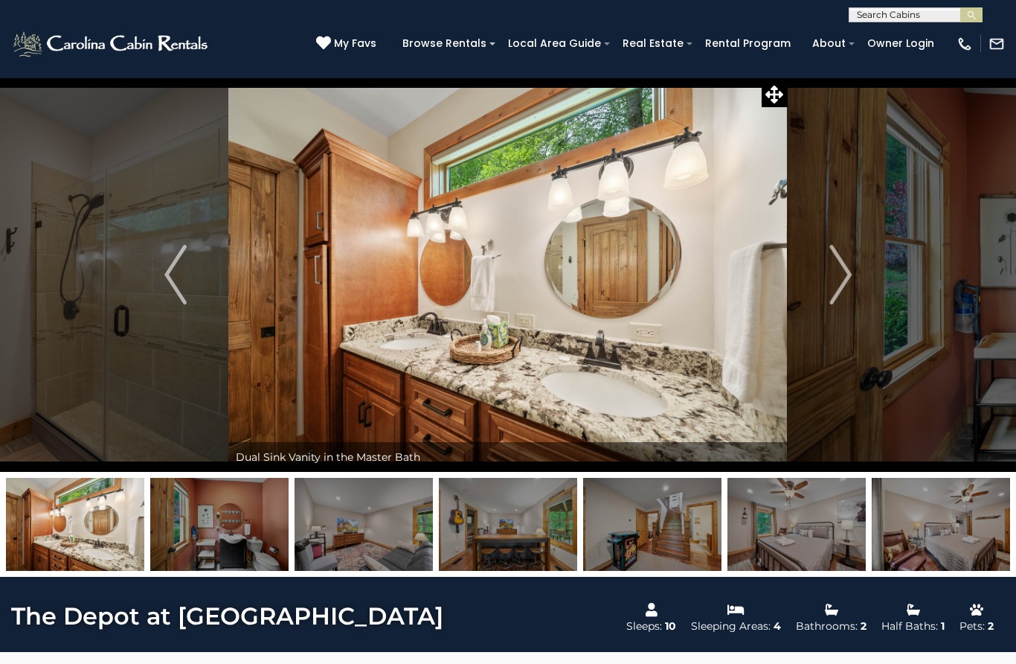
click at [838, 291] on img "Next" at bounding box center [840, 275] width 22 height 60
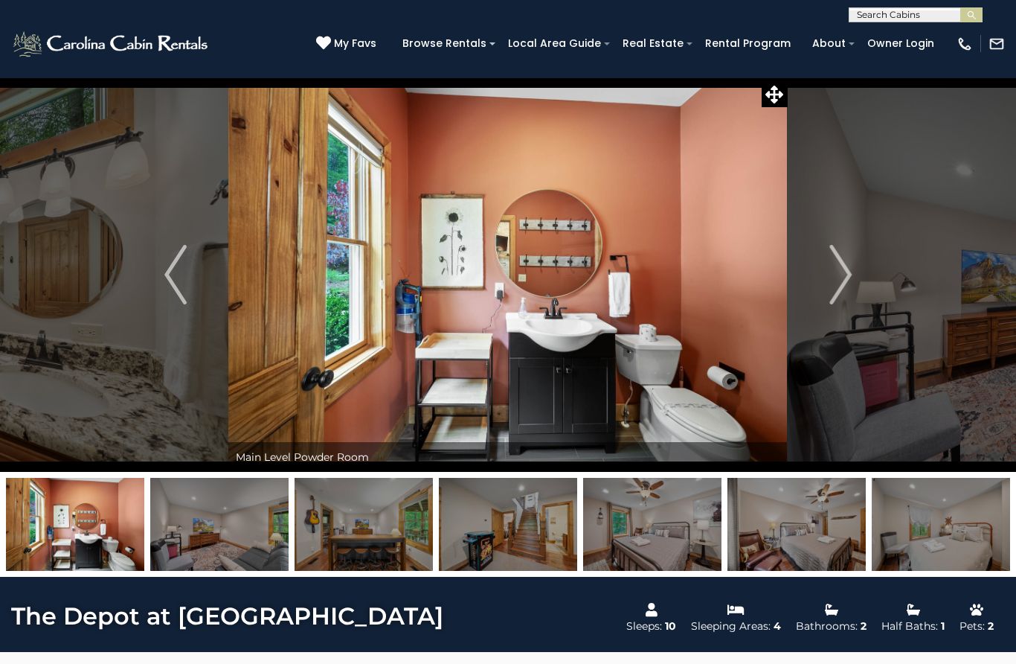
click at [860, 288] on button "Next" at bounding box center [841, 274] width 106 height 394
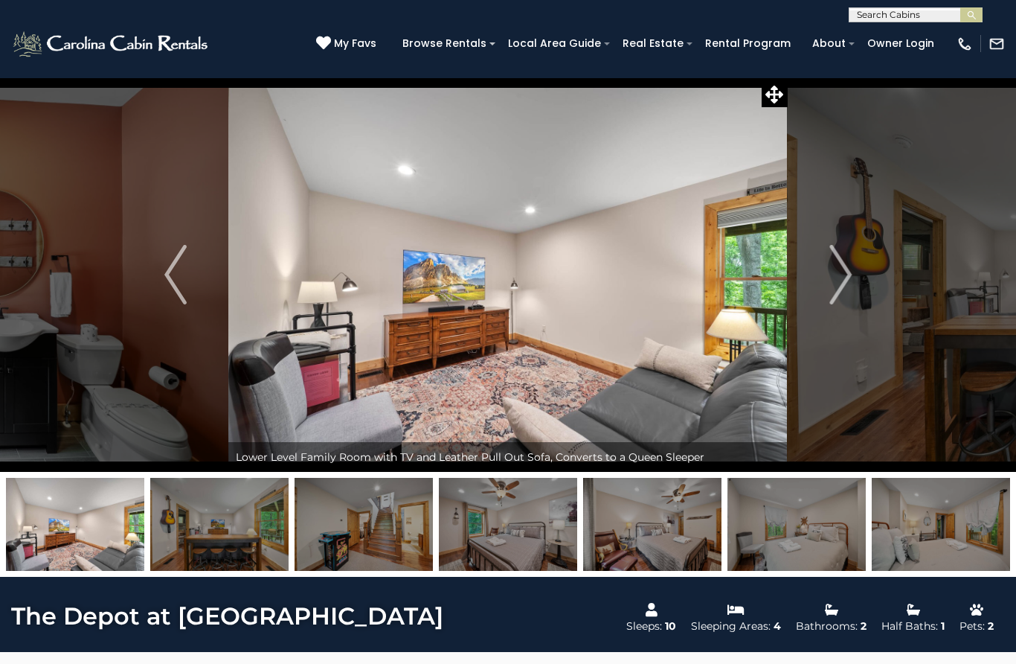
click at [832, 297] on img "Next" at bounding box center [840, 275] width 22 height 60
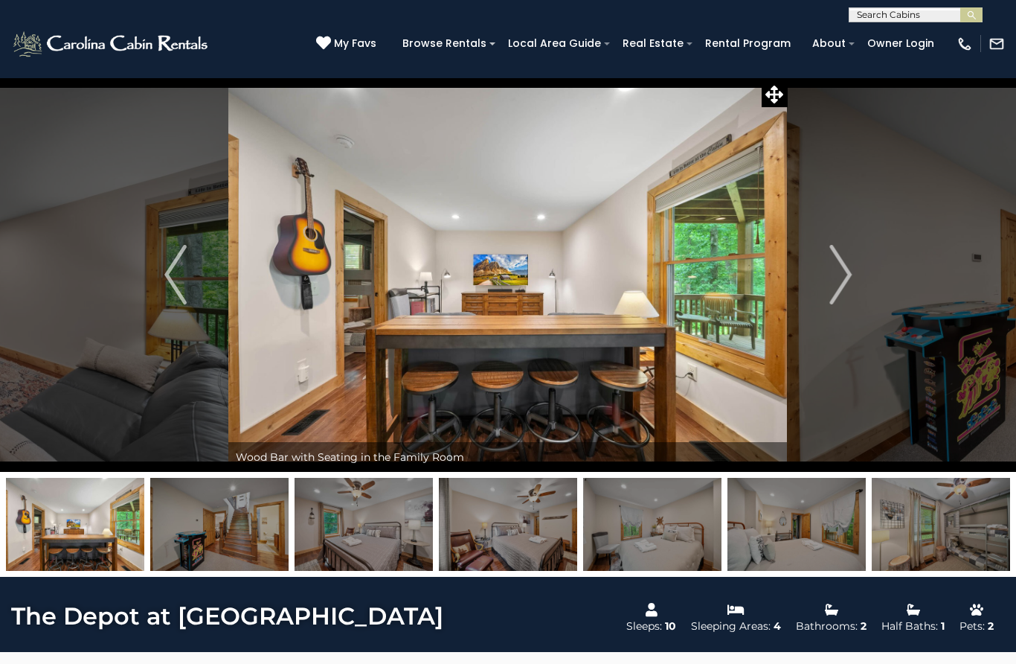
click at [837, 295] on img "Next" at bounding box center [840, 275] width 22 height 60
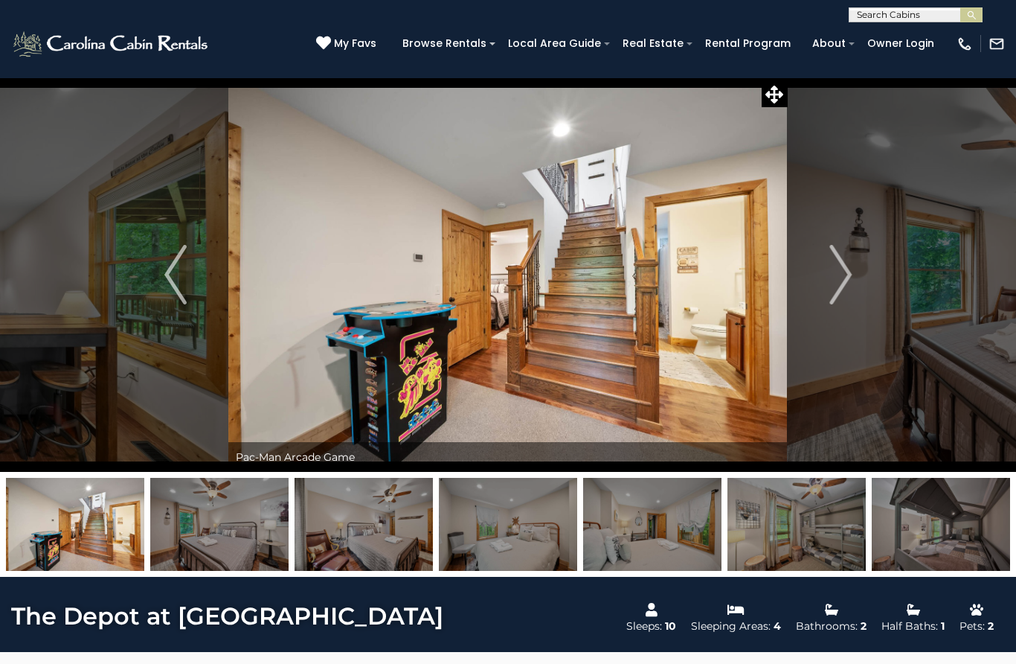
click at [831, 295] on img "Next" at bounding box center [840, 275] width 22 height 60
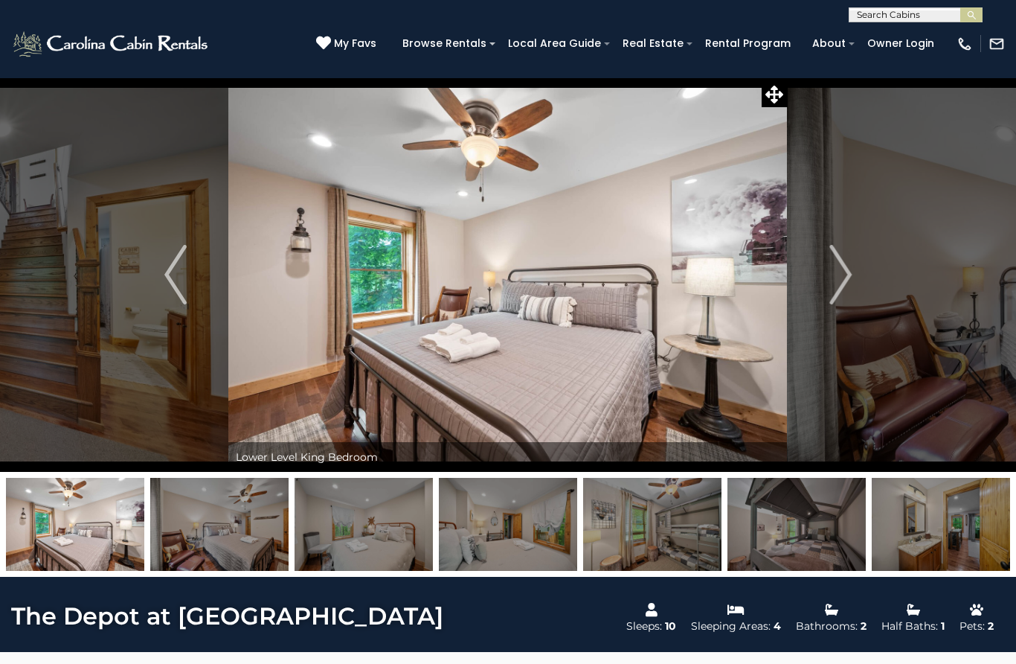
click at [826, 288] on button "Next" at bounding box center [841, 274] width 106 height 394
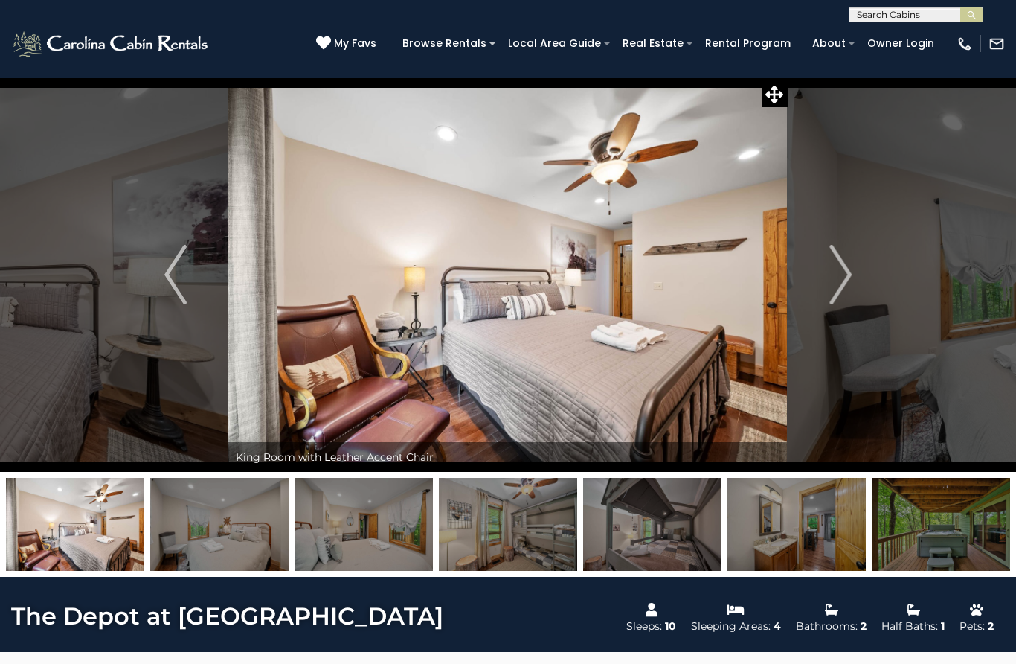
click at [844, 290] on img "Next" at bounding box center [840, 275] width 22 height 60
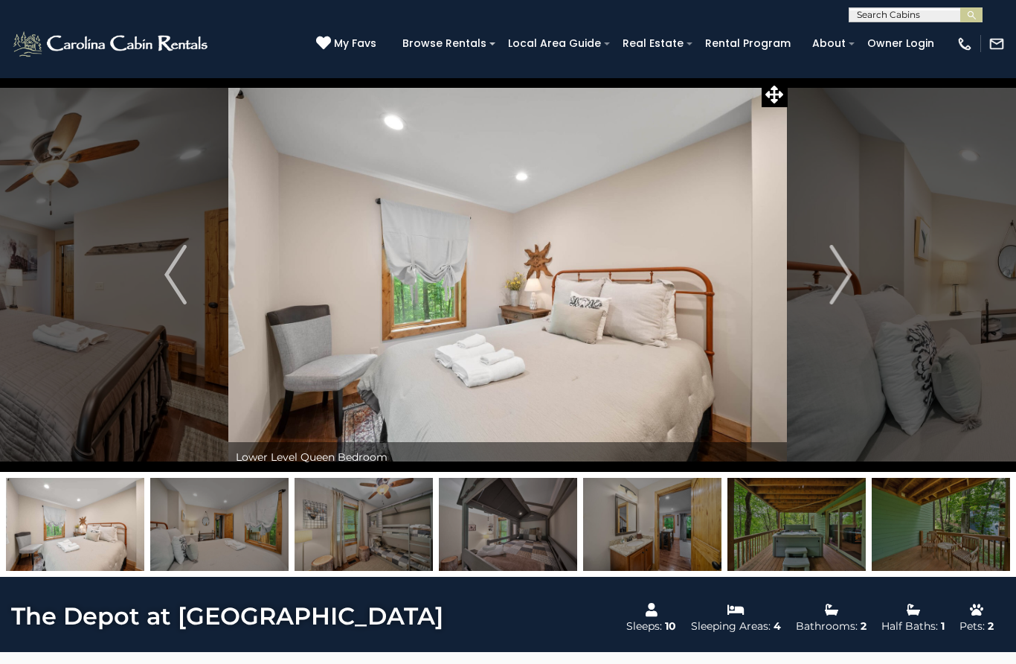
click at [850, 289] on img "Next" at bounding box center [840, 275] width 22 height 60
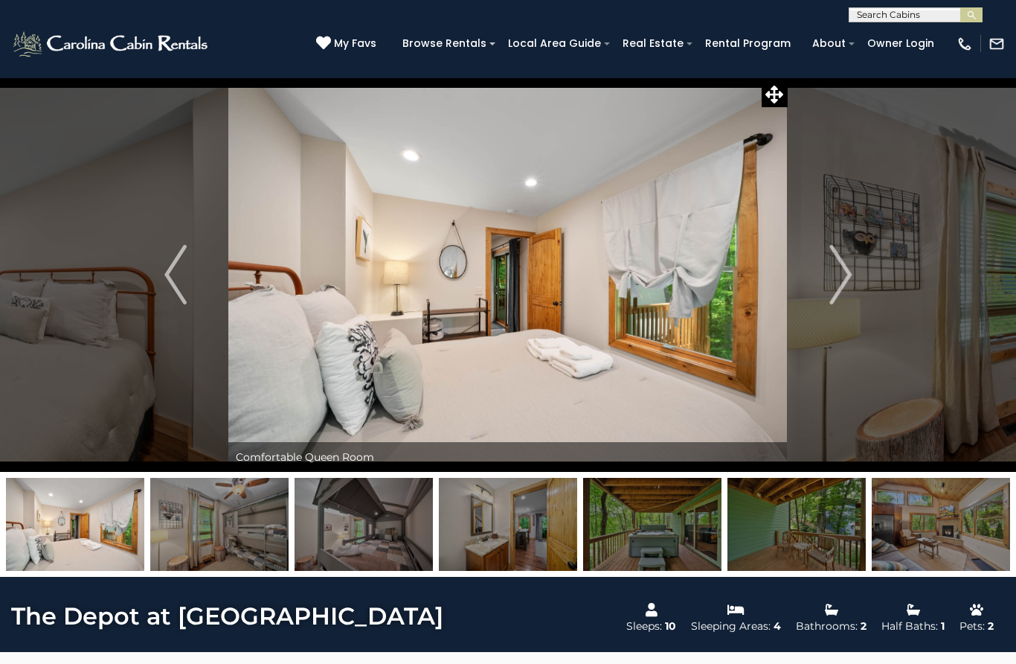
click at [844, 286] on img "Next" at bounding box center [840, 275] width 22 height 60
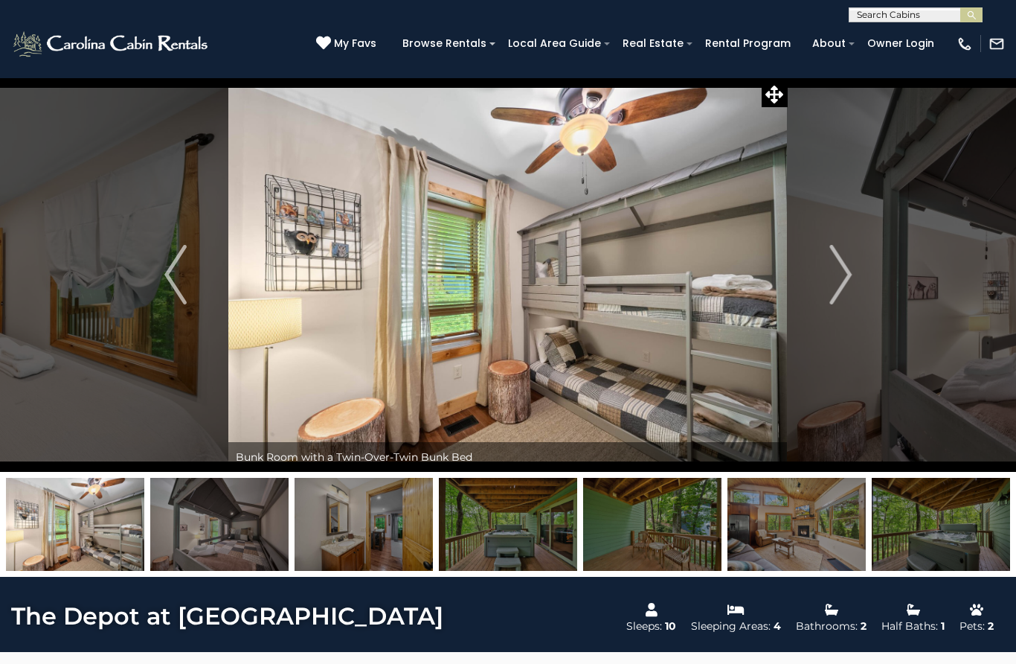
click at [832, 289] on img "Next" at bounding box center [840, 275] width 22 height 60
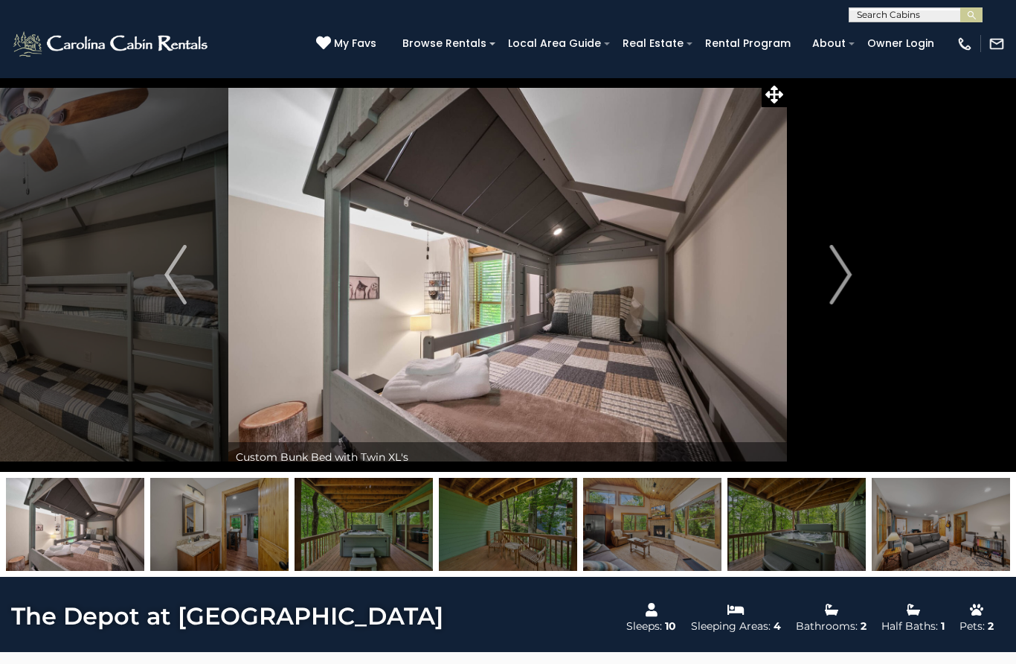
click at [826, 292] on button "Next" at bounding box center [841, 274] width 106 height 394
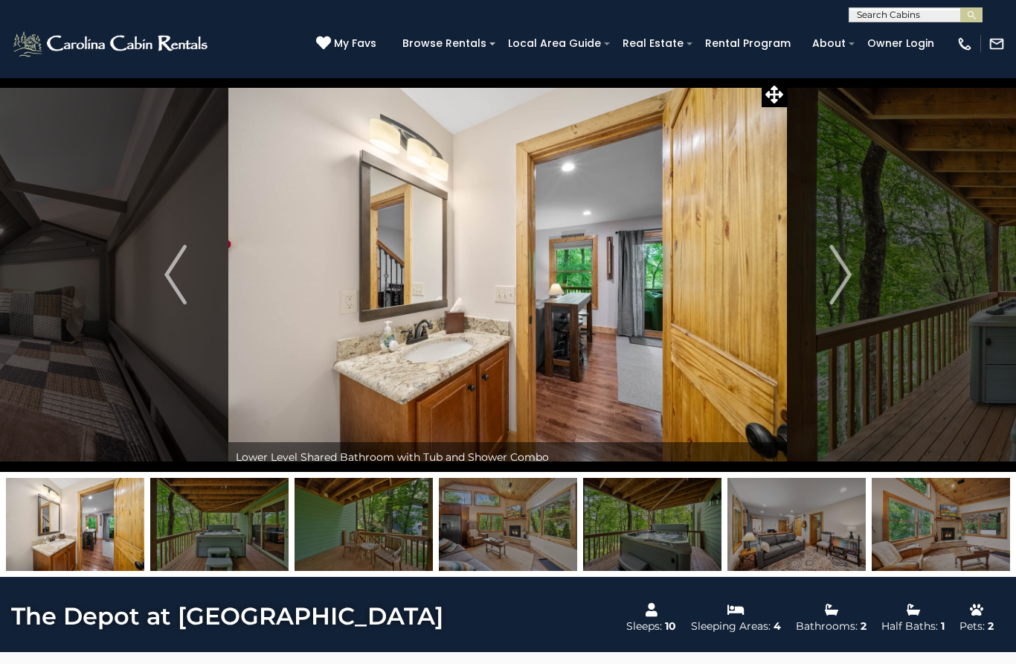
click at [835, 285] on img "Next" at bounding box center [840, 275] width 22 height 60
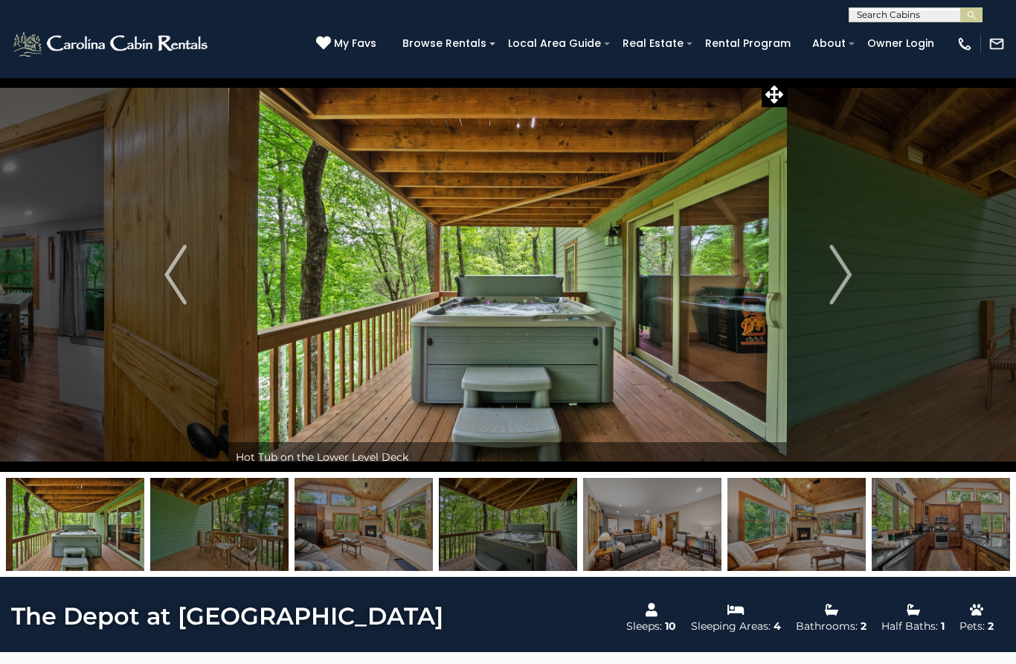
click at [829, 283] on img "Next" at bounding box center [840, 275] width 22 height 60
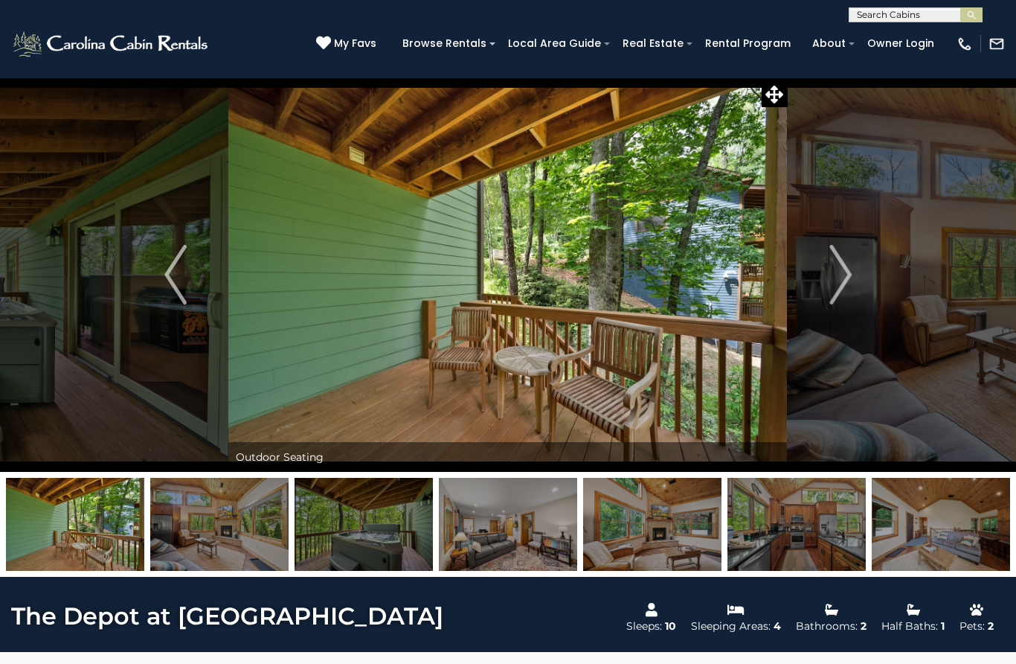
click at [830, 286] on img "Next" at bounding box center [840, 275] width 22 height 60
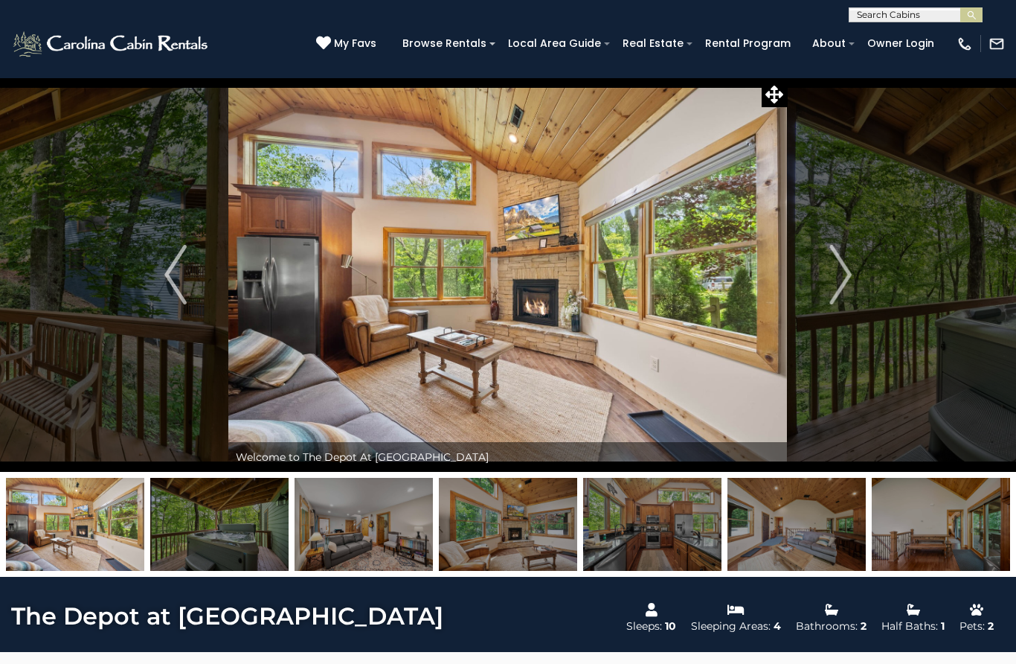
click at [829, 285] on img "Next" at bounding box center [840, 275] width 22 height 60
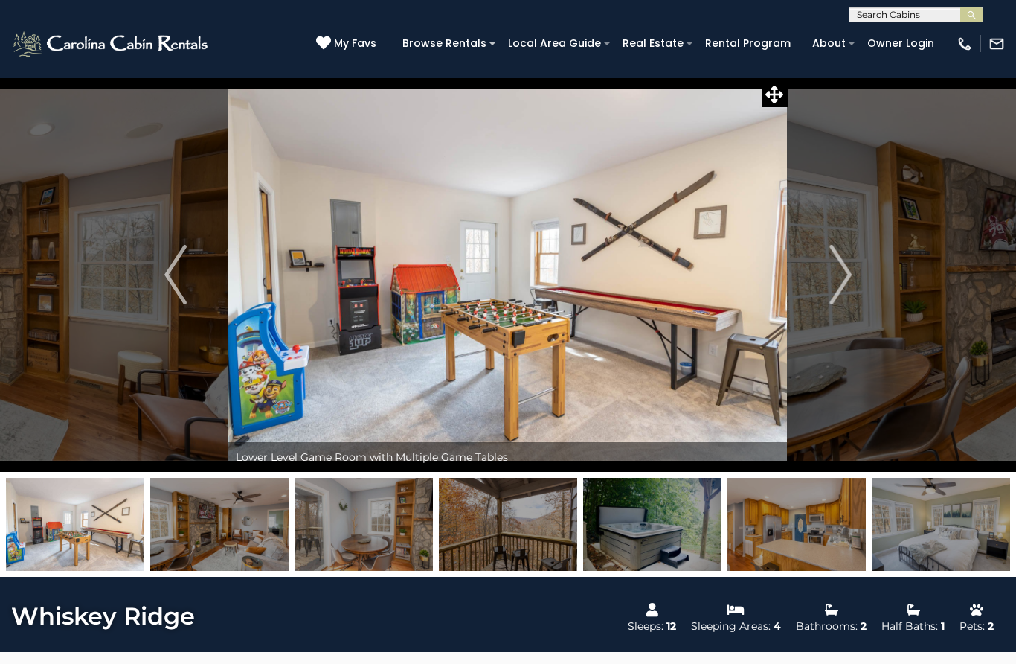
click at [835, 291] on img "Next" at bounding box center [840, 275] width 22 height 60
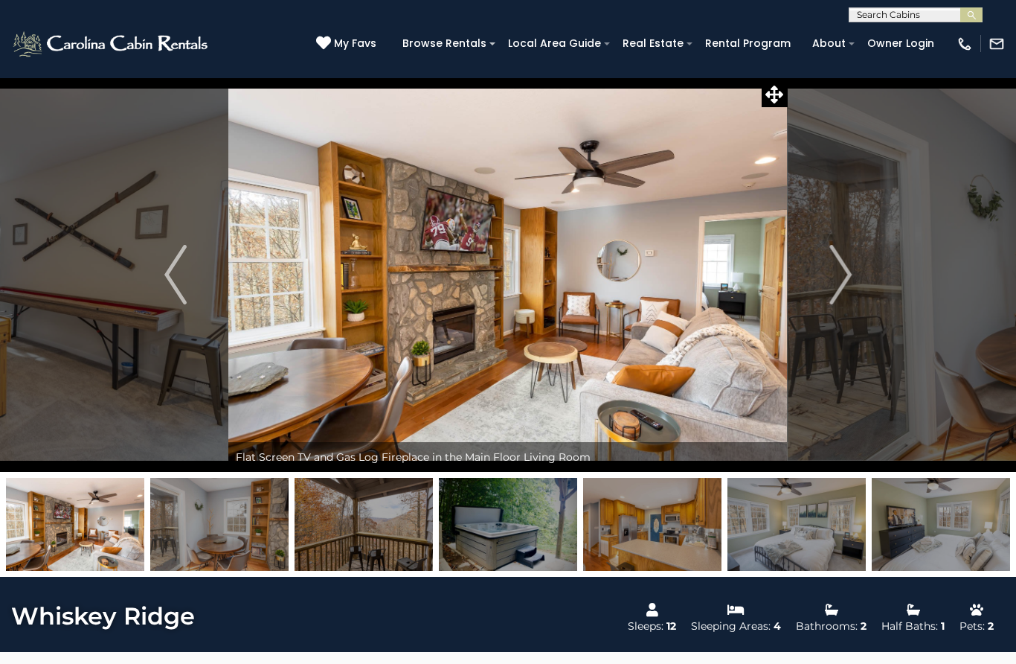
click at [840, 288] on img "Next" at bounding box center [840, 275] width 22 height 60
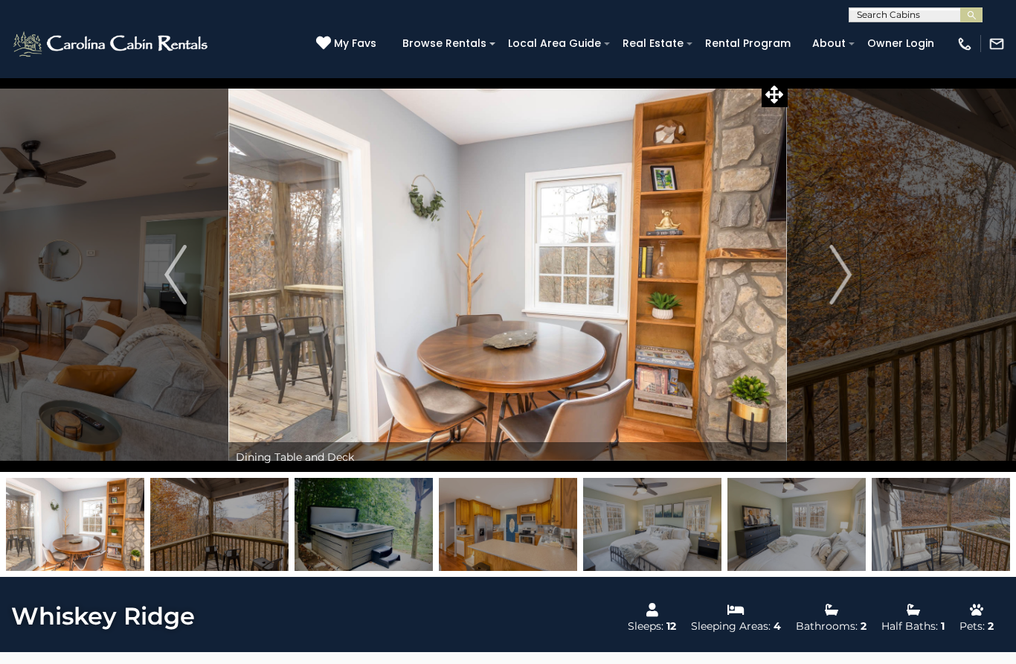
click at [840, 284] on img "Next" at bounding box center [840, 275] width 22 height 60
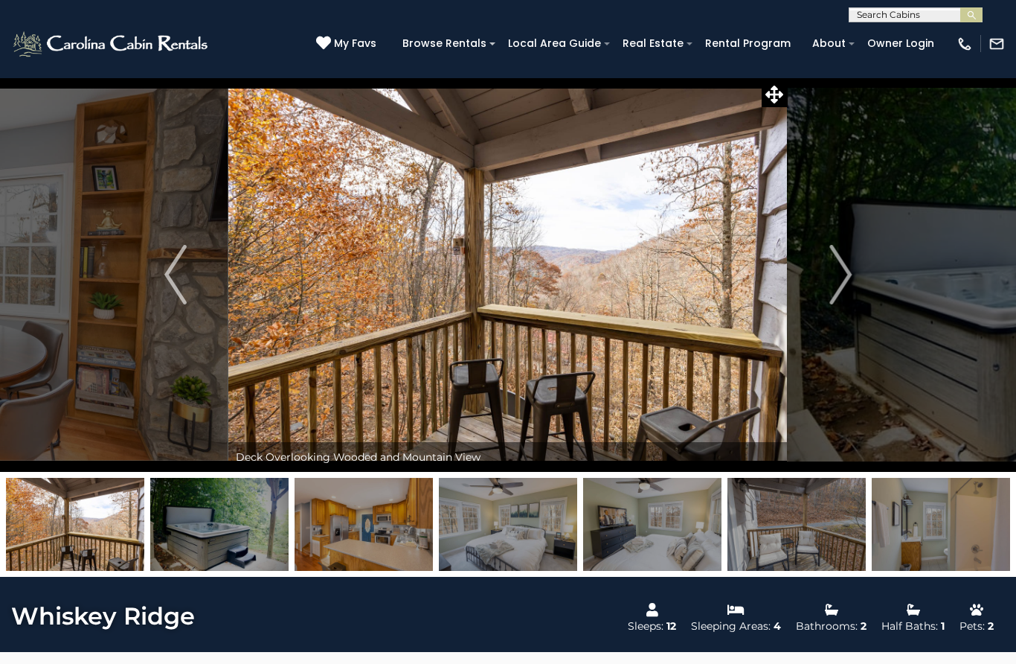
click at [836, 292] on img "Next" at bounding box center [840, 275] width 22 height 60
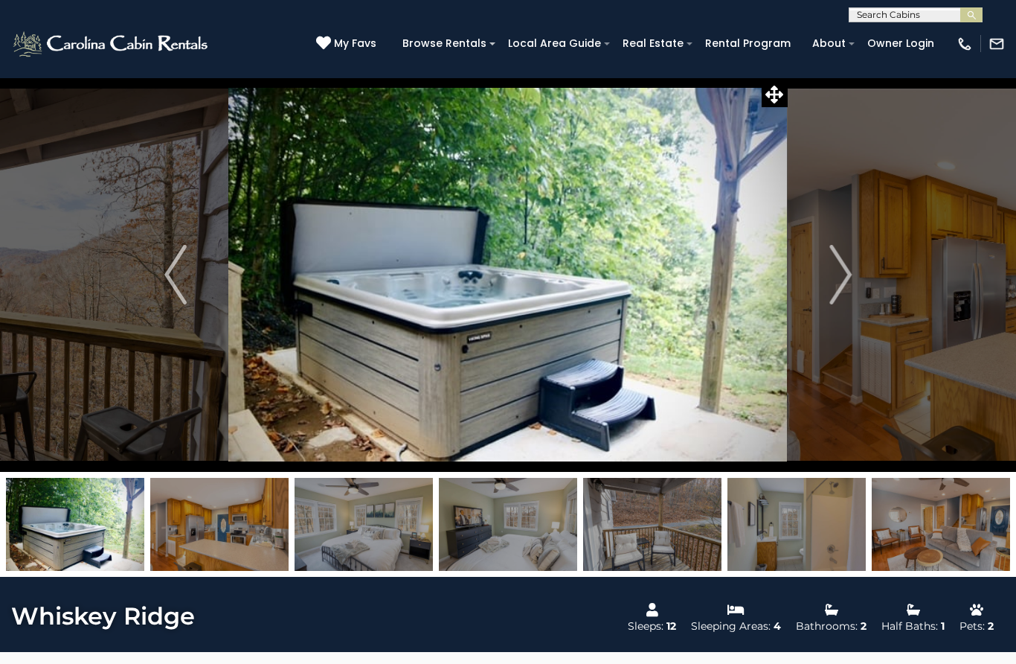
click at [826, 285] on button "Next" at bounding box center [841, 274] width 106 height 394
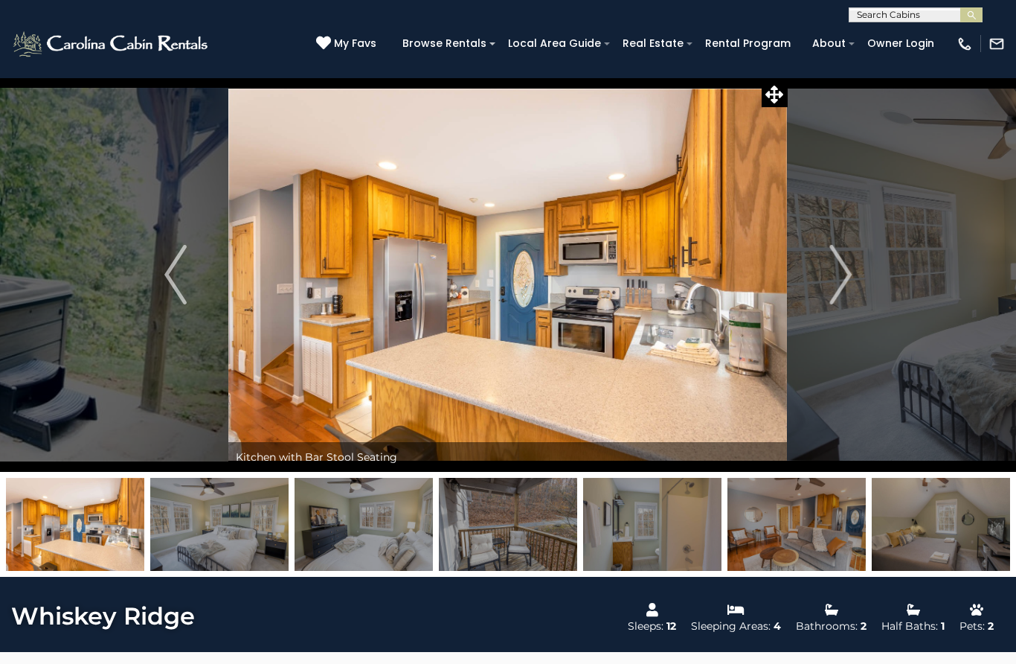
click at [821, 288] on button "Next" at bounding box center [841, 274] width 106 height 394
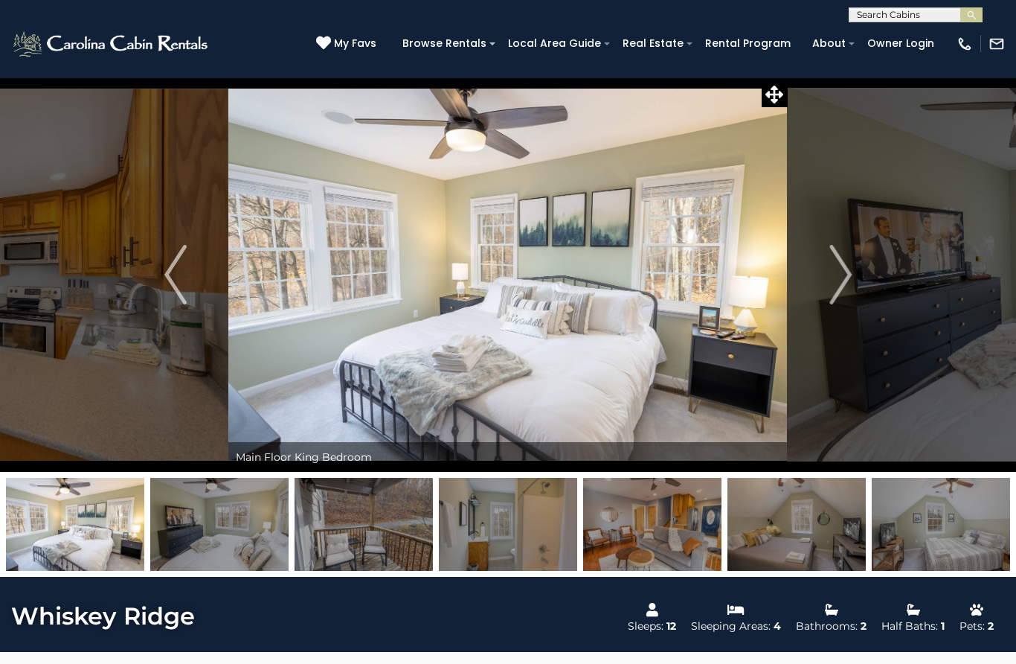
click at [841, 286] on img "Next" at bounding box center [840, 275] width 22 height 60
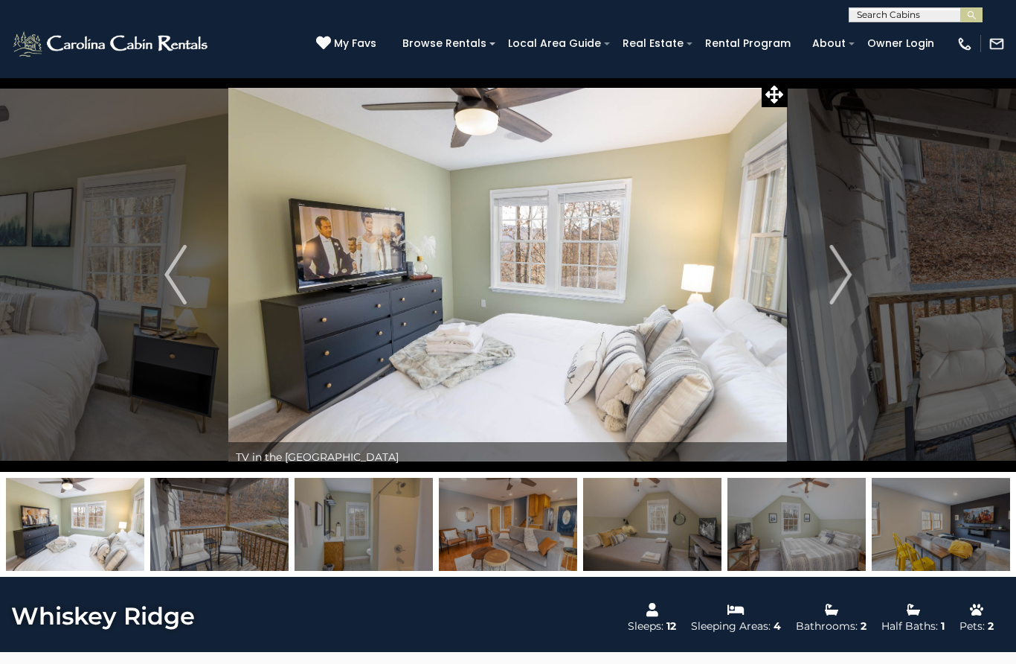
click at [842, 286] on img "Next" at bounding box center [840, 275] width 22 height 60
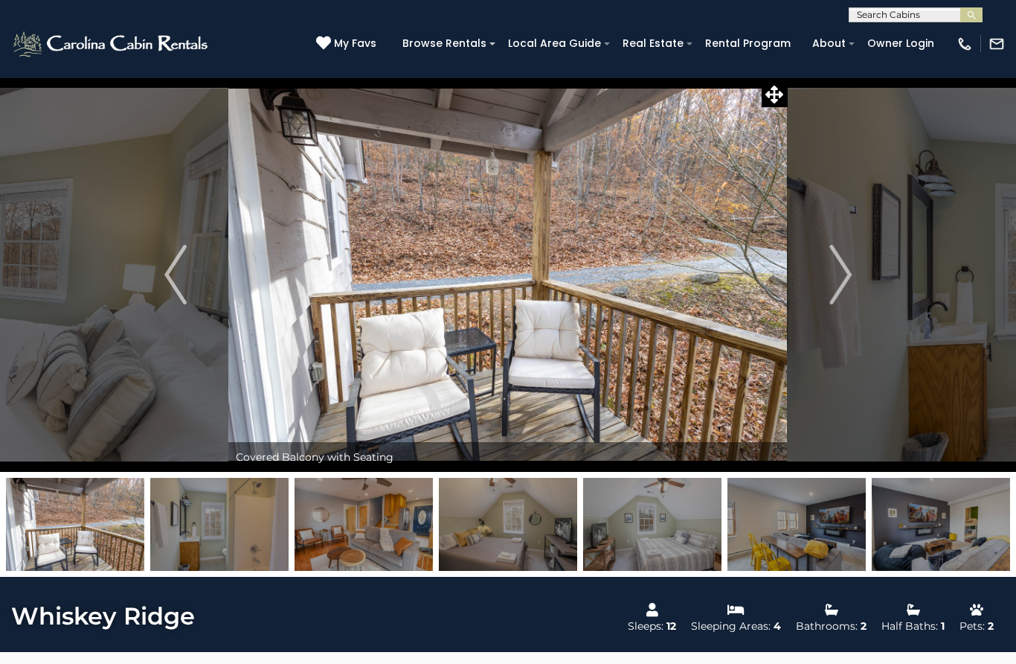
click at [840, 289] on img "Next" at bounding box center [840, 275] width 22 height 60
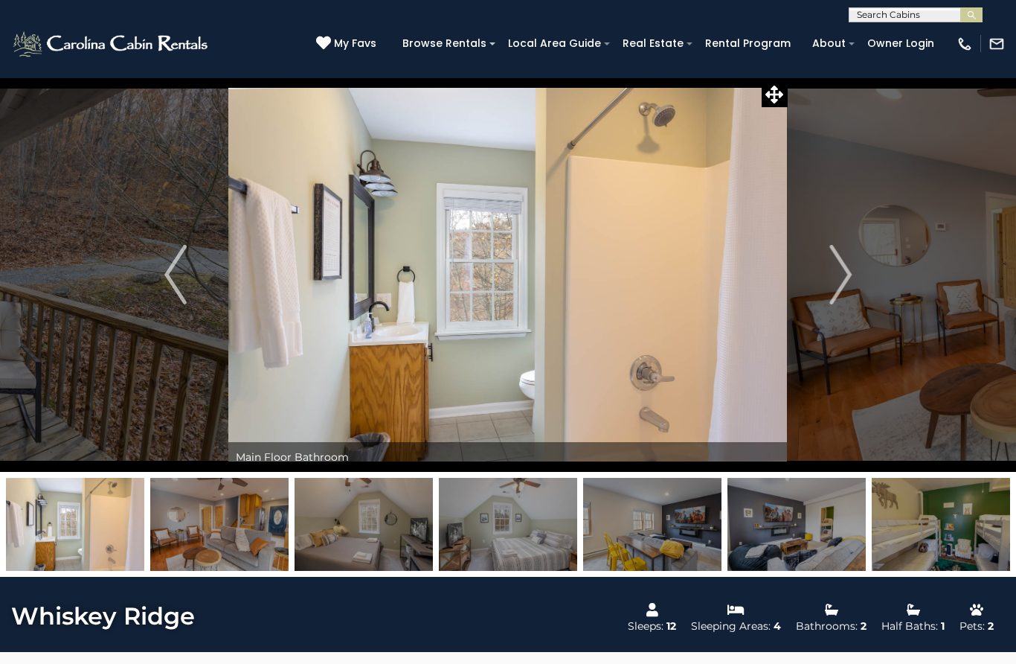
click at [827, 295] on button "Next" at bounding box center [841, 274] width 106 height 394
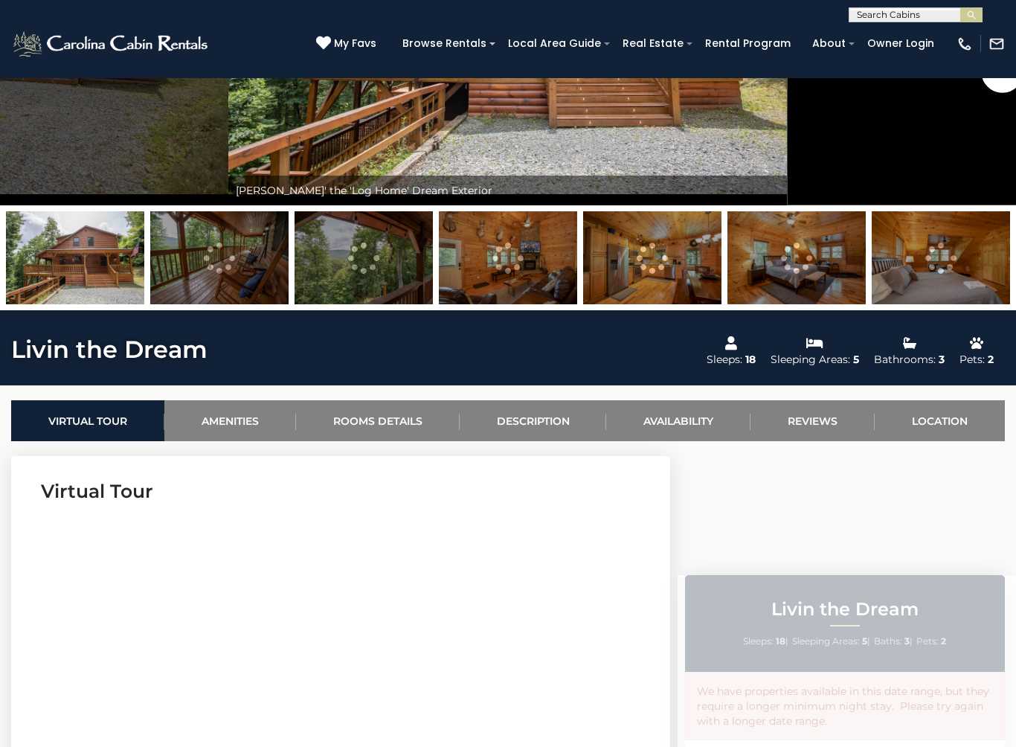
scroll to position [639, 0]
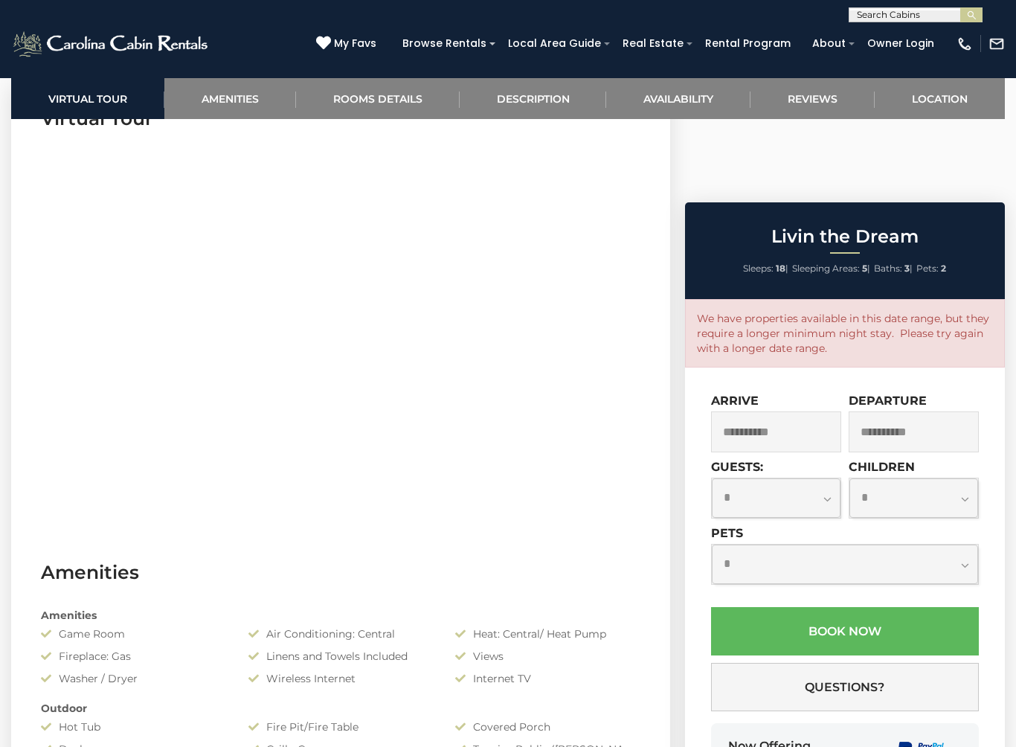
click at [954, 411] on input "**********" at bounding box center [914, 431] width 130 height 41
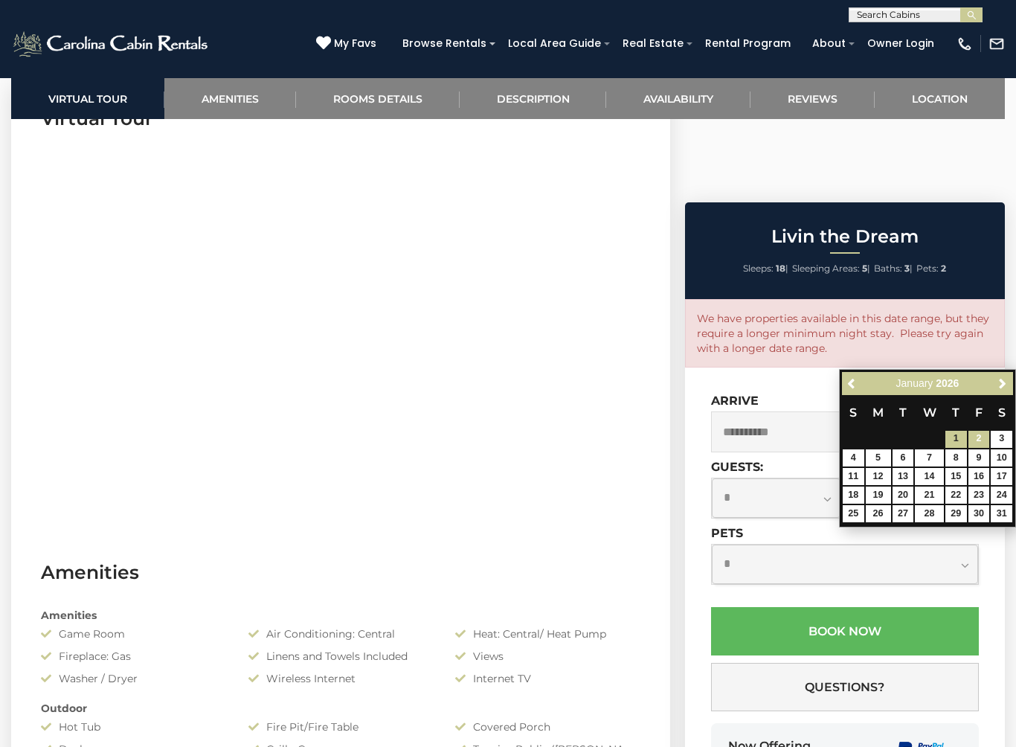
click at [988, 437] on link "2" at bounding box center [980, 439] width 22 height 17
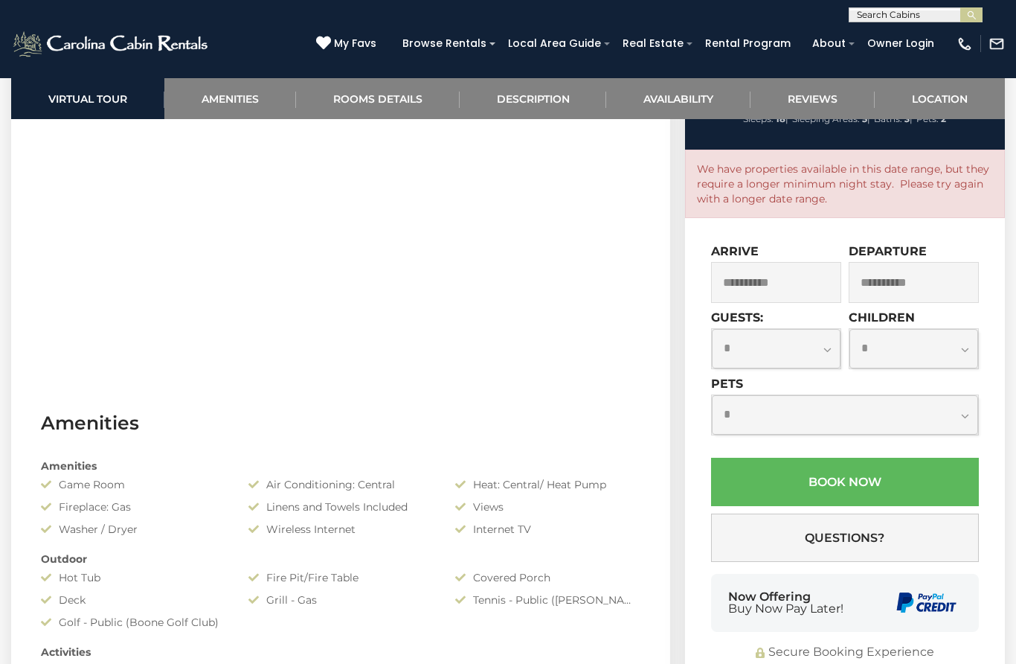
scroll to position [739, 0]
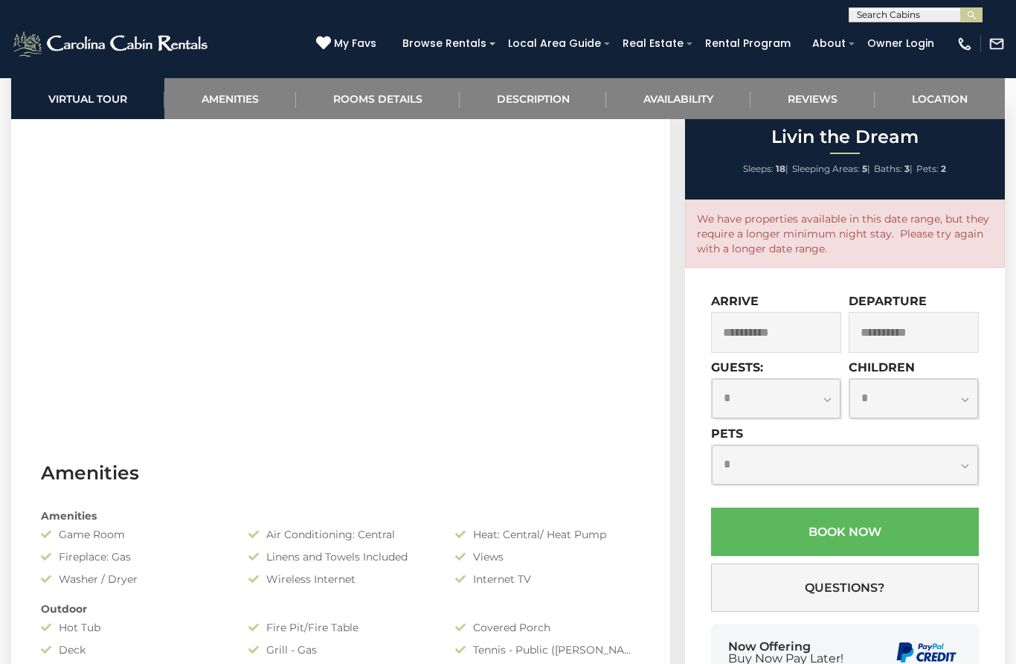
click at [933, 353] on input "**********" at bounding box center [914, 332] width 130 height 41
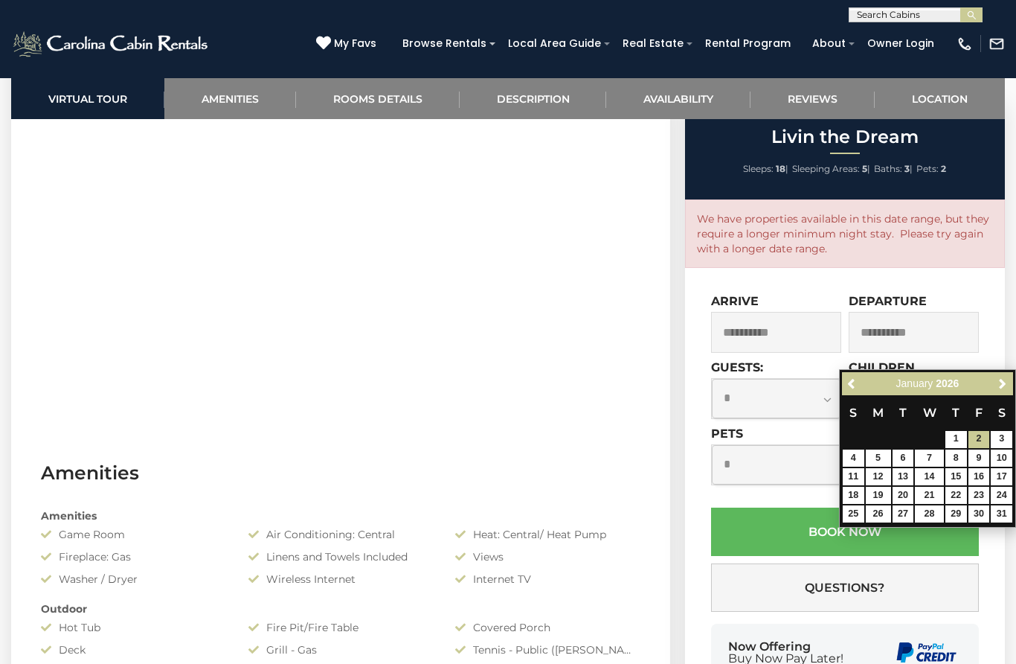
click at [1008, 440] on link "3" at bounding box center [1002, 439] width 22 height 17
type input "**********"
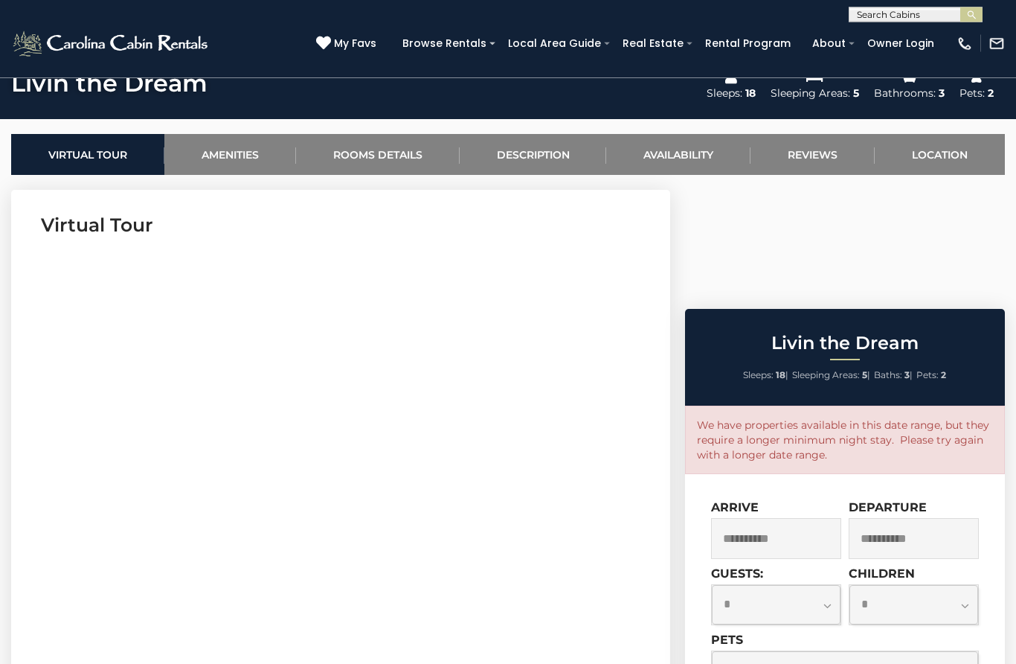
scroll to position [502, 0]
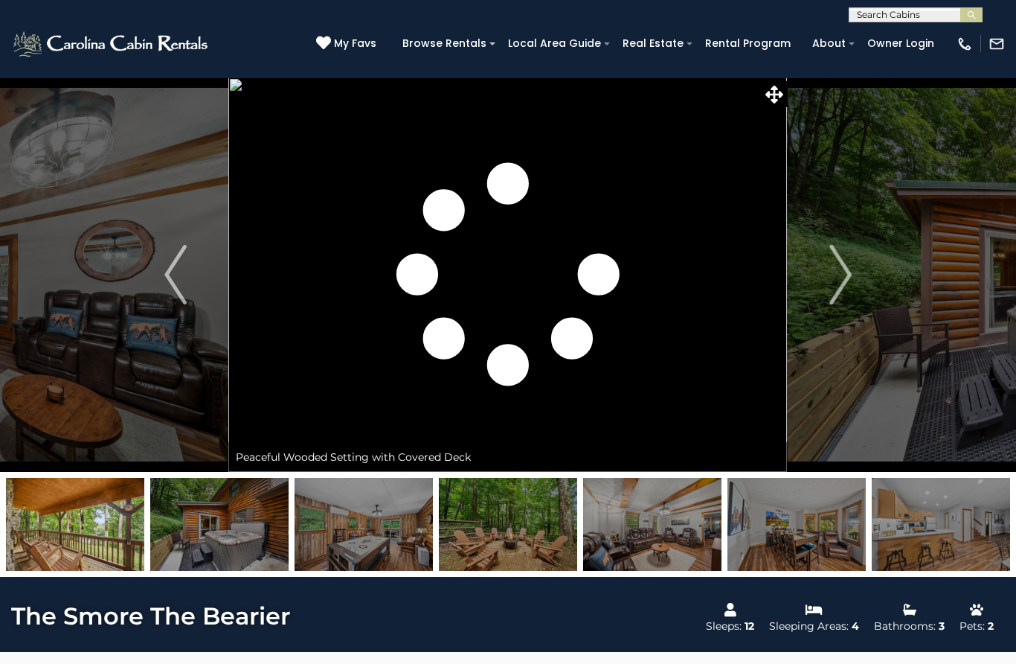
click at [855, 279] on button "Next" at bounding box center [841, 274] width 106 height 394
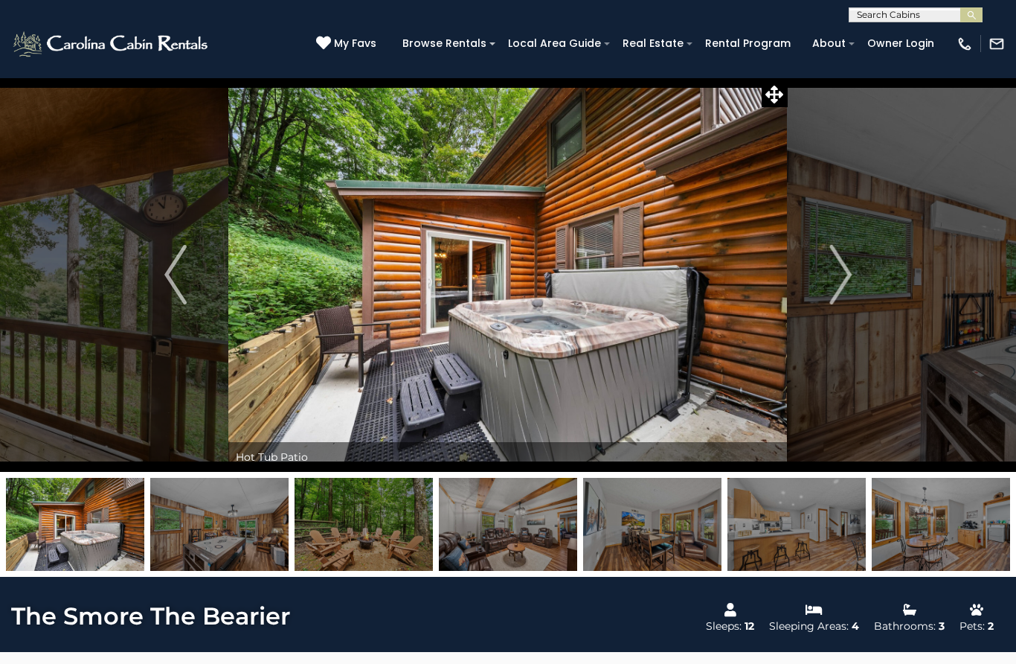
click at [844, 275] on img "Next" at bounding box center [840, 275] width 22 height 60
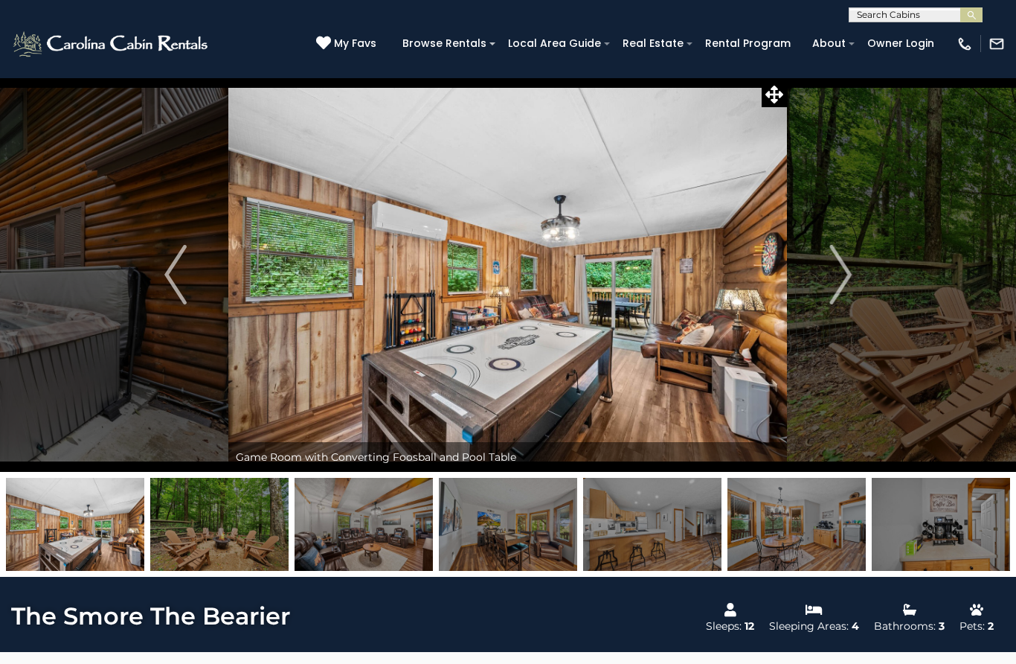
click at [824, 286] on button "Next" at bounding box center [841, 274] width 106 height 394
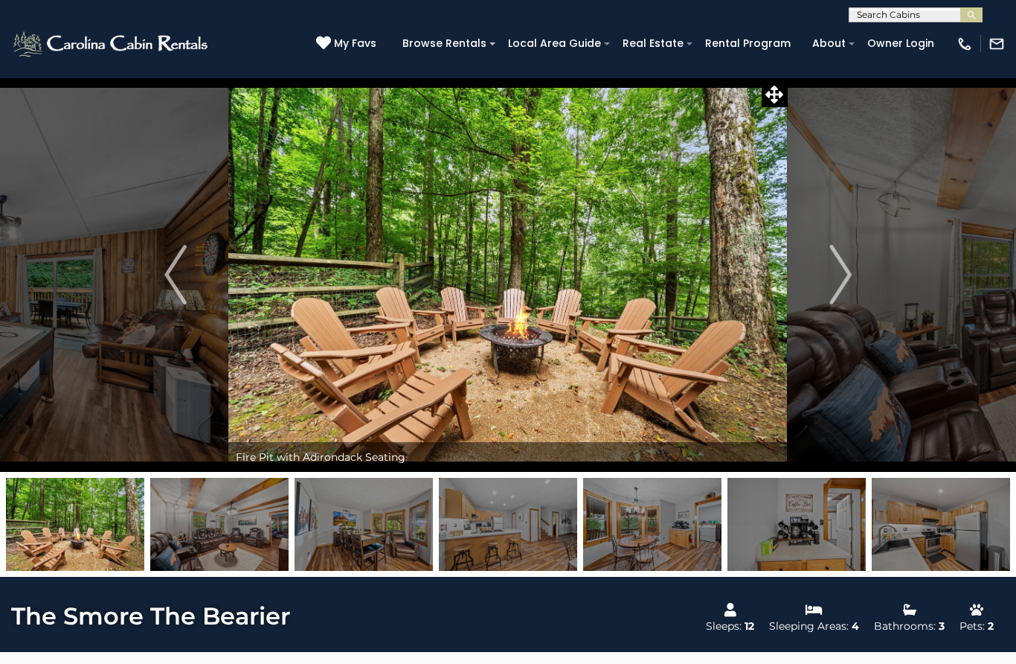
click at [840, 283] on img "Next" at bounding box center [840, 275] width 22 height 60
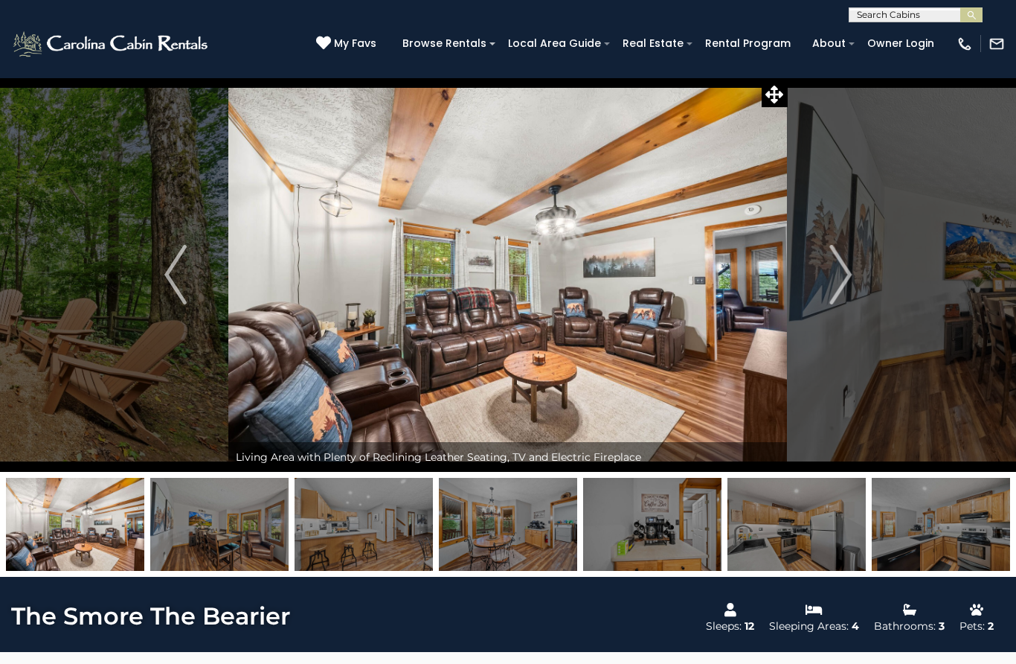
click at [842, 277] on img "Next" at bounding box center [840, 275] width 22 height 60
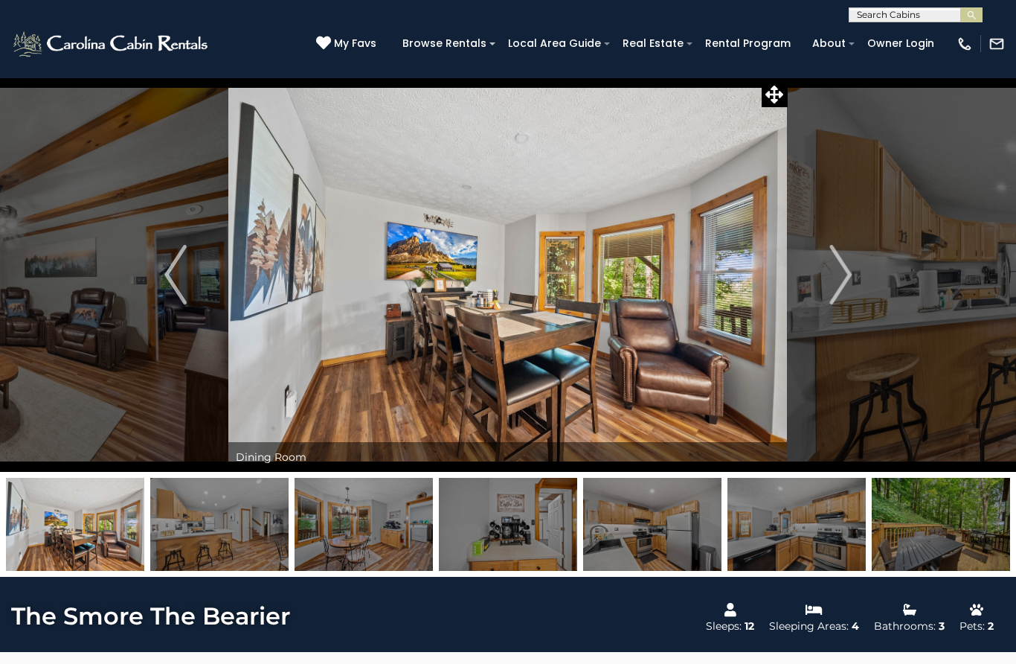
click at [844, 279] on img "Next" at bounding box center [840, 275] width 22 height 60
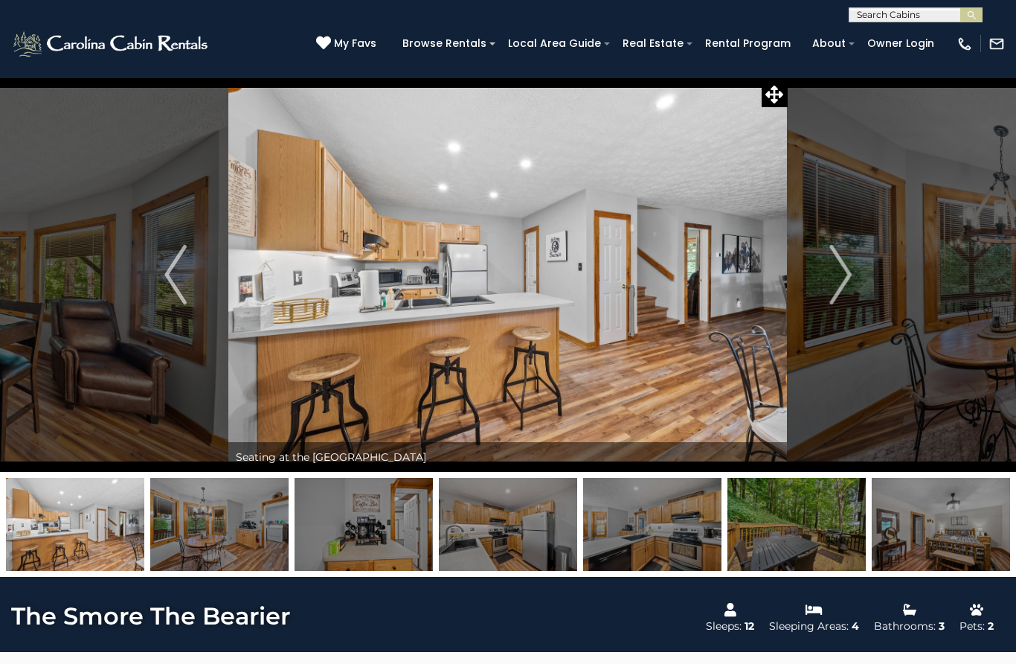
click at [849, 277] on img "Next" at bounding box center [840, 275] width 22 height 60
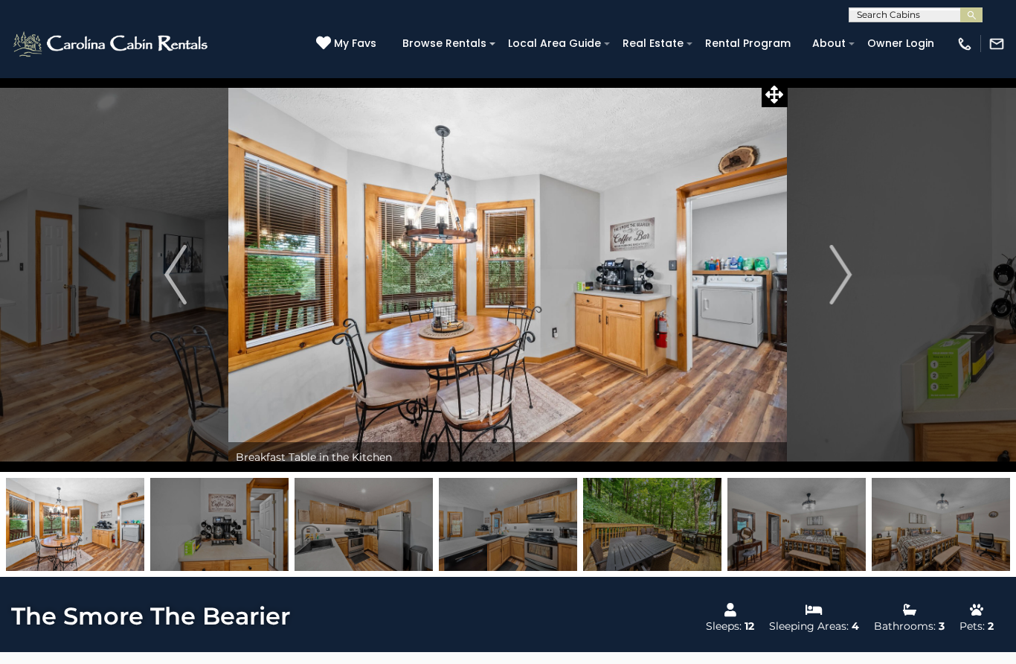
click at [832, 287] on img "Next" at bounding box center [840, 275] width 22 height 60
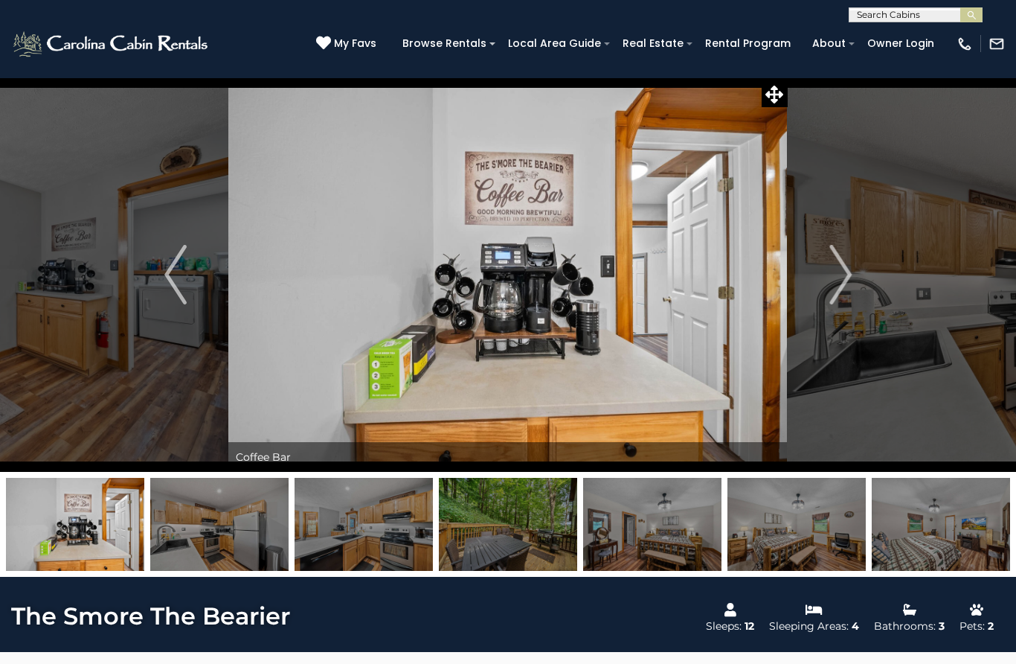
click at [834, 284] on img "Next" at bounding box center [840, 275] width 22 height 60
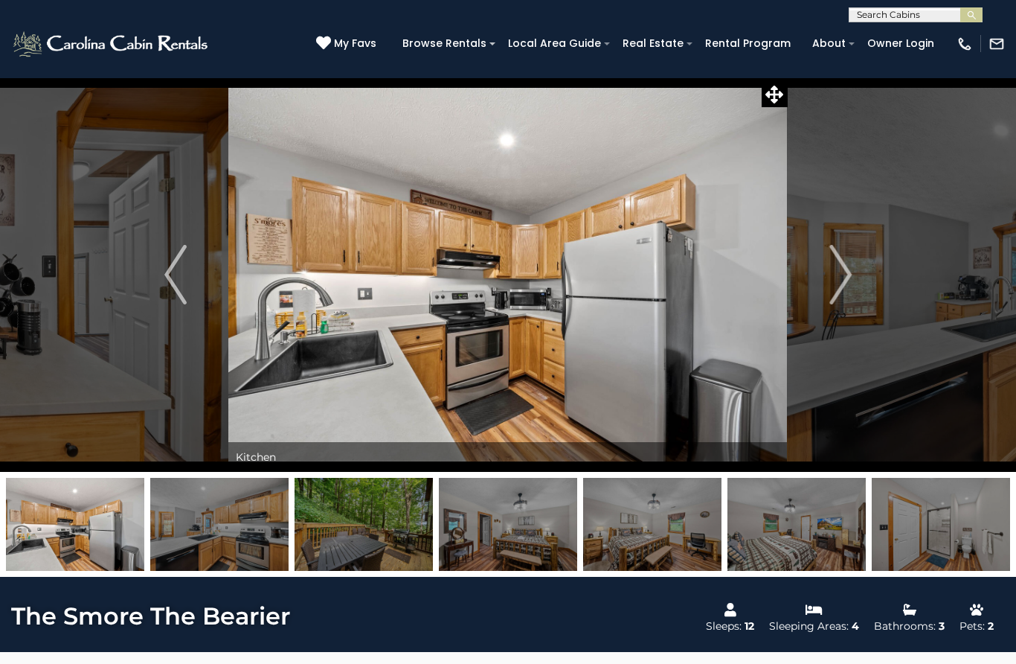
click at [836, 282] on img "Next" at bounding box center [840, 275] width 22 height 60
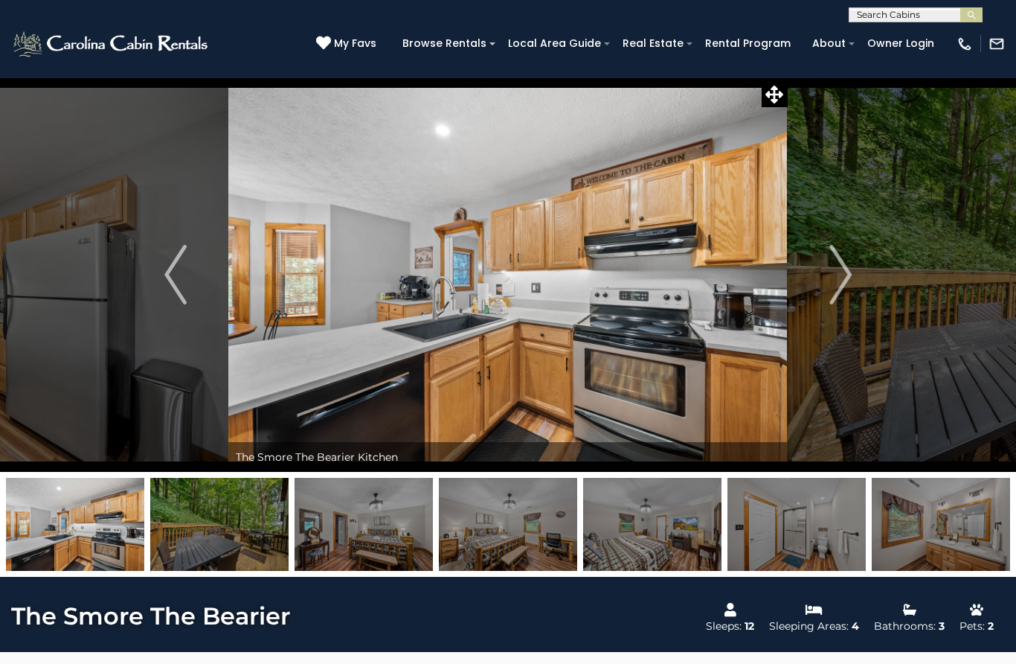
click at [841, 291] on img "Next" at bounding box center [840, 275] width 22 height 60
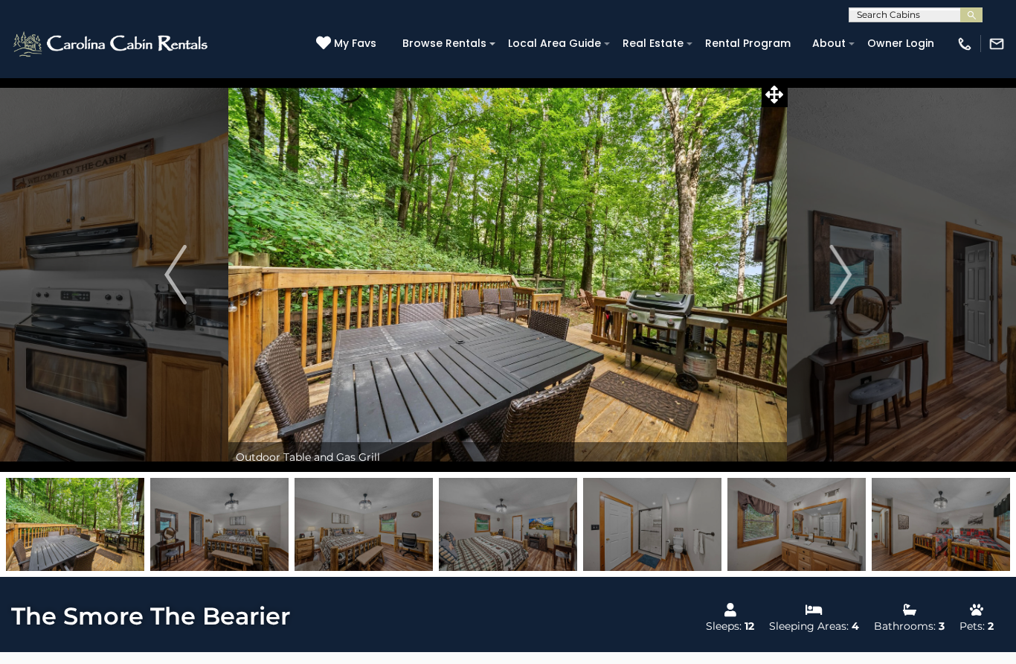
click at [843, 276] on img "Next" at bounding box center [840, 275] width 22 height 60
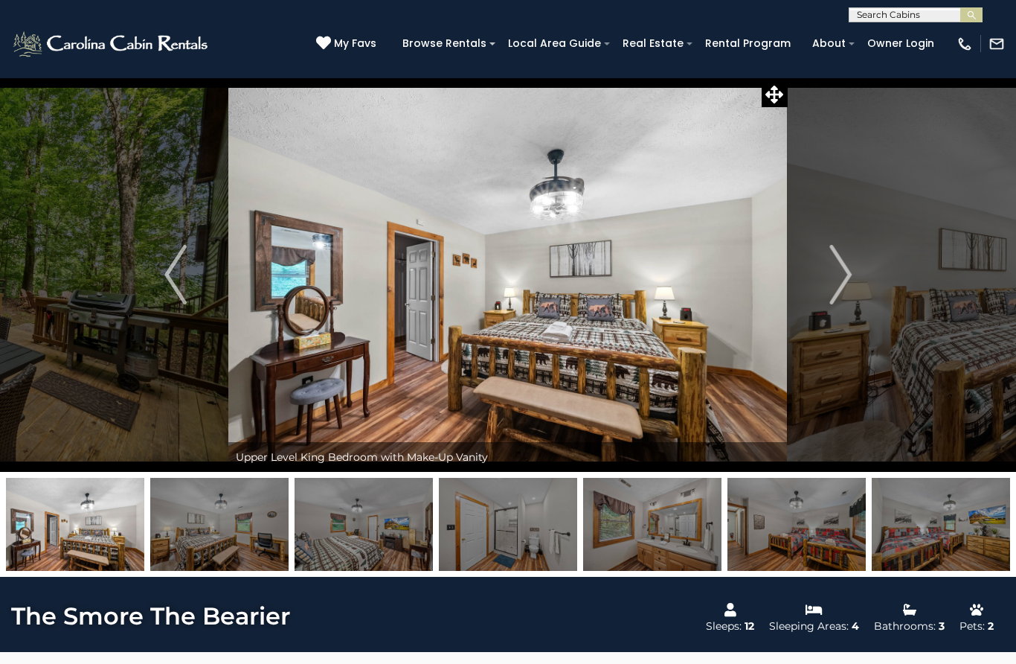
click at [835, 282] on img "Next" at bounding box center [840, 275] width 22 height 60
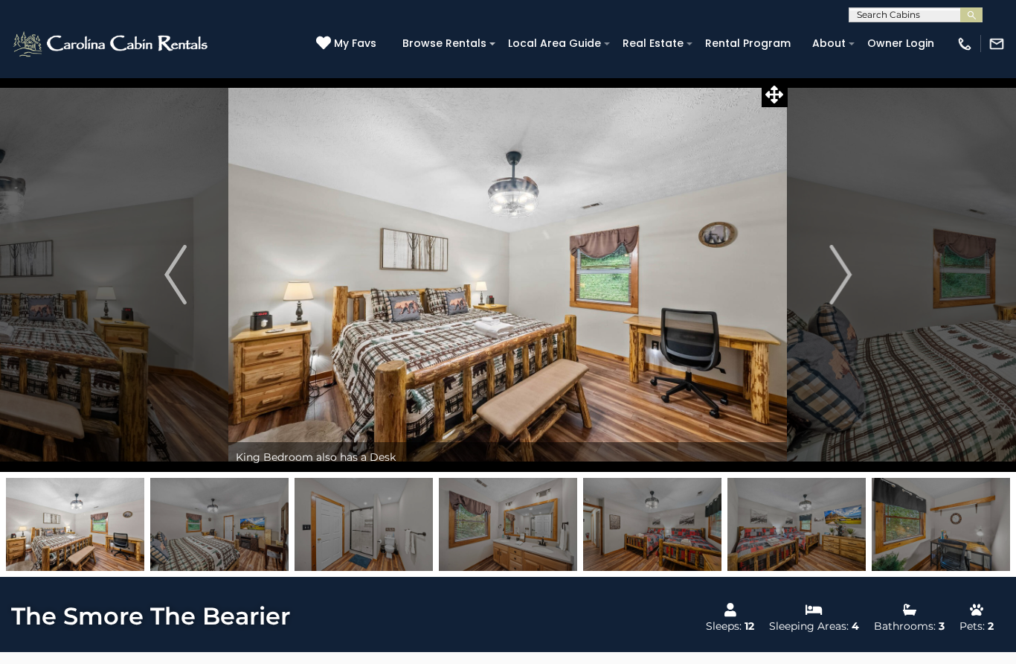
click at [841, 292] on img "Next" at bounding box center [840, 275] width 22 height 60
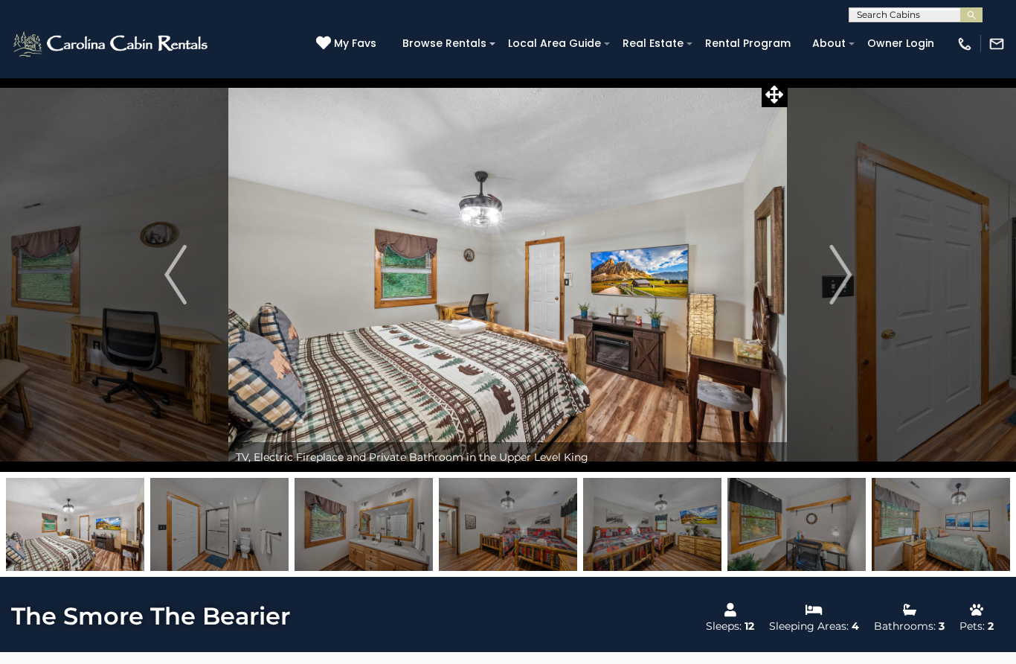
click at [852, 288] on img "Next" at bounding box center [840, 275] width 22 height 60
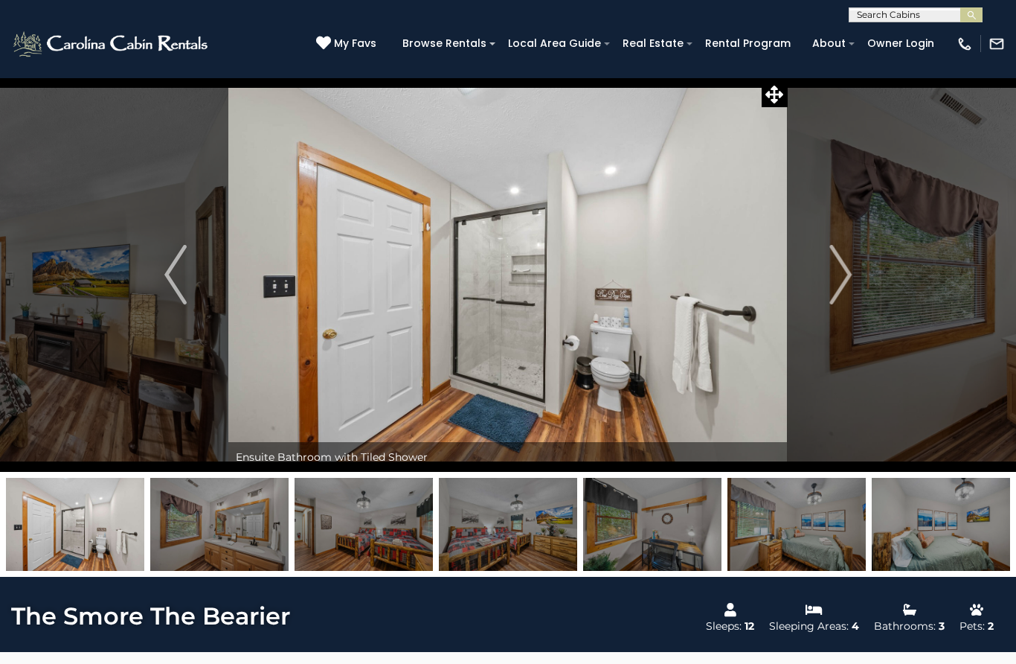
click at [832, 293] on img "Next" at bounding box center [840, 275] width 22 height 60
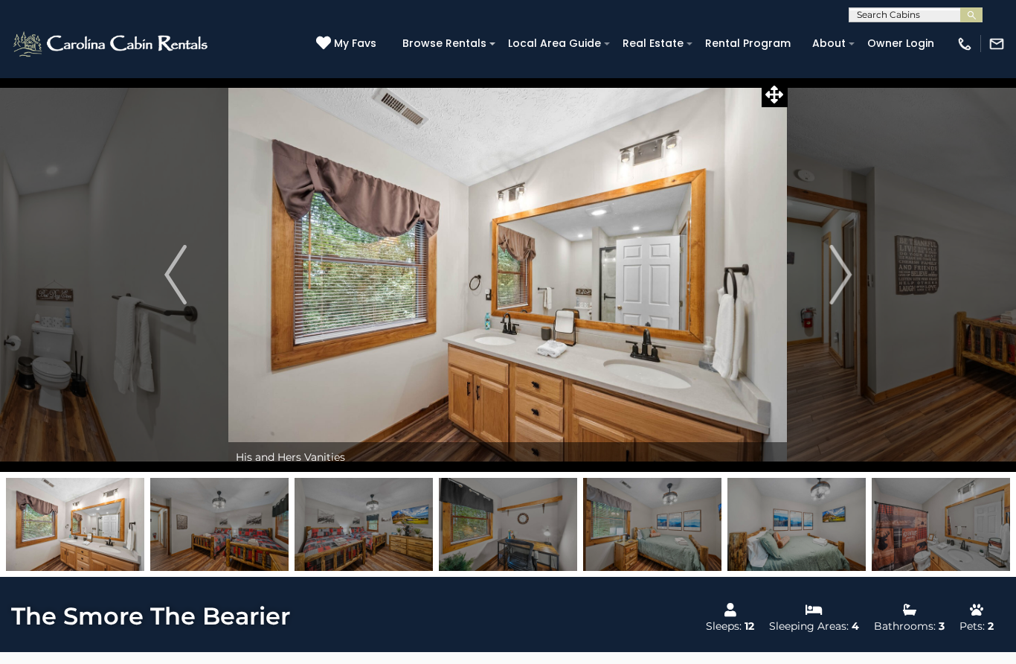
click at [844, 292] on img "Next" at bounding box center [840, 275] width 22 height 60
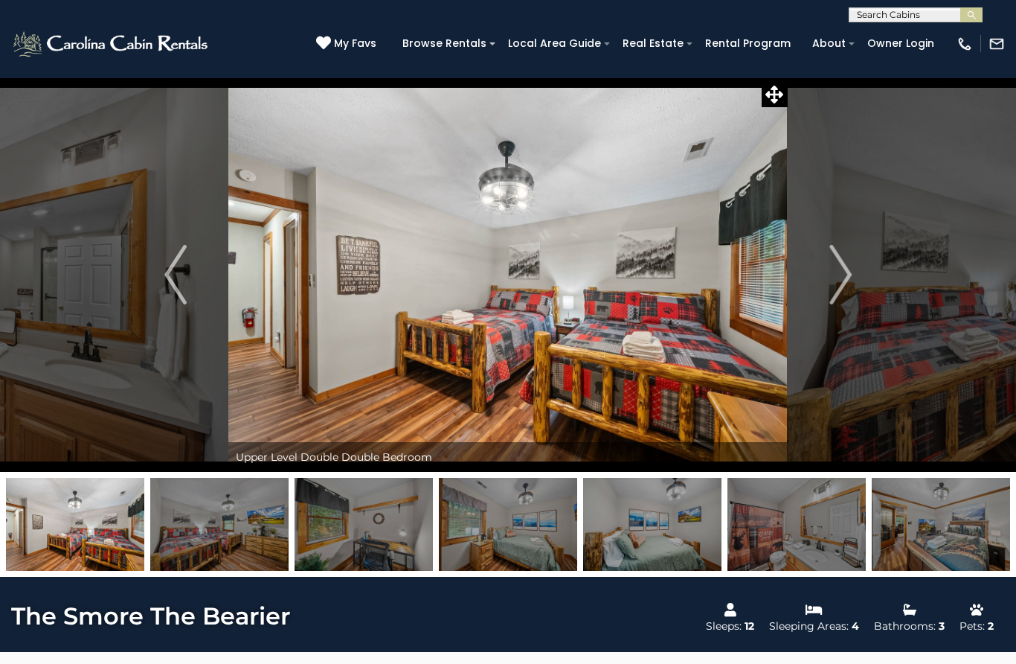
click at [852, 295] on img "Next" at bounding box center [840, 275] width 22 height 60
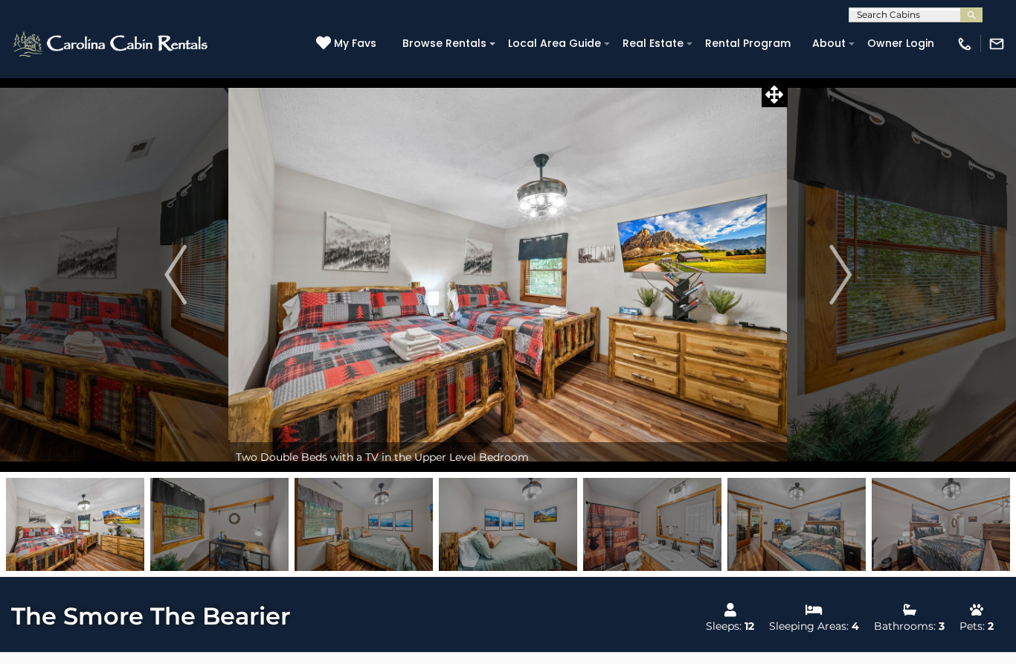
click at [834, 286] on img "Next" at bounding box center [840, 275] width 22 height 60
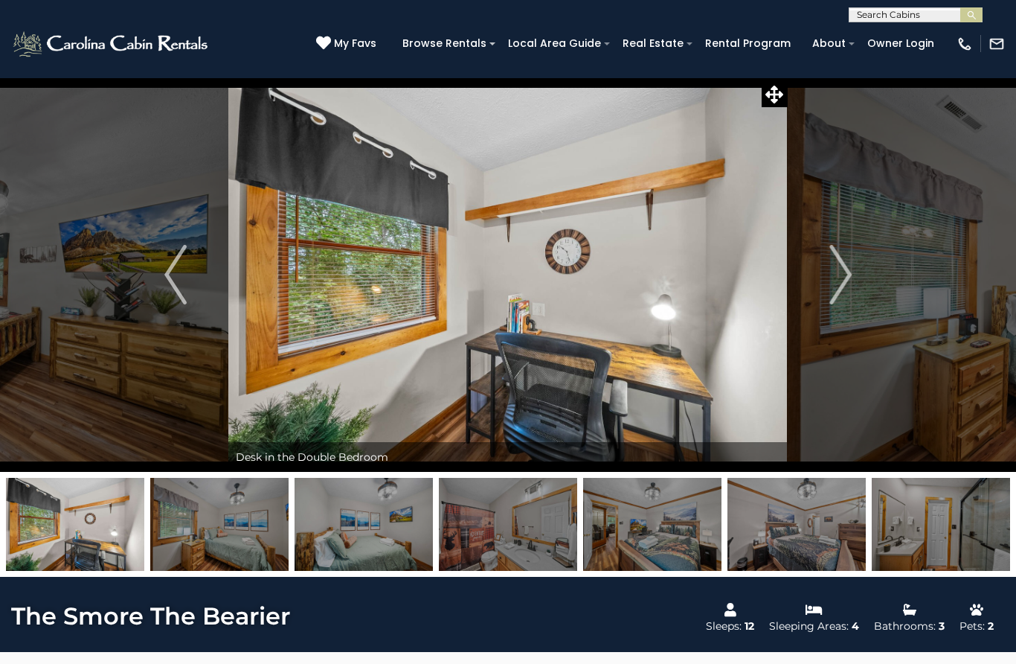
click at [827, 286] on button "Next" at bounding box center [841, 274] width 106 height 394
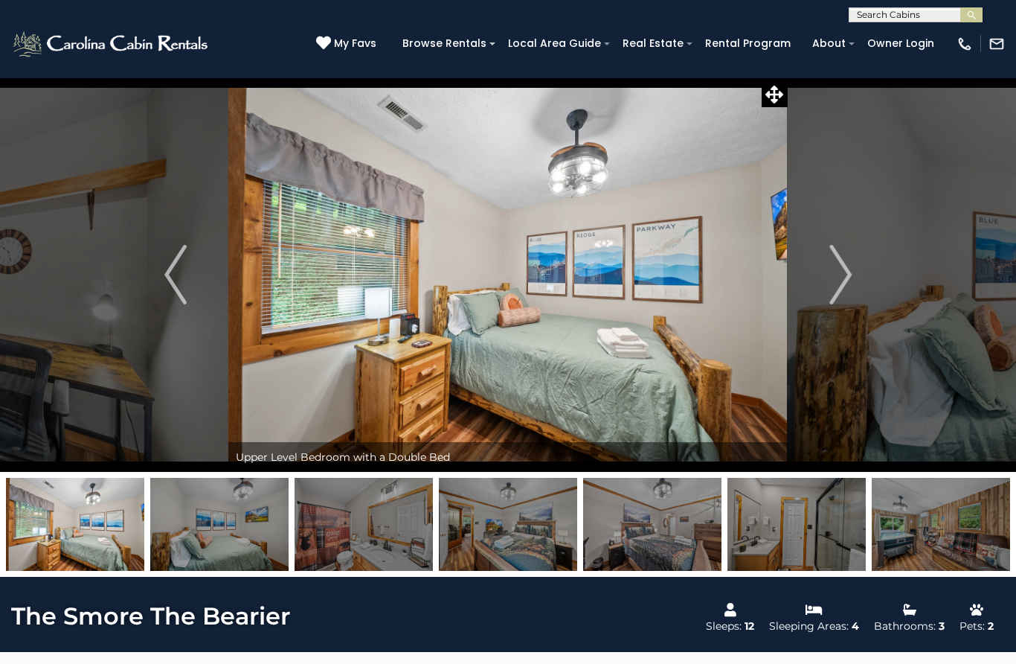
click at [837, 281] on img "Next" at bounding box center [840, 275] width 22 height 60
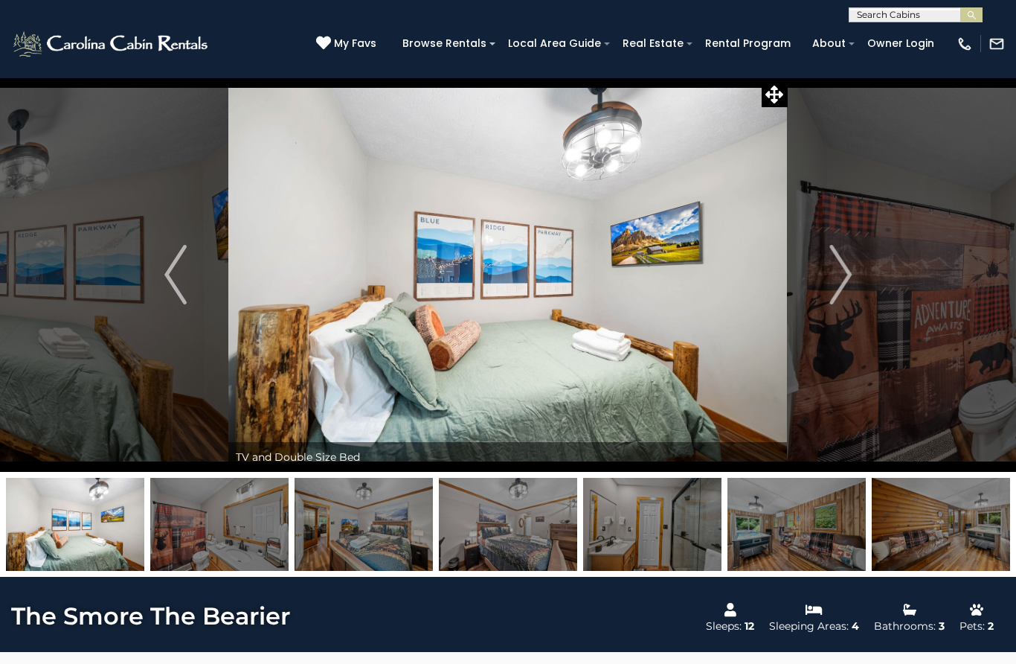
click at [831, 291] on img "Next" at bounding box center [840, 275] width 22 height 60
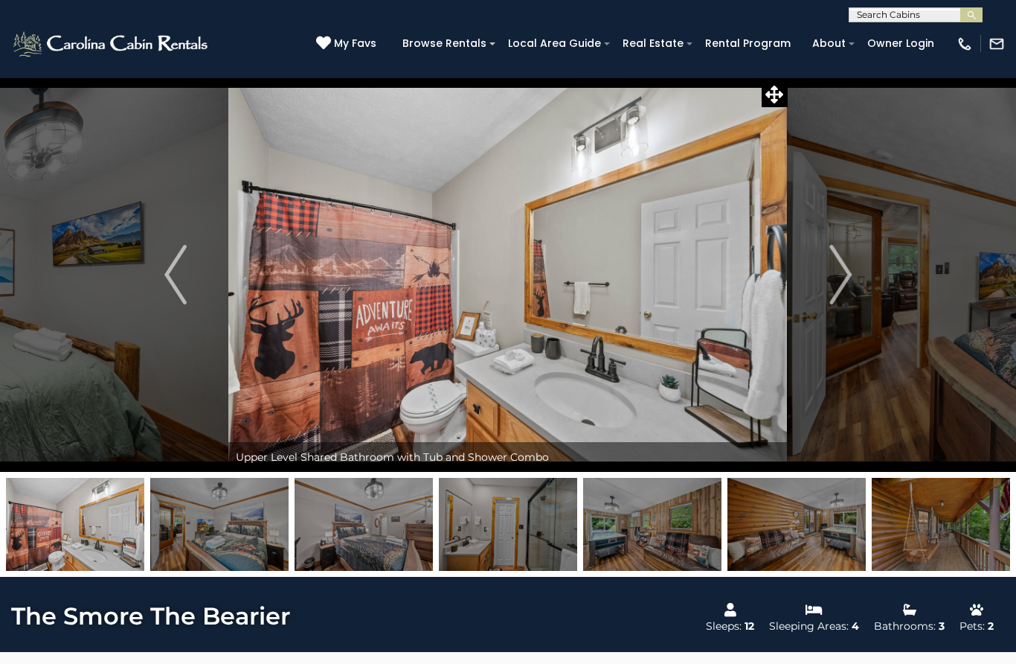
click at [828, 293] on button "Next" at bounding box center [841, 274] width 106 height 394
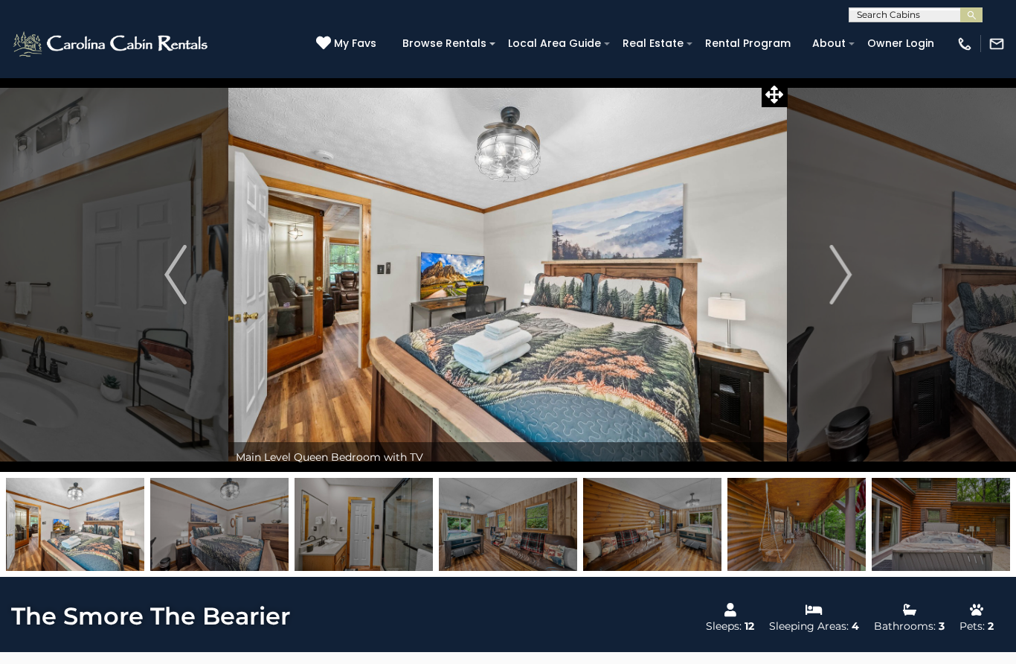
click at [839, 283] on img "Next" at bounding box center [840, 275] width 22 height 60
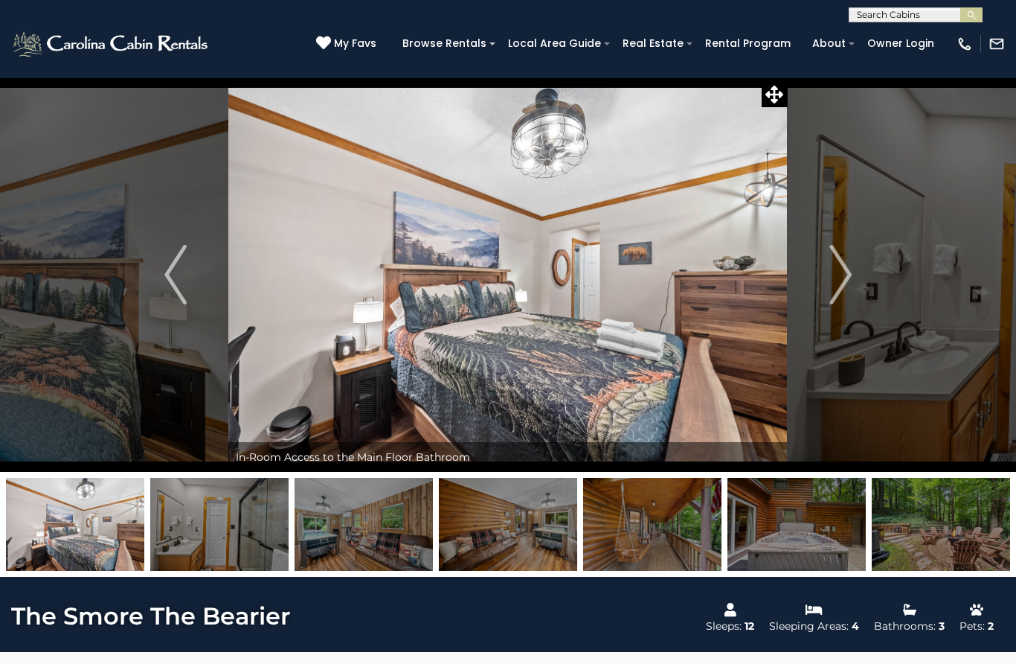
click at [843, 297] on img "Next" at bounding box center [840, 275] width 22 height 60
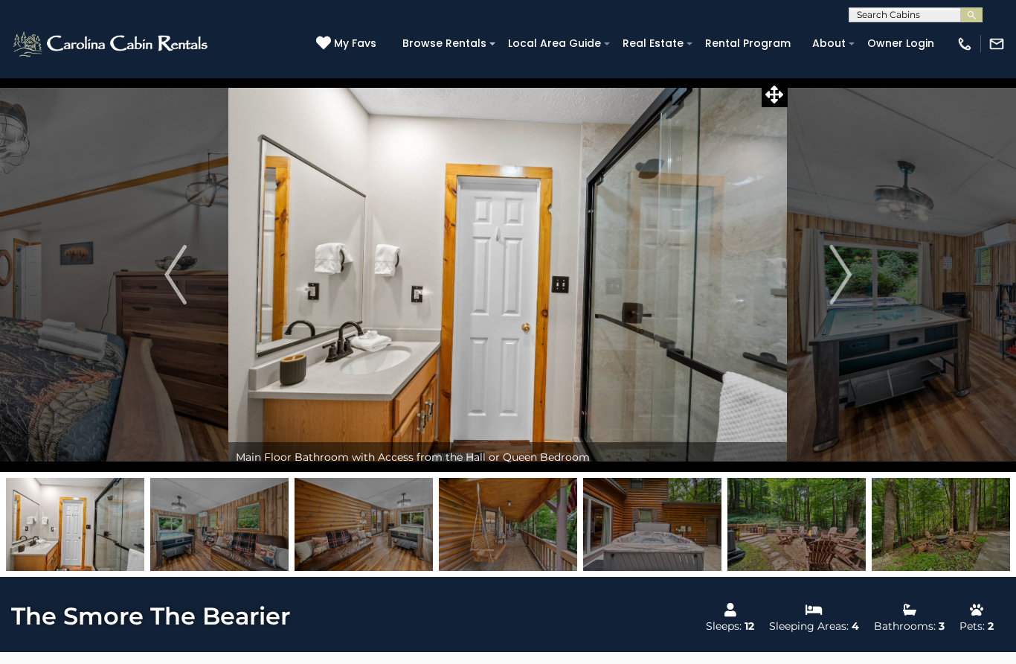
click at [835, 286] on img "Next" at bounding box center [840, 275] width 22 height 60
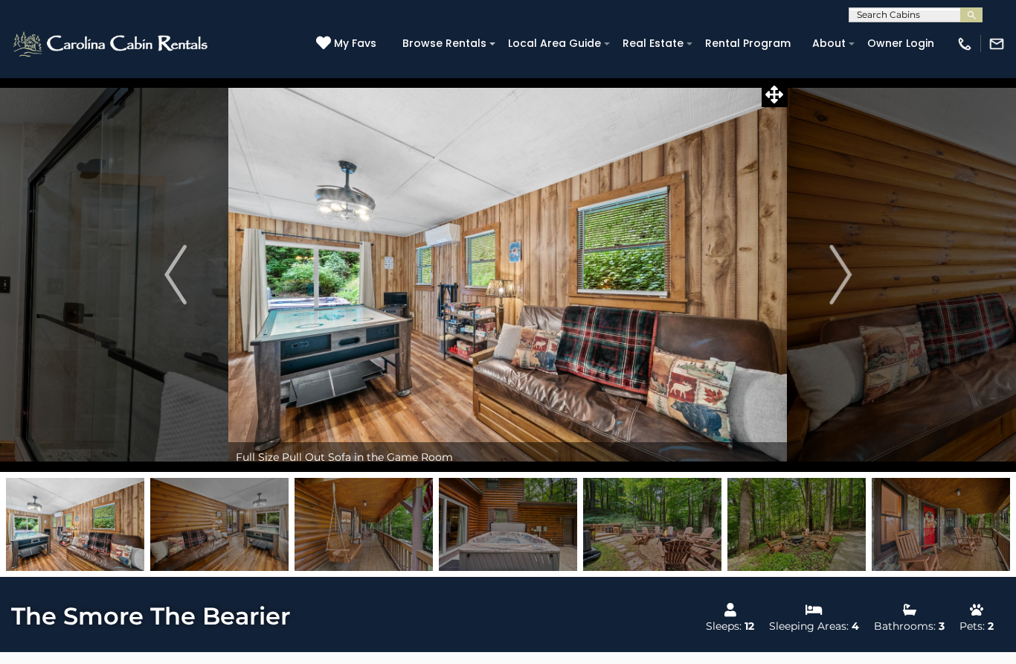
click at [835, 286] on img "Next" at bounding box center [840, 275] width 22 height 60
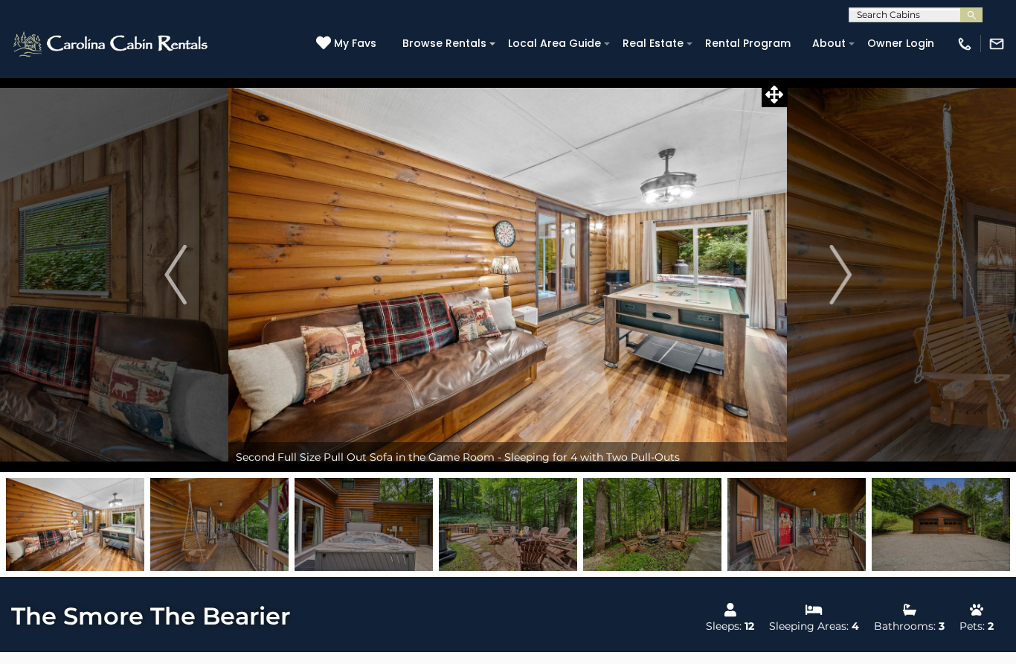
click at [836, 286] on img "Next" at bounding box center [840, 275] width 22 height 60
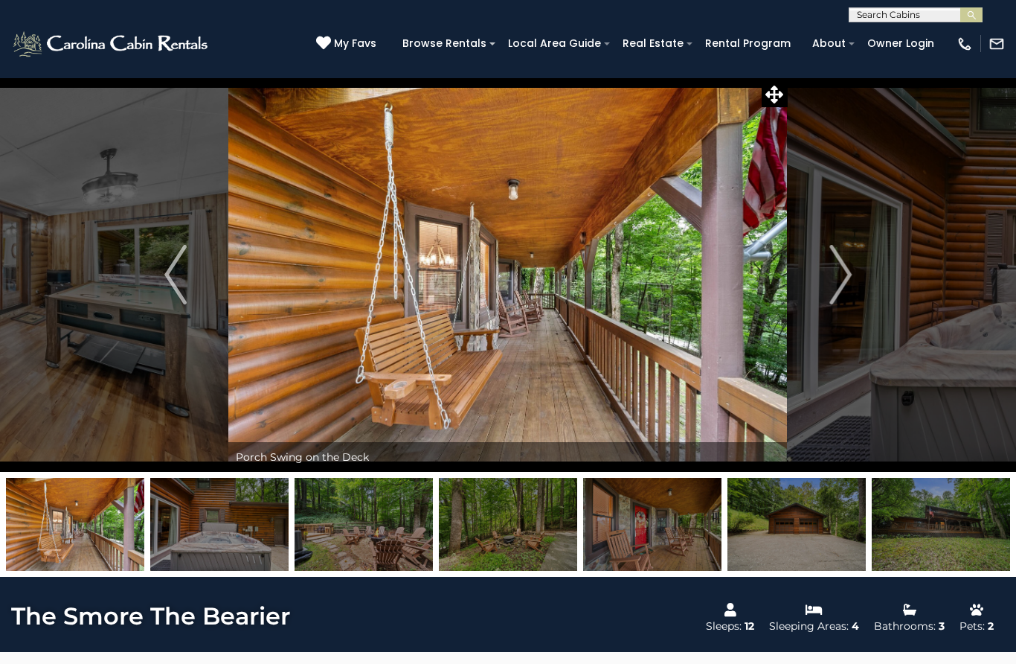
click at [850, 282] on img "Next" at bounding box center [840, 275] width 22 height 60
